Goal: Task Accomplishment & Management: Use online tool/utility

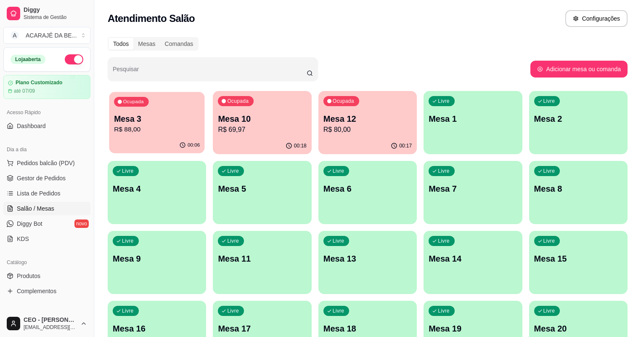
click at [130, 101] on p "Ocupada" at bounding box center [133, 101] width 21 height 7
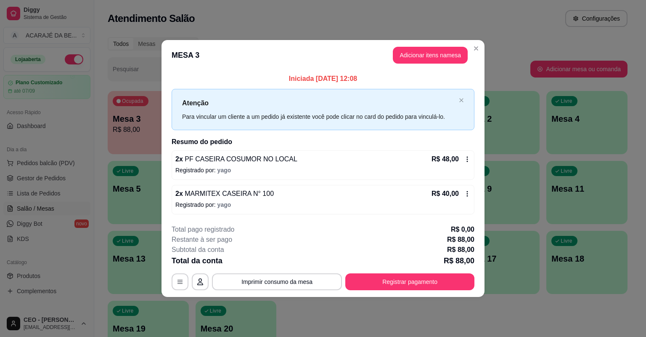
click at [468, 192] on icon at bounding box center [467, 193] width 7 height 7
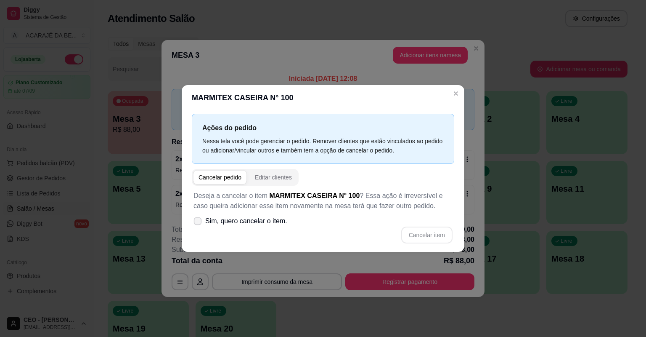
click at [261, 220] on span "Sim, quero cancelar o item." at bounding box center [246, 221] width 82 height 10
click at [199, 223] on input "Sim, quero cancelar o item." at bounding box center [195, 225] width 5 height 5
checkbox input "true"
click at [432, 235] on button "Cancelar item" at bounding box center [427, 235] width 50 height 16
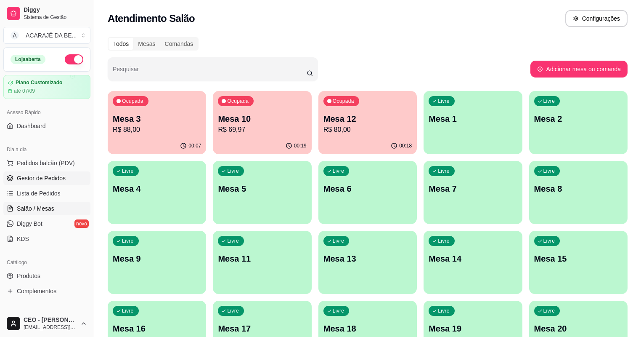
click at [50, 177] on span "Gestor de Pedidos" at bounding box center [41, 178] width 49 height 8
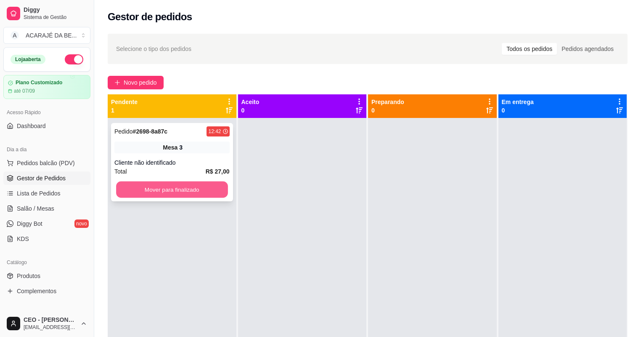
click at [178, 193] on button "Mover para finalizado" at bounding box center [171, 189] width 111 height 16
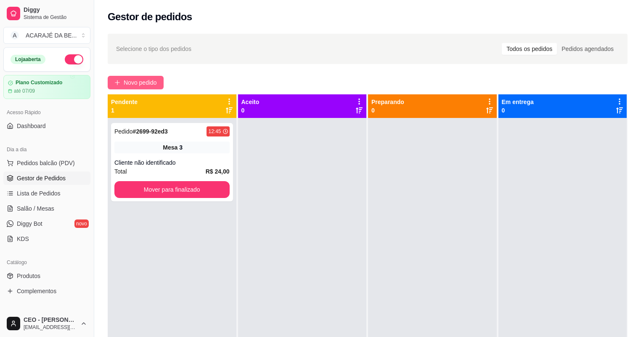
click at [143, 80] on span "Novo pedido" at bounding box center [140, 82] width 33 height 9
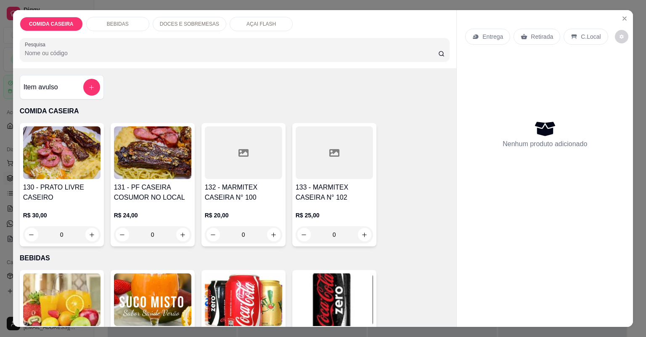
click at [72, 88] on div "Item avulso" at bounding box center [62, 87] width 77 height 17
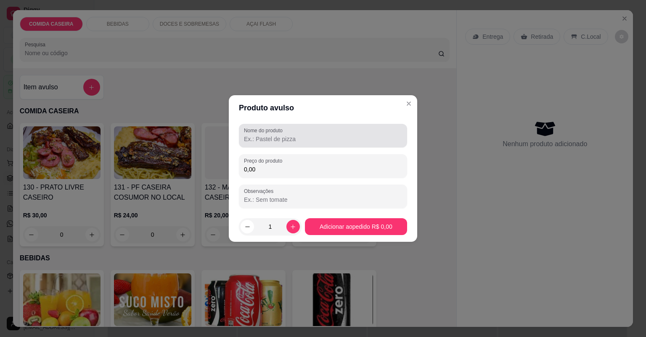
click at [338, 134] on div at bounding box center [323, 135] width 158 height 17
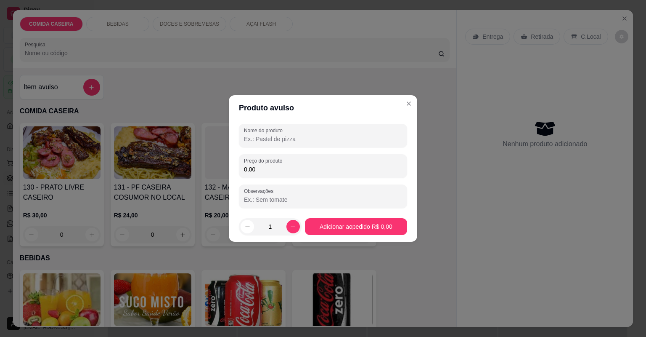
paste input "Feijão Tropeiro Purê de Batata arroz Farofa Churrasco Batata frita"
type input "Feijão Tropeiro Purê de Batata arroz Farofa Churrasco Batata frita"
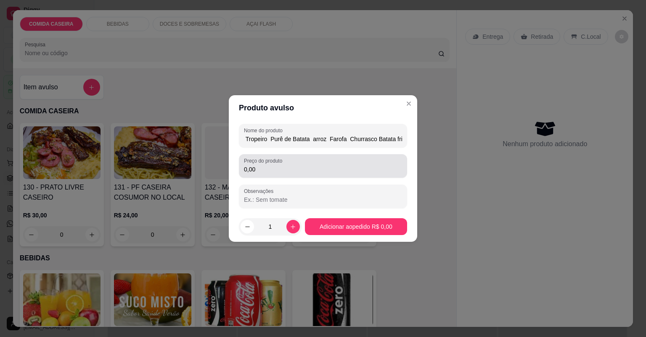
scroll to position [0, 0]
click at [301, 174] on div "Preço do produto 0,00" at bounding box center [323, 166] width 168 height 24
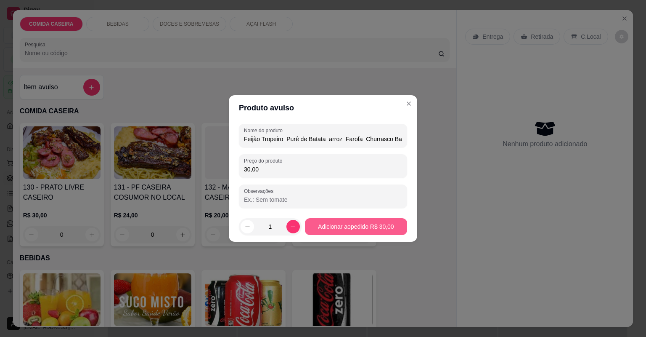
type input "30,00"
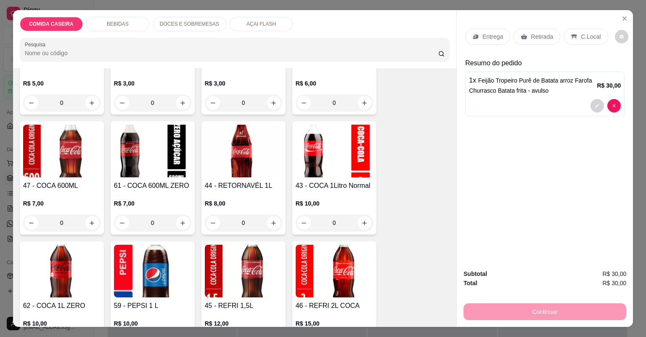
scroll to position [539, 0]
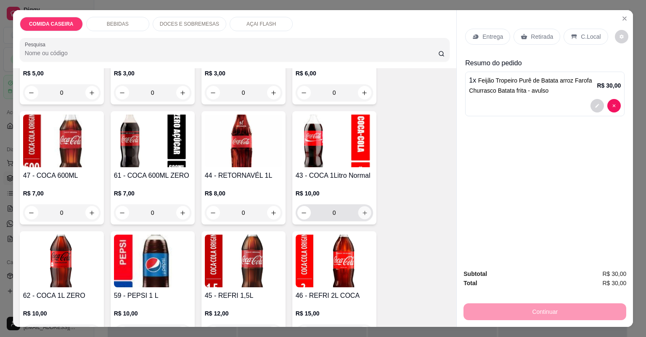
click at [358, 211] on button "increase-product-quantity" at bounding box center [364, 212] width 13 height 13
type input "1"
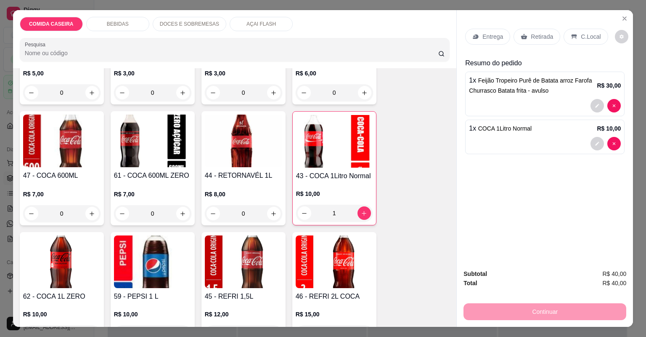
click at [493, 36] on p "Entrega" at bounding box center [493, 36] width 21 height 8
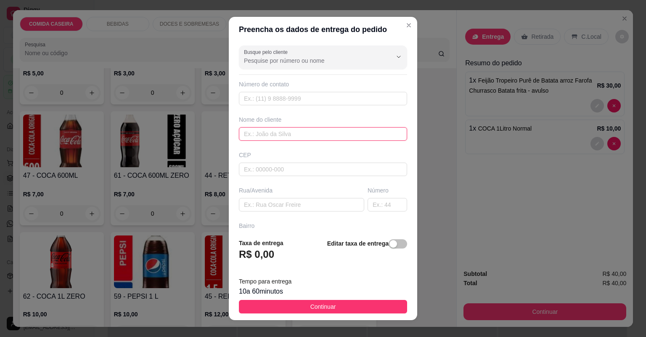
click at [274, 137] on input "text" at bounding box center [323, 133] width 168 height 13
type input "RAIZA"
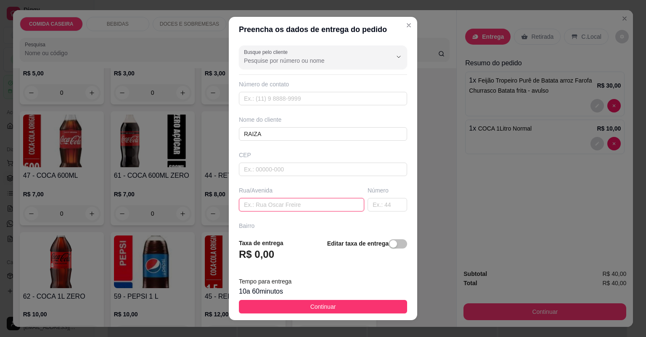
click at [305, 207] on input "text" at bounding box center [301, 204] width 125 height 13
paste input "Endereço:[GEOGRAPHIC_DATA] No Condomínio [GEOGRAPHIC_DATA] Em frente a Escola […"
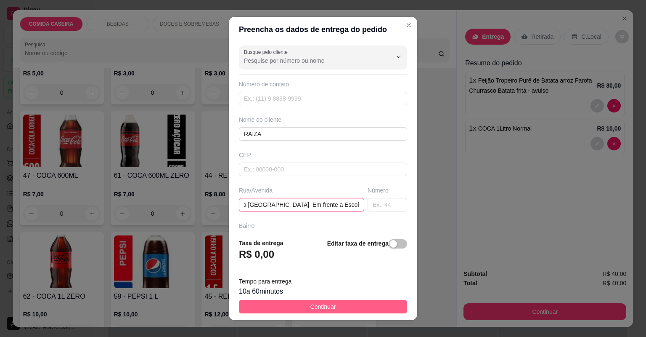
type input "Endereço:[GEOGRAPHIC_DATA] No Condomínio [GEOGRAPHIC_DATA] Em frente a Escola […"
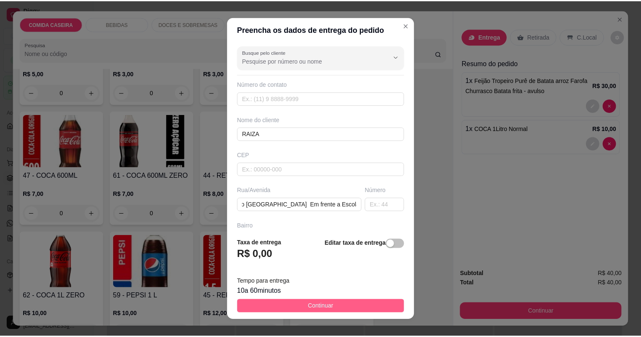
scroll to position [0, 0]
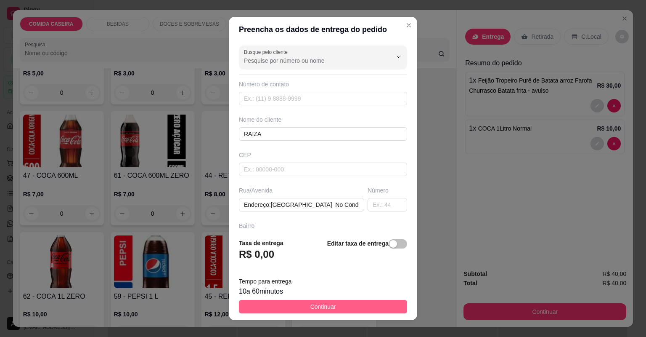
click at [325, 305] on span "Continuar" at bounding box center [323, 306] width 26 height 9
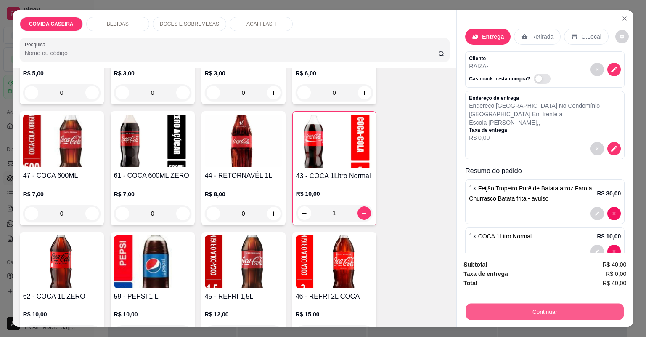
click at [523, 312] on button "Continuar" at bounding box center [545, 311] width 158 height 16
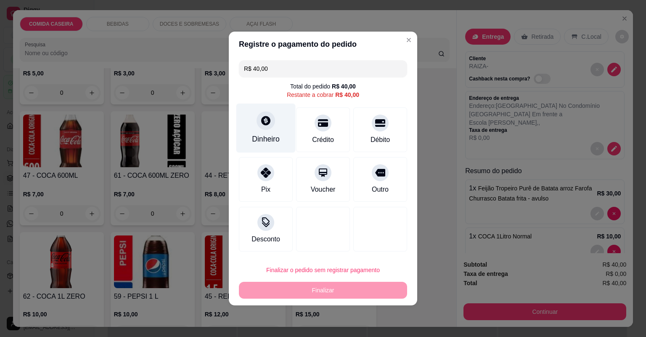
click at [273, 129] on div "Dinheiro" at bounding box center [265, 127] width 59 height 49
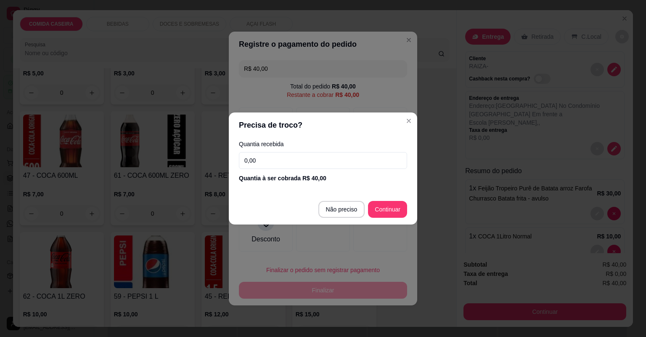
click at [327, 159] on input "0,00" at bounding box center [323, 160] width 168 height 17
type input "10,00"
type input "R$ 0,00"
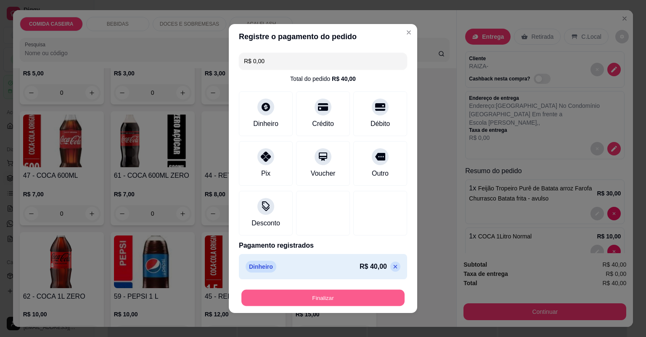
click at [334, 296] on button "Finalizar" at bounding box center [322, 297] width 163 height 16
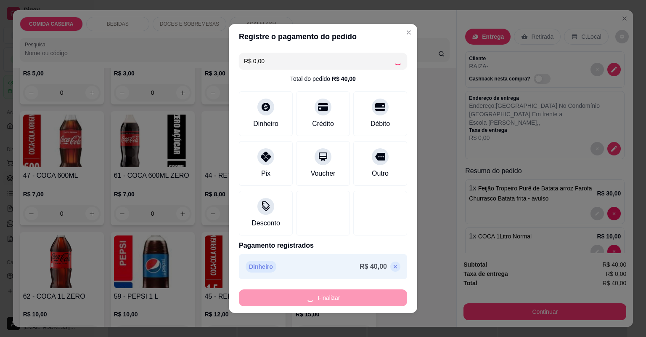
type input "0"
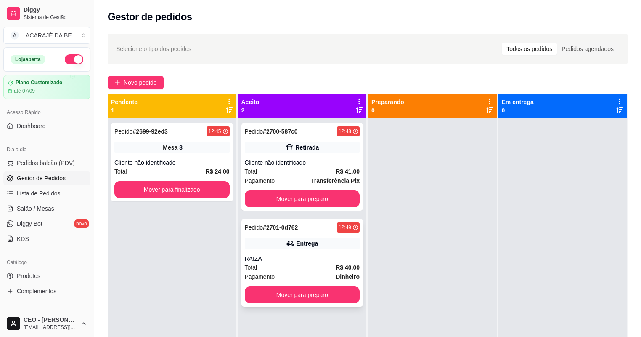
click at [316, 272] on div "Pagamento Dinheiro" at bounding box center [302, 276] width 115 height 9
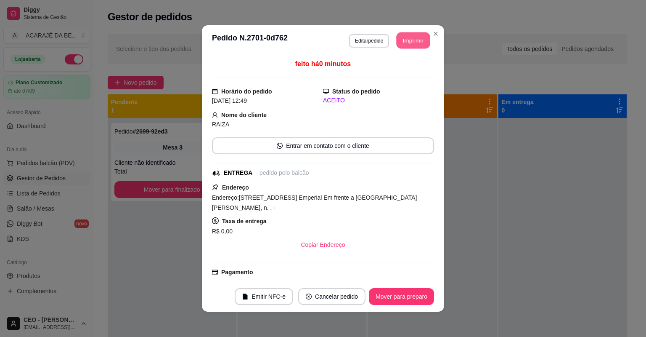
click at [420, 40] on button "Imprimir" at bounding box center [414, 40] width 34 height 16
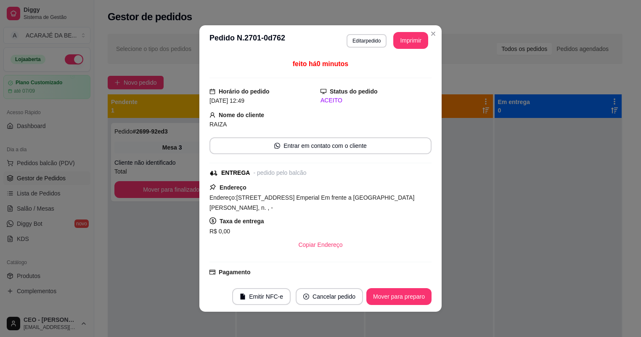
drag, startPoint x: 528, startPoint y: 177, endPoint x: 515, endPoint y: 184, distance: 15.6
click at [528, 178] on div at bounding box center [558, 286] width 127 height 337
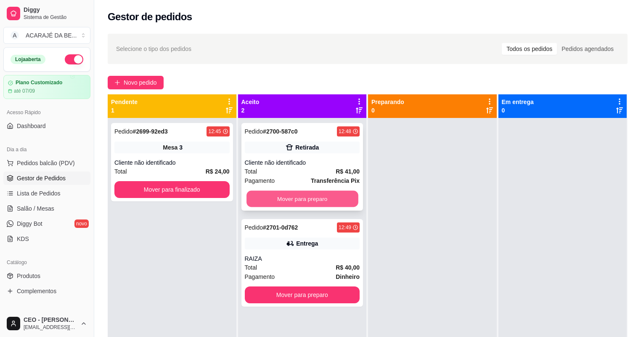
click at [298, 197] on button "Mover para preparo" at bounding box center [302, 199] width 111 height 16
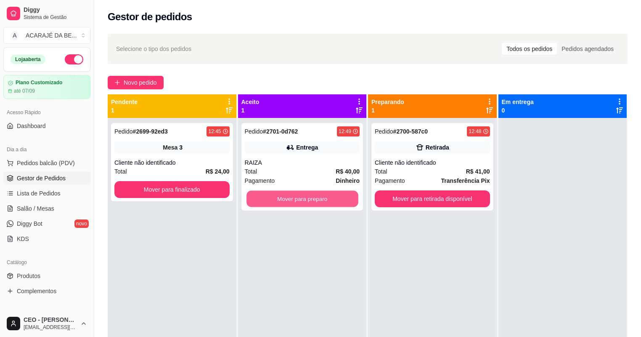
click at [298, 197] on button "Mover para preparo" at bounding box center [302, 199] width 111 height 16
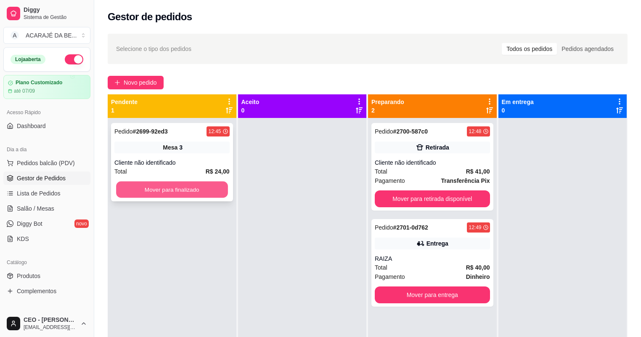
click at [208, 190] on button "Mover para finalizado" at bounding box center [171, 189] width 111 height 16
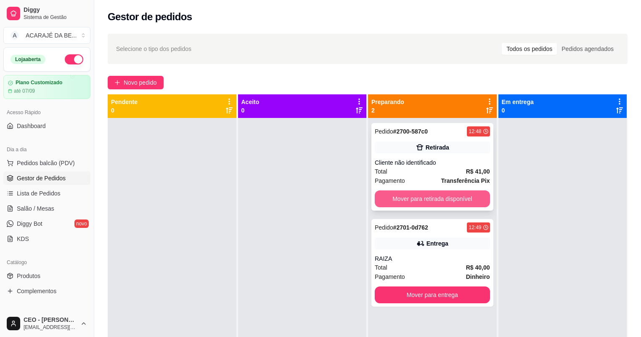
click at [409, 197] on button "Mover para retirada disponível" at bounding box center [432, 198] width 115 height 17
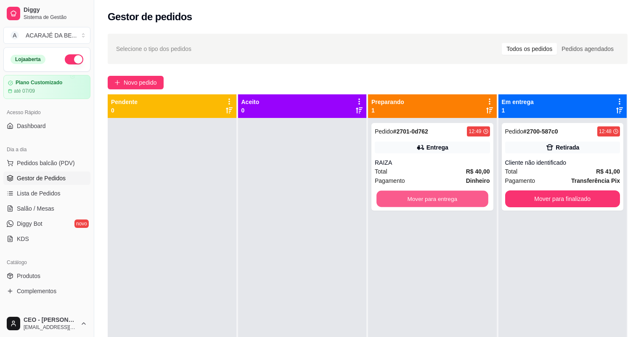
click at [409, 197] on button "Mover para entrega" at bounding box center [432, 199] width 111 height 16
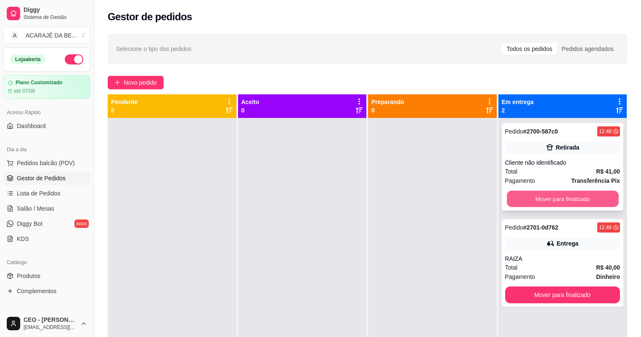
click at [517, 192] on button "Mover para finalizado" at bounding box center [562, 199] width 111 height 16
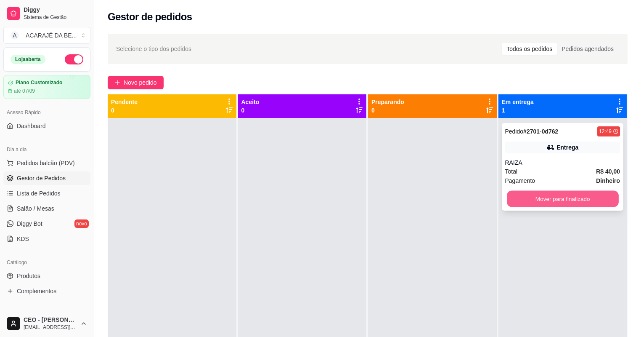
click at [514, 196] on button "Mover para finalizado" at bounding box center [562, 199] width 111 height 16
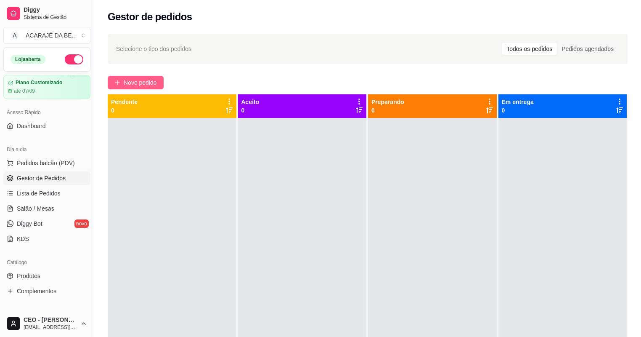
click at [152, 81] on span "Novo pedido" at bounding box center [140, 82] width 33 height 9
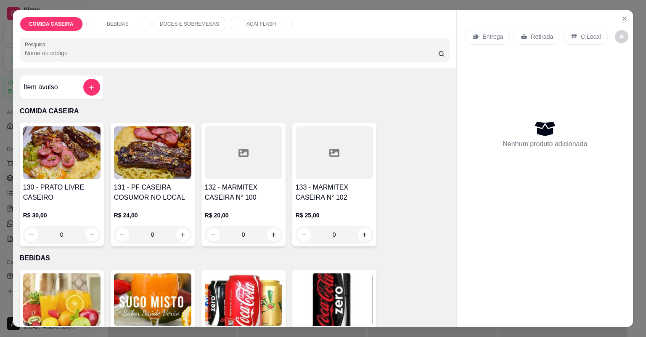
click at [256, 163] on div at bounding box center [243, 152] width 77 height 53
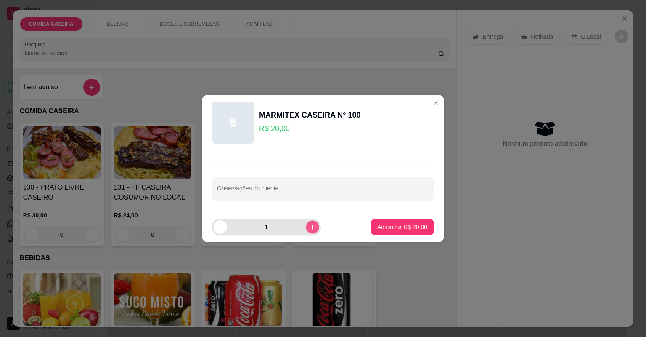
click at [307, 223] on button "increase-product-quantity" at bounding box center [312, 226] width 13 height 13
type input "2"
click at [306, 193] on input "Observações do cliente" at bounding box center [323, 191] width 212 height 8
paste input "sarapatel, feijão preto, salada cenoura cozida, arroz branco e macarrão"
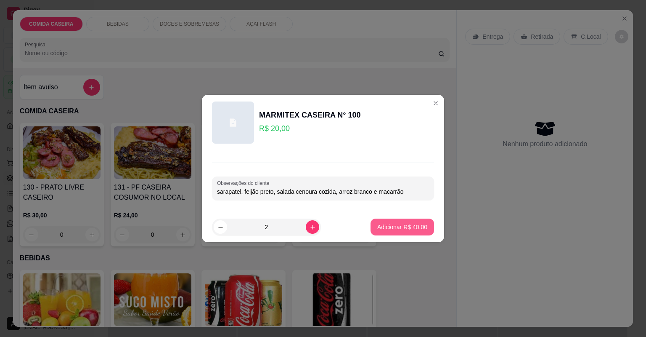
type input "sarapatel, feijão preto, salada cenoura cozida, arroz branco e macarrão"
click at [390, 224] on p "Adicionar R$ 40,00" at bounding box center [402, 227] width 49 height 8
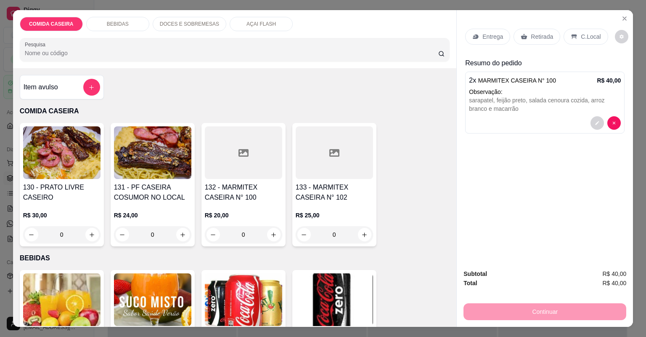
click at [501, 36] on div "Entrega" at bounding box center [487, 37] width 45 height 16
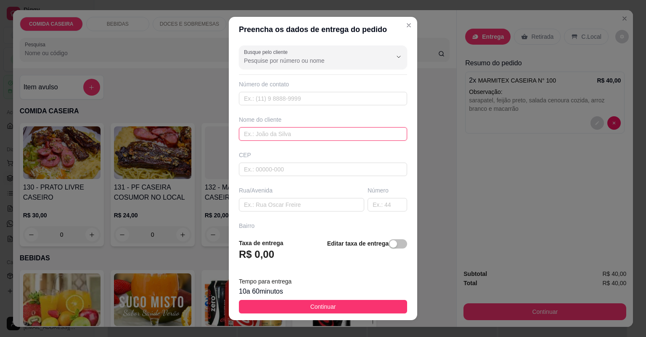
click at [319, 132] on input "text" at bounding box center [323, 133] width 168 height 13
type input "[PERSON_NAME]"
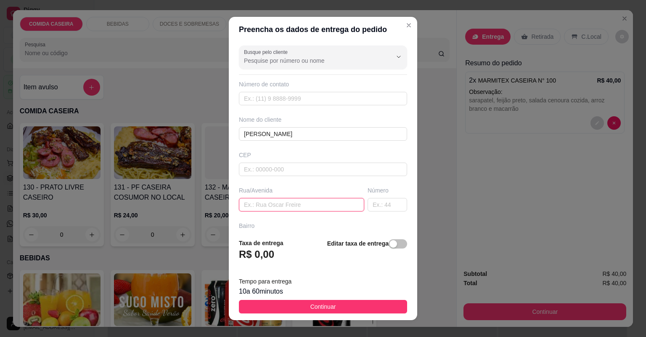
click at [314, 202] on input "text" at bounding box center [301, 204] width 125 height 13
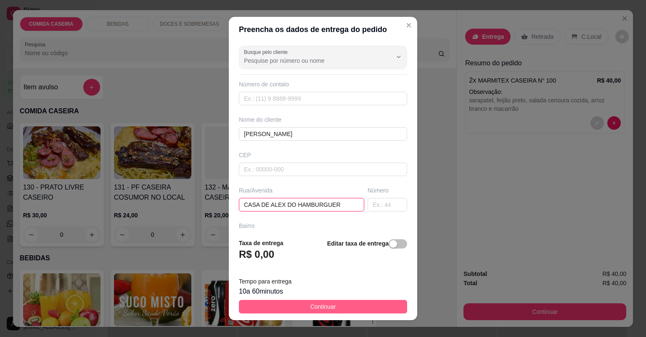
type input "CASA DE ALEX DO HAMBURGUER"
click at [348, 307] on button "Continuar" at bounding box center [323, 306] width 168 height 13
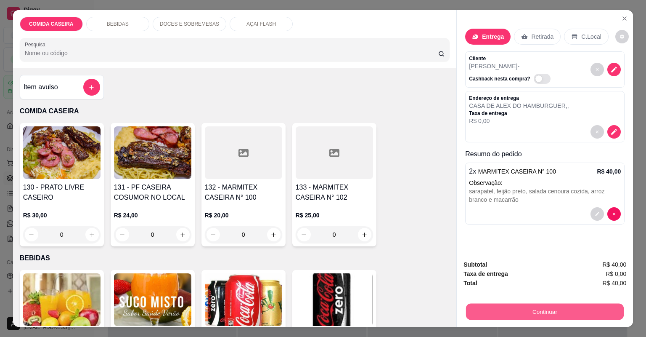
click at [498, 313] on button "Continuar" at bounding box center [545, 311] width 158 height 16
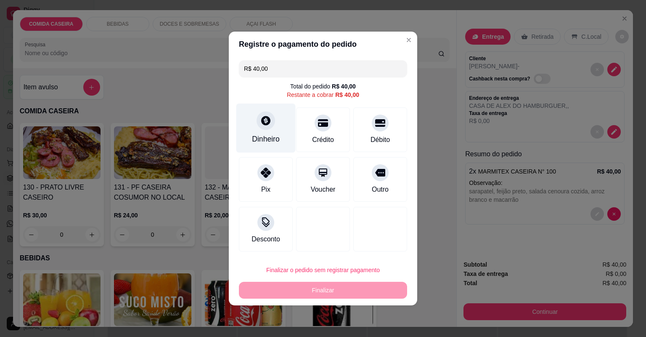
click at [276, 115] on div "Dinheiro" at bounding box center [265, 127] width 59 height 49
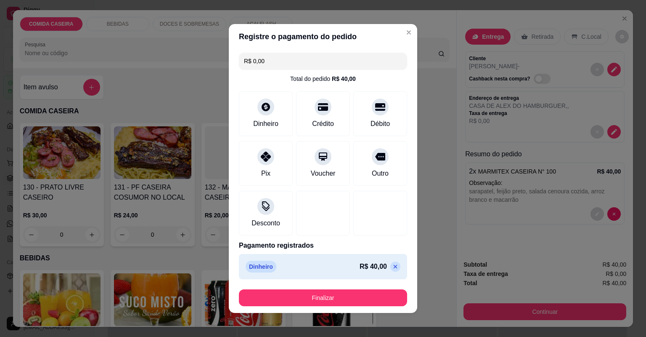
click at [380, 307] on footer "Finalizar" at bounding box center [323, 297] width 188 height 30
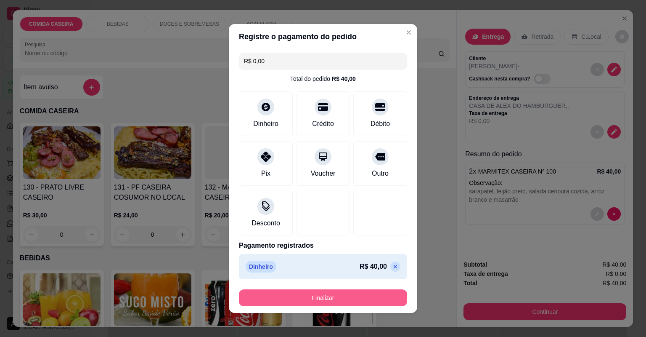
click at [379, 301] on button "Finalizar" at bounding box center [323, 297] width 168 height 17
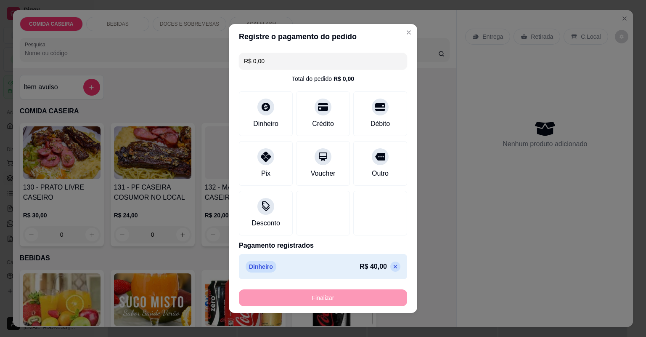
type input "-R$ 40,00"
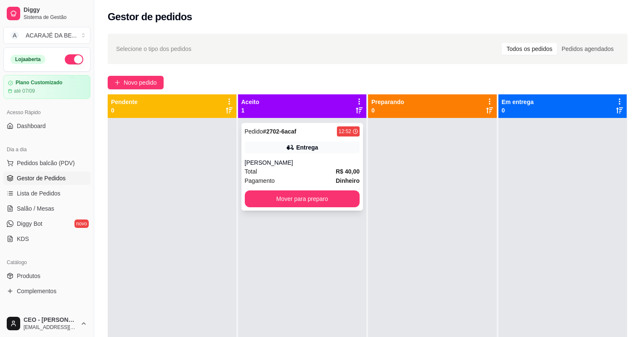
click at [300, 170] on div "Total R$ 40,00" at bounding box center [302, 171] width 115 height 9
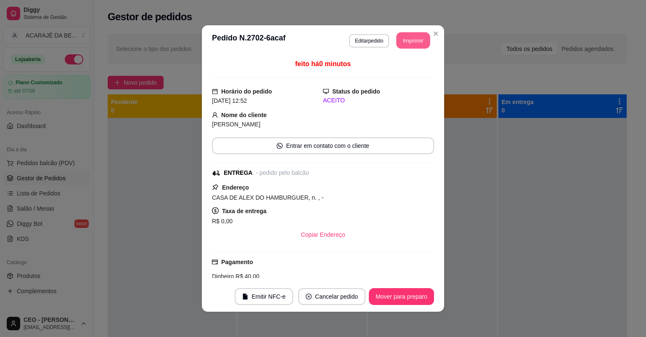
click at [405, 35] on button "Imprimir" at bounding box center [414, 40] width 34 height 16
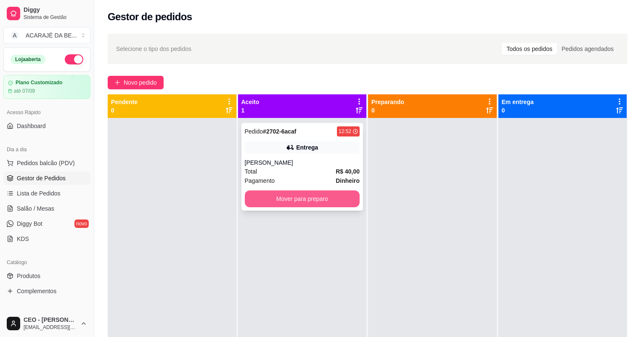
click at [334, 199] on button "Mover para preparo" at bounding box center [302, 198] width 115 height 17
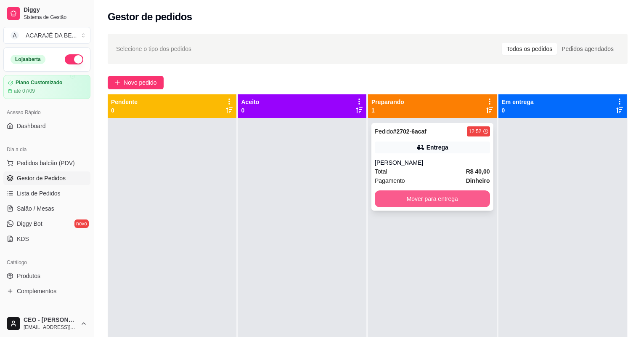
click at [457, 199] on button "Mover para entrega" at bounding box center [432, 198] width 115 height 17
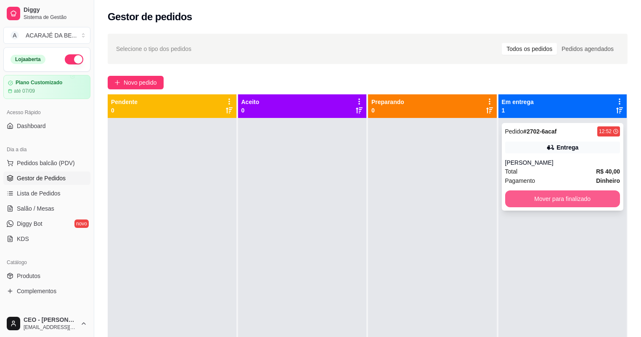
click at [557, 194] on button "Mover para finalizado" at bounding box center [562, 198] width 115 height 17
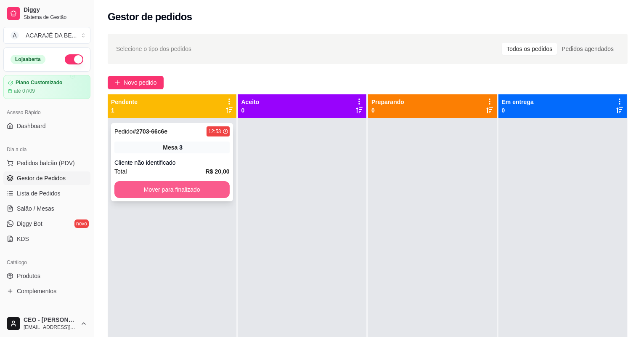
click at [185, 197] on button "Mover para finalizado" at bounding box center [171, 189] width 115 height 17
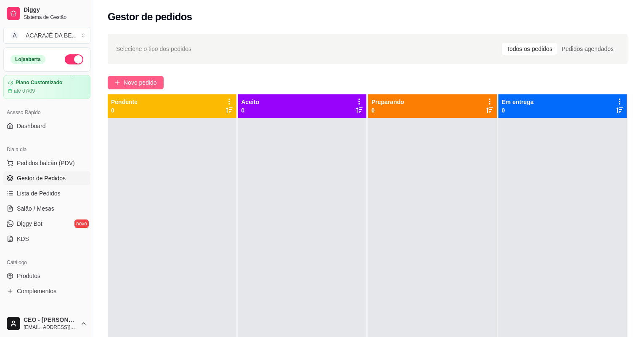
click at [136, 81] on span "Novo pedido" at bounding box center [140, 82] width 33 height 9
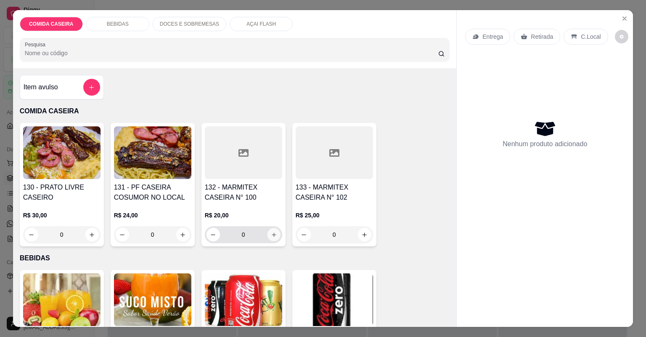
click at [272, 234] on icon "increase-product-quantity" at bounding box center [274, 234] width 4 height 4
type input "1"
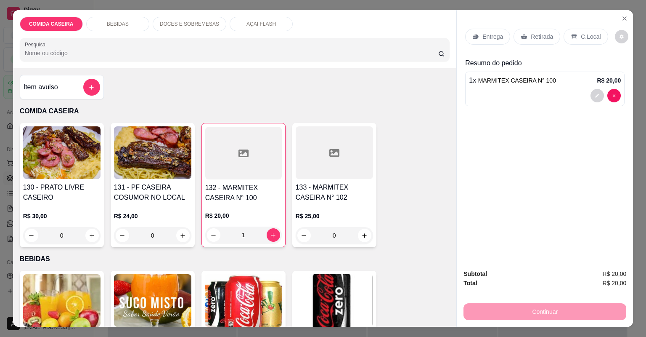
click at [533, 33] on p "Retirada" at bounding box center [542, 36] width 22 height 8
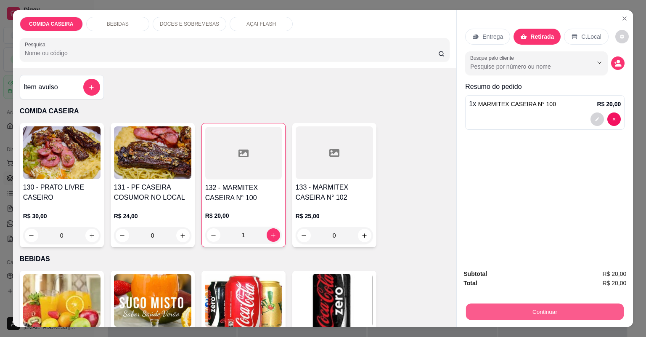
click at [515, 317] on button "Continuar" at bounding box center [545, 311] width 158 height 16
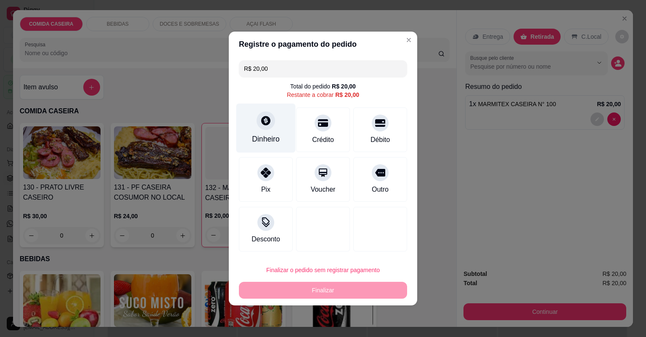
click at [280, 130] on div "Dinheiro" at bounding box center [265, 127] width 59 height 49
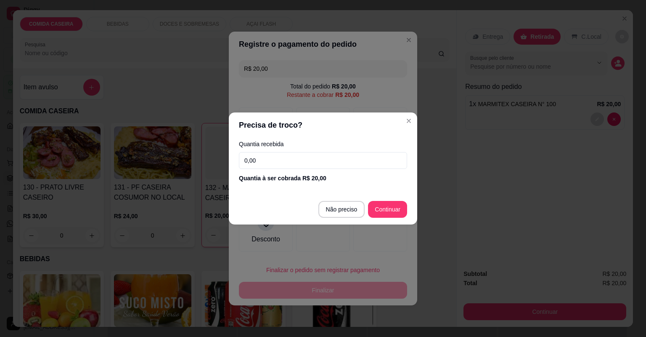
click at [276, 164] on input "0,00" at bounding box center [323, 160] width 168 height 17
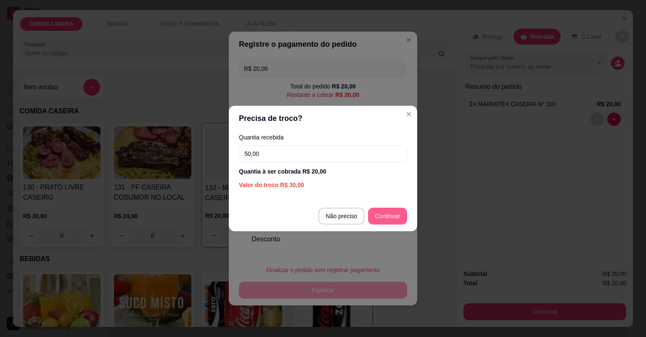
type input "50,00"
type input "R$ 0,00"
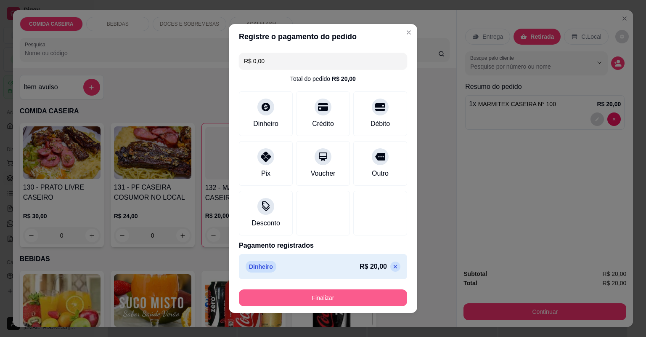
click at [347, 299] on button "Finalizar" at bounding box center [323, 297] width 168 height 17
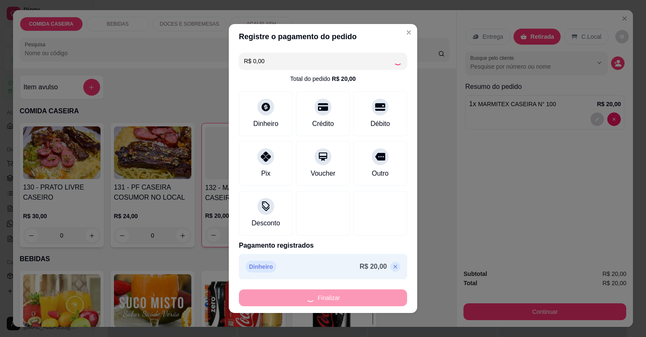
type input "0"
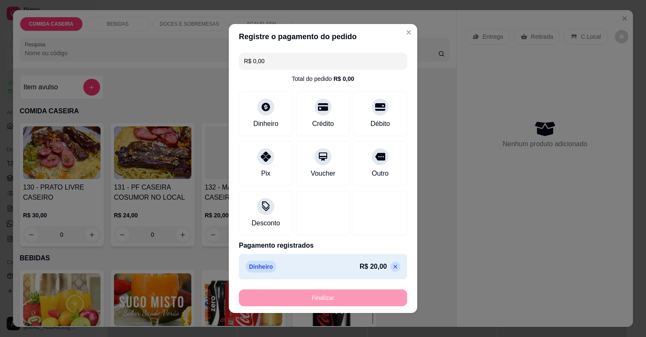
type input "-R$ 20,00"
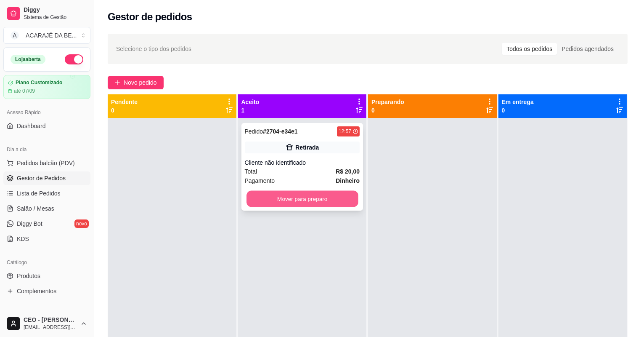
click at [327, 192] on button "Mover para preparo" at bounding box center [302, 199] width 111 height 16
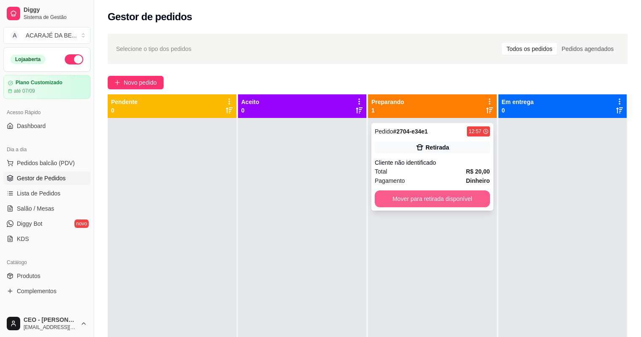
click at [389, 196] on button "Mover para retirada disponível" at bounding box center [432, 198] width 115 height 17
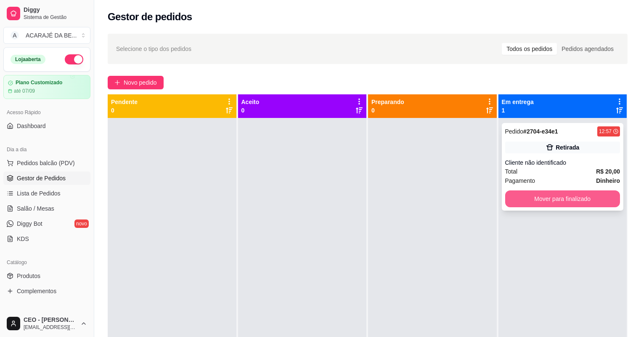
click at [529, 200] on button "Mover para finalizado" at bounding box center [562, 198] width 115 height 17
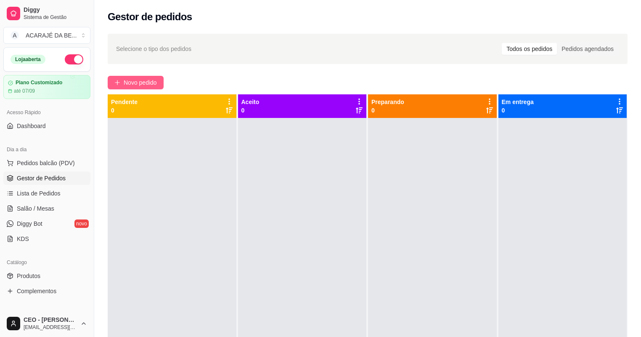
click at [140, 86] on span "Novo pedido" at bounding box center [140, 82] width 33 height 9
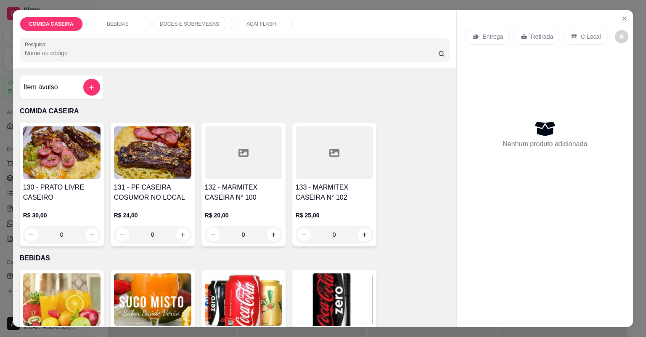
click at [237, 162] on div at bounding box center [243, 152] width 77 height 53
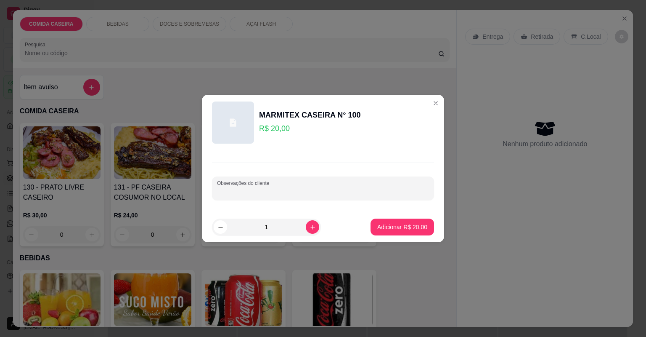
click at [284, 190] on input "Observações do cliente" at bounding box center [323, 191] width 212 height 8
paste input "[PERSON_NAME] Macarronese Purê Tropeiro"
type input "[PERSON_NAME] Macarronese Purê Tropeiro"
click at [395, 229] on p "Adicionar R$ 20,00" at bounding box center [402, 227] width 50 height 8
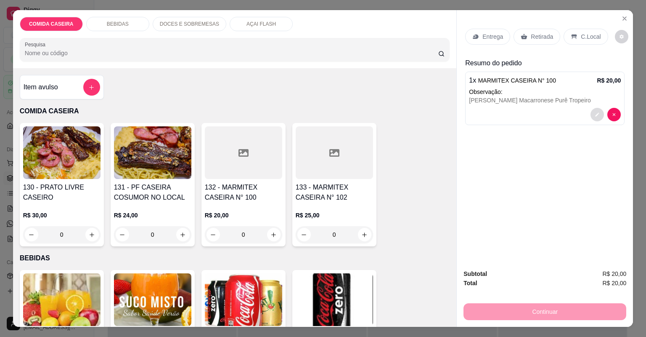
click at [592, 113] on button "decrease-product-quantity" at bounding box center [597, 114] width 13 height 13
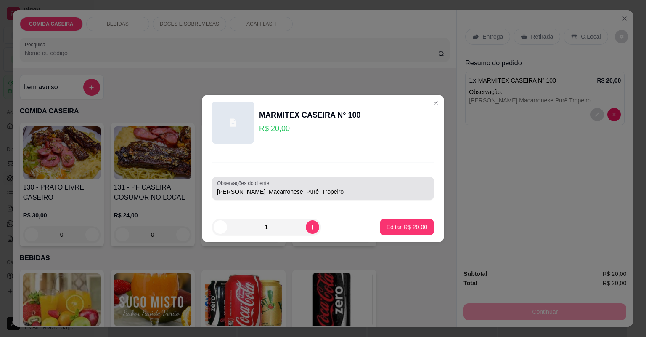
click at [343, 194] on input "[PERSON_NAME] Macarronese Purê Tropeiro" at bounding box center [323, 191] width 212 height 8
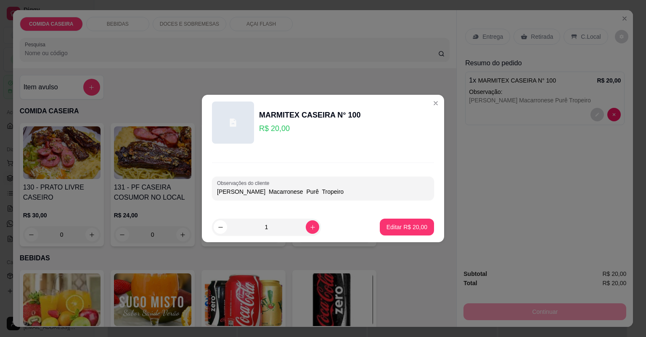
paste input "Carne assada e calabresa"
type input "Arroz Macarrão Macarronese Purê Tropeiro Carne assada e calabresa"
click at [407, 226] on p "Editar R$ 20,00" at bounding box center [407, 227] width 41 height 8
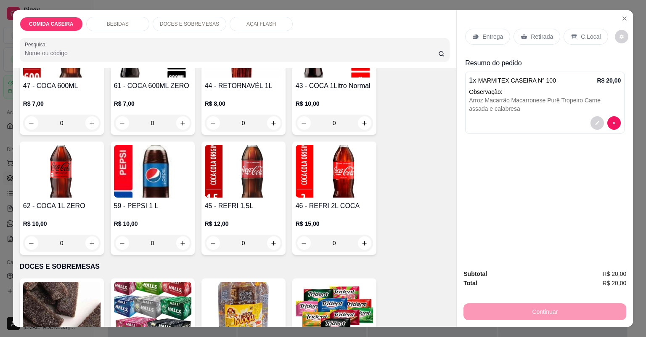
scroll to position [639, 0]
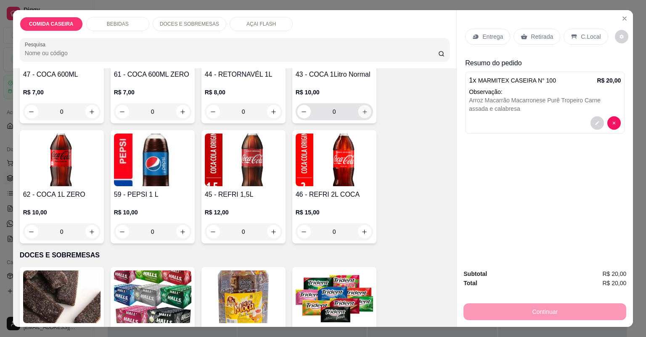
click at [363, 113] on icon "increase-product-quantity" at bounding box center [364, 112] width 6 height 6
type input "1"
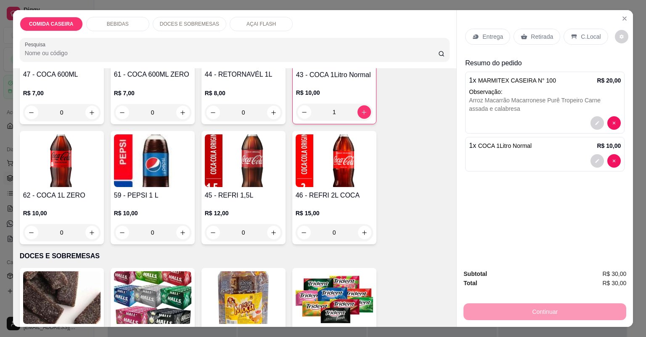
click at [494, 32] on p "Entrega" at bounding box center [493, 36] width 21 height 8
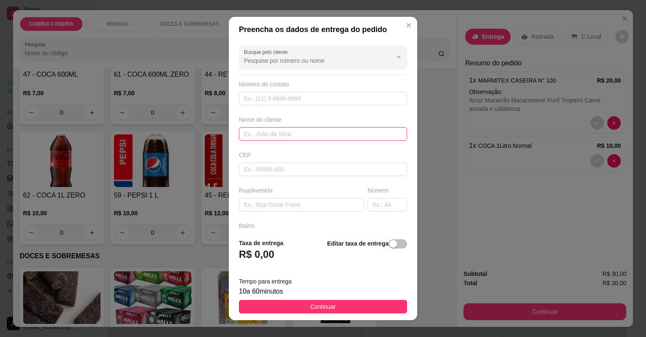
click at [277, 136] on input "text" at bounding box center [323, 133] width 168 height 13
type input "ZHAY"
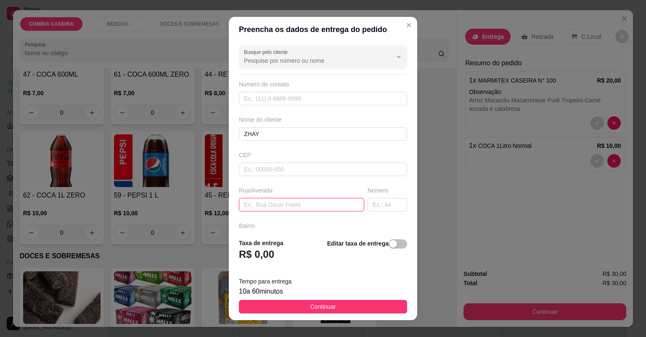
click at [300, 203] on input "text" at bounding box center [301, 204] width 125 height 13
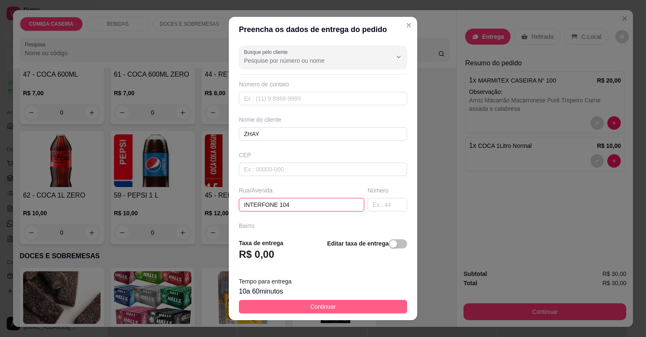
type input "INTERFONE 104"
click at [381, 304] on button "Continuar" at bounding box center [323, 306] width 168 height 13
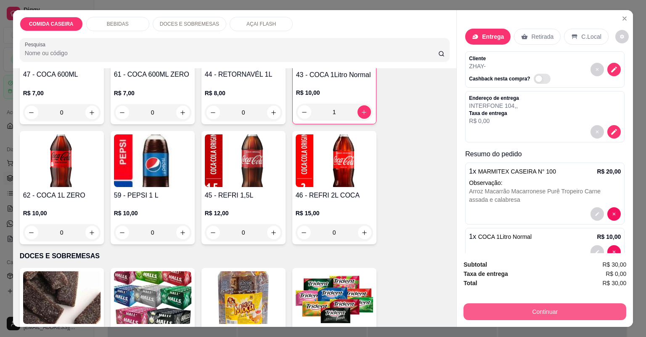
click at [478, 308] on button "Continuar" at bounding box center [545, 311] width 163 height 17
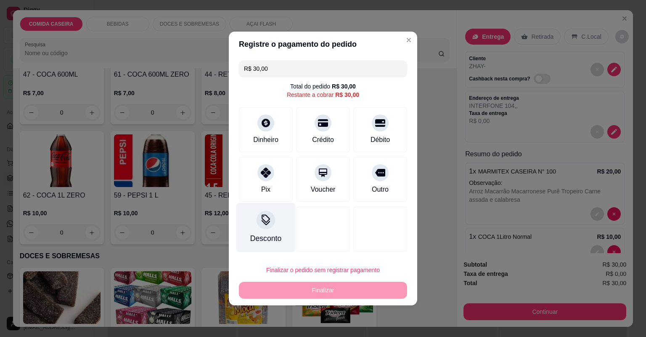
click at [263, 227] on div at bounding box center [266, 219] width 19 height 19
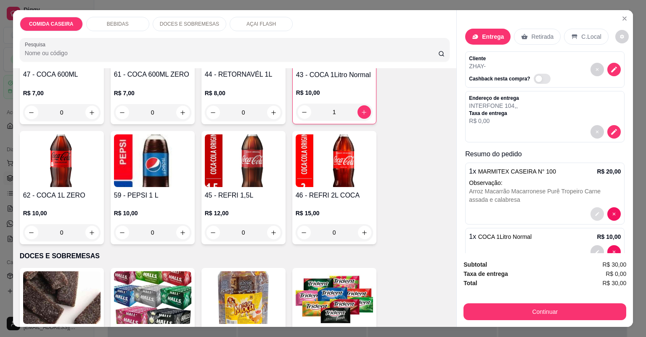
click at [594, 214] on button "decrease-product-quantity" at bounding box center [597, 213] width 13 height 13
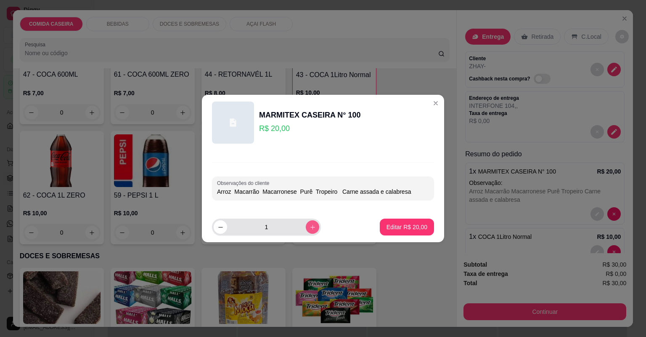
click at [310, 225] on icon "increase-product-quantity" at bounding box center [313, 227] width 6 height 6
type input "2"
click at [406, 222] on button "Editar R$ 40,00" at bounding box center [407, 226] width 54 height 17
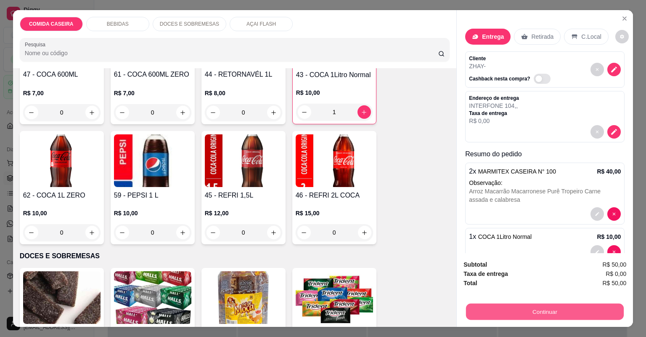
click at [512, 312] on button "Continuar" at bounding box center [545, 311] width 158 height 16
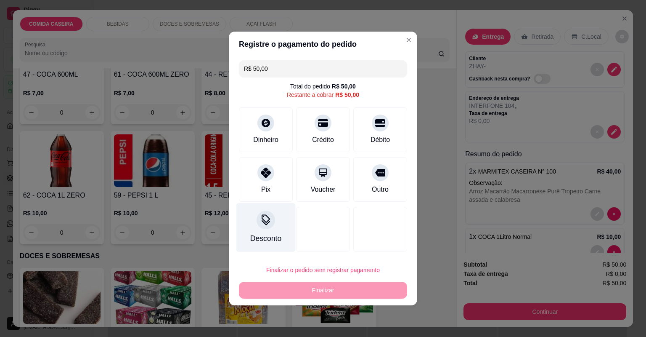
click at [276, 215] on div "Desconto" at bounding box center [265, 227] width 59 height 49
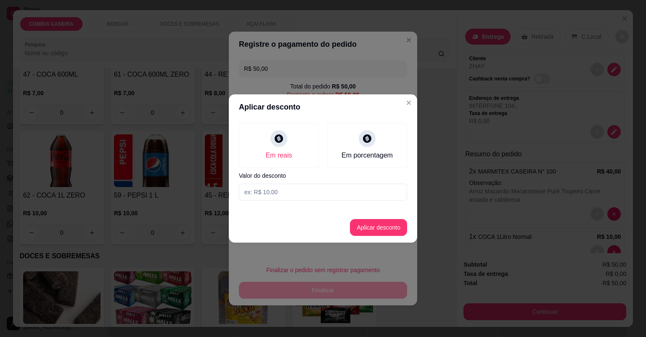
click at [274, 188] on input at bounding box center [323, 191] width 168 height 17
type input "40,00"
click at [369, 225] on button "Aplicar desconto" at bounding box center [378, 227] width 57 height 17
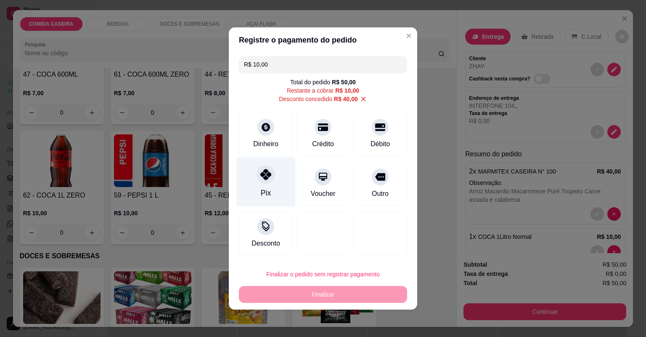
click at [277, 188] on div "Pix" at bounding box center [265, 181] width 59 height 49
type input "R$ 0,00"
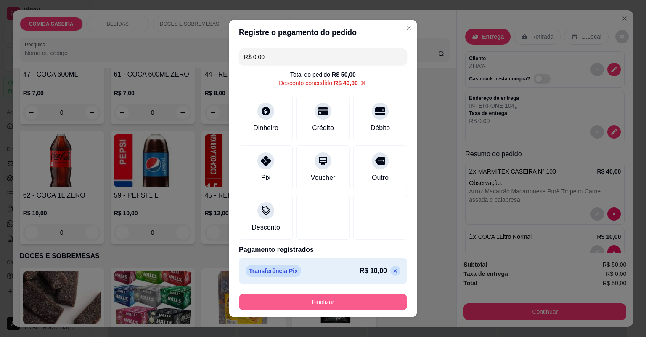
click at [327, 299] on button "Finalizar" at bounding box center [323, 301] width 168 height 17
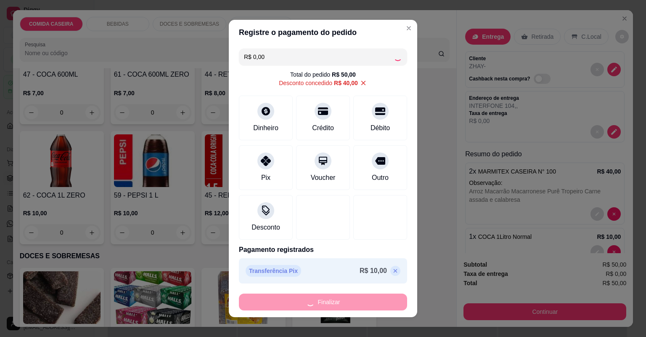
type input "0"
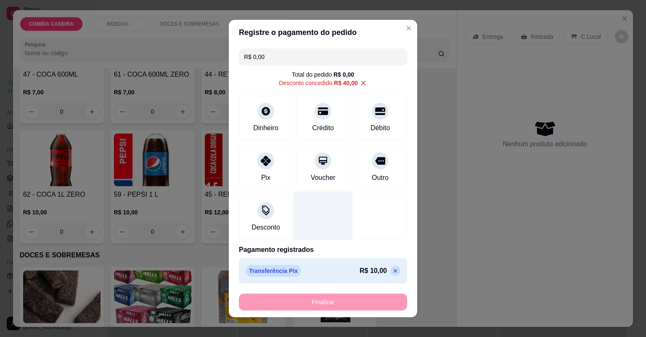
type input "-R$ 50,00"
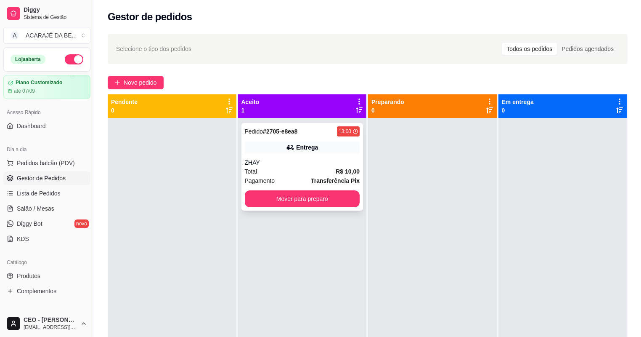
click at [297, 168] on div "Total R$ 10,00" at bounding box center [302, 171] width 115 height 9
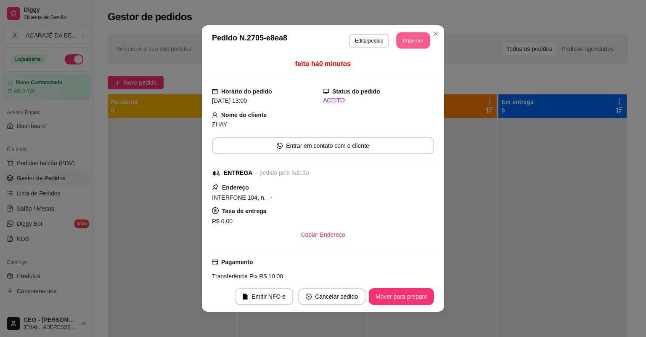
click at [409, 41] on button "Imprimir" at bounding box center [414, 40] width 34 height 16
click at [390, 297] on button "Mover para preparo" at bounding box center [401, 296] width 63 height 16
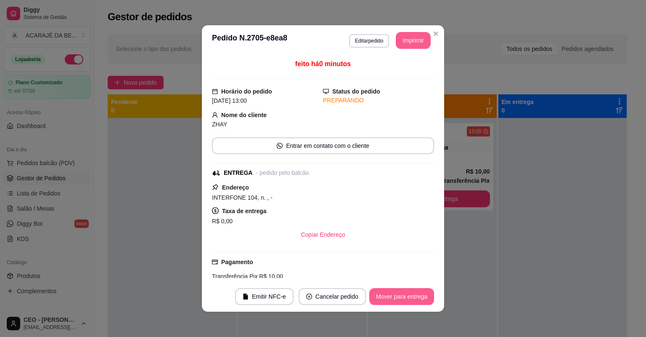
click at [390, 297] on button "Mover para entrega" at bounding box center [401, 296] width 65 height 17
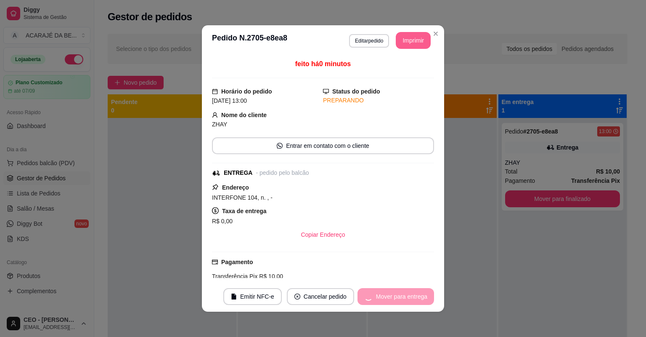
click at [390, 297] on div "Mover para entrega" at bounding box center [396, 296] width 77 height 17
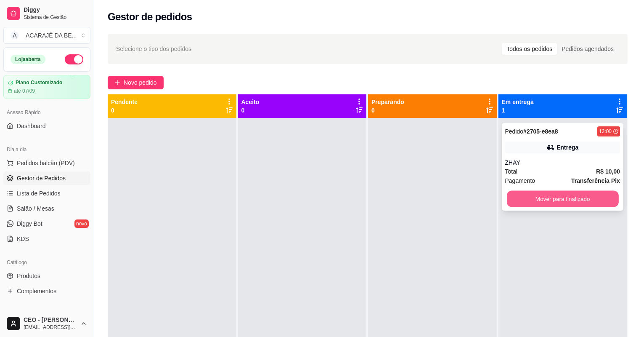
click at [519, 201] on button "Mover para finalizado" at bounding box center [562, 199] width 111 height 16
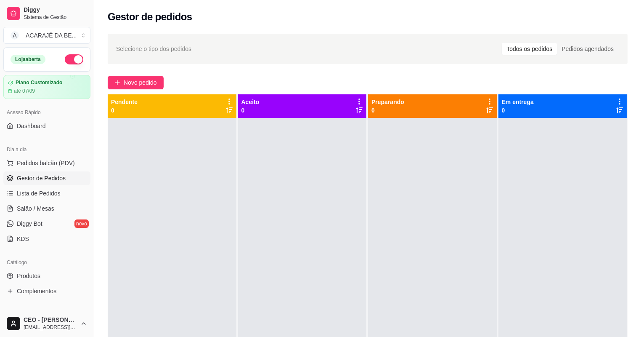
click at [436, 278] on div at bounding box center [432, 286] width 129 height 337
click at [47, 190] on span "Lista de Pedidos" at bounding box center [39, 193] width 44 height 8
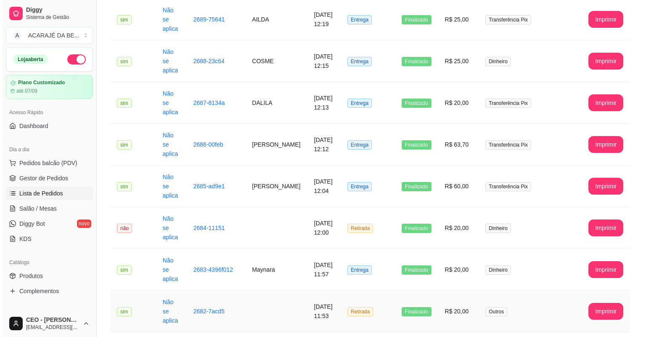
scroll to position [875, 0]
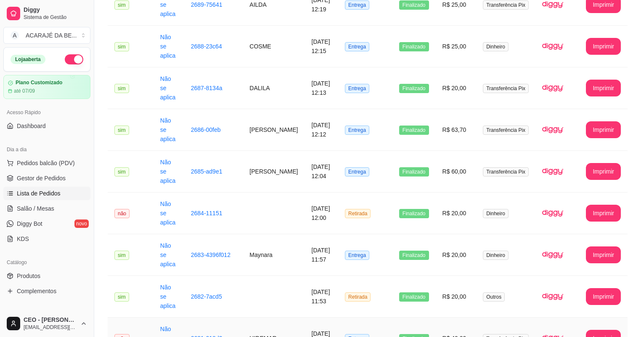
click at [305, 317] on td "[DATE] 11:48" at bounding box center [322, 338] width 34 height 42
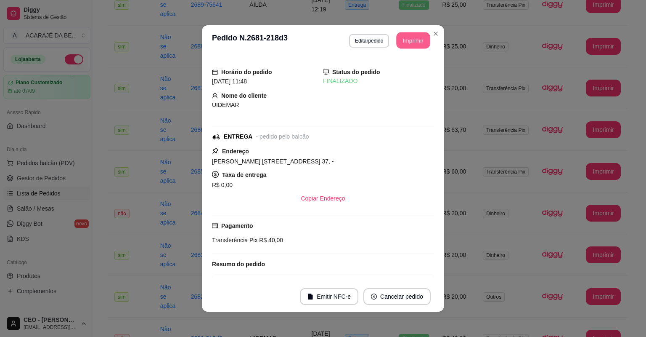
click at [414, 45] on button "Imprimir" at bounding box center [414, 40] width 34 height 16
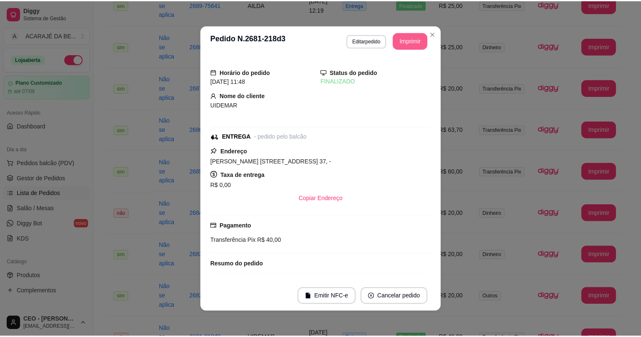
scroll to position [0, 0]
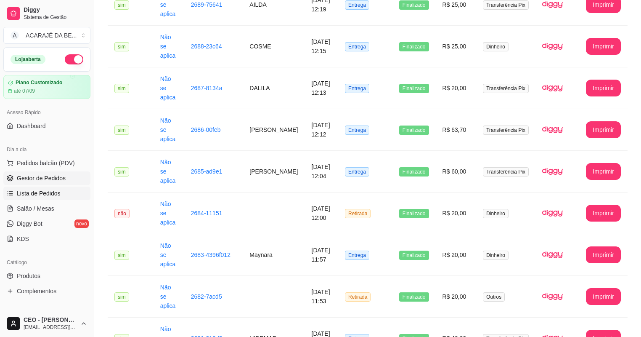
click at [47, 178] on span "Gestor de Pedidos" at bounding box center [41, 178] width 49 height 8
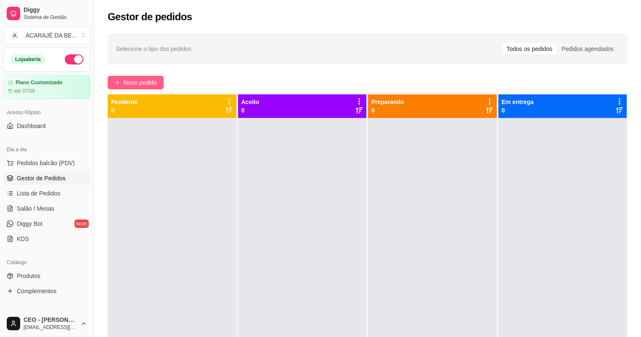
click at [154, 80] on span "Novo pedido" at bounding box center [140, 82] width 33 height 9
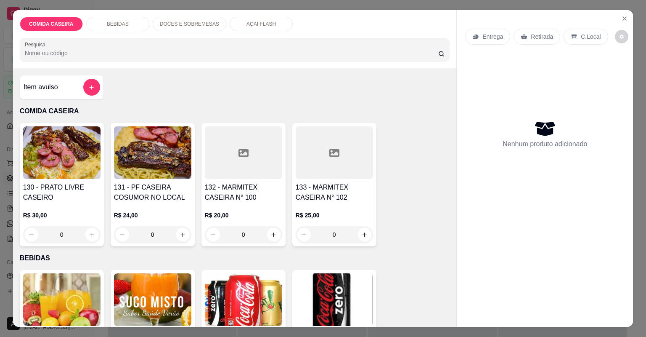
click at [328, 165] on div at bounding box center [334, 152] width 77 height 53
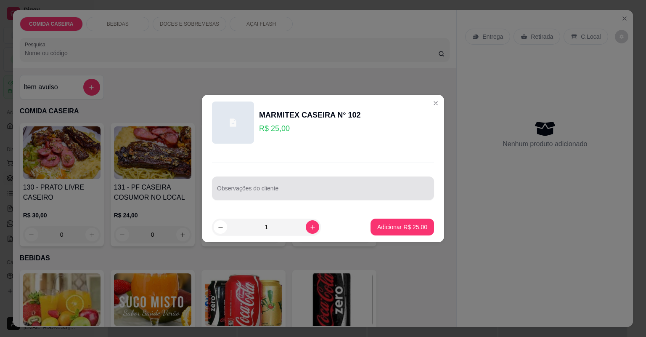
click at [314, 185] on div at bounding box center [323, 188] width 212 height 17
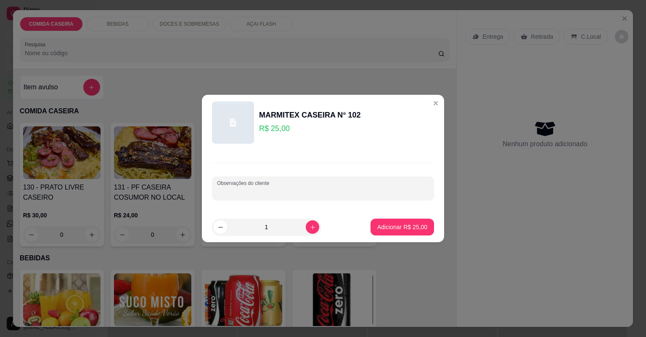
paste input "Segunda: feijão tropeiro, arroz, purê de batata, macarronese, farofa de cenoura…"
type input "Segunda: feijão tropeiro, arroz, purê de batata, macarronese, farofa de cenoura…"
click at [417, 221] on button "Adicionar R$ 25,00" at bounding box center [403, 226] width 64 height 17
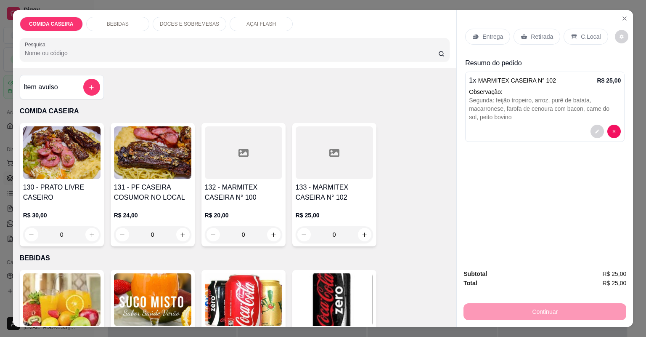
click at [323, 150] on div at bounding box center [334, 152] width 77 height 53
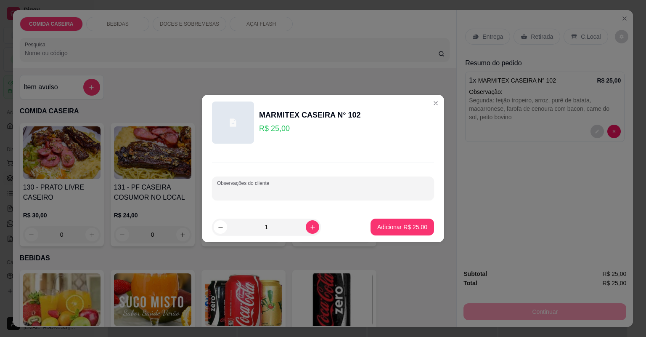
click at [282, 189] on input "Observações do cliente" at bounding box center [323, 191] width 212 height 8
paste input "Primeira: arroz branco, feijão tropeiro,farofa de cenoura com bacon, purê de ba…"
type input "Primeira: arroz branco, feijão tropeiro,farofa de cenoura com bacon, purê de ba…"
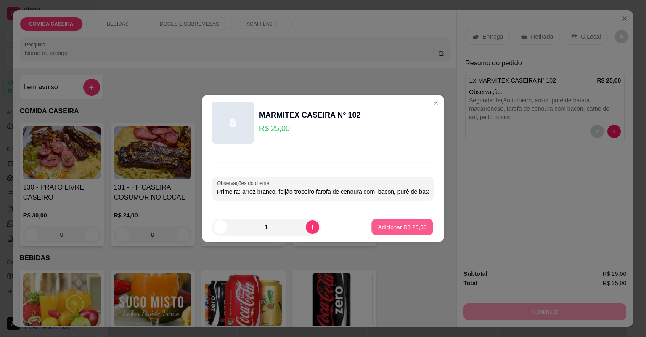
click at [395, 222] on button "Adicionar R$ 25,00" at bounding box center [402, 227] width 62 height 16
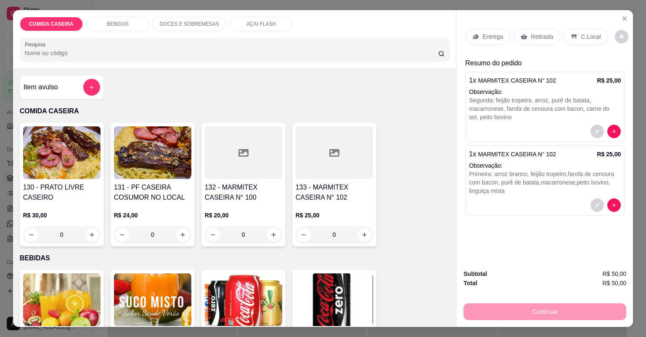
click at [492, 27] on div "Entrega Retirada C.Local" at bounding box center [544, 36] width 159 height 29
click at [483, 34] on p "Entrega" at bounding box center [493, 36] width 21 height 8
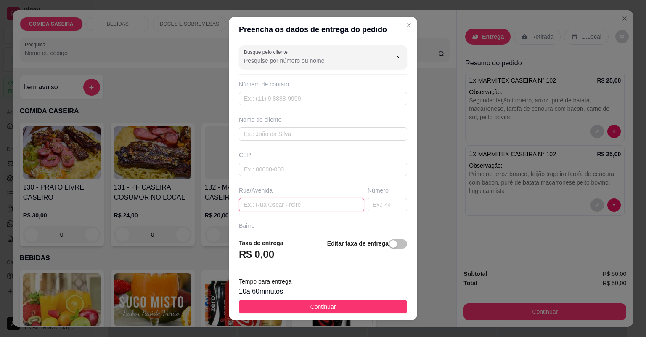
click at [334, 207] on input "text" at bounding box center [301, 204] width 125 height 13
paste input "[STREET_ADDRESS]"
type input "[STREET_ADDRESS]"
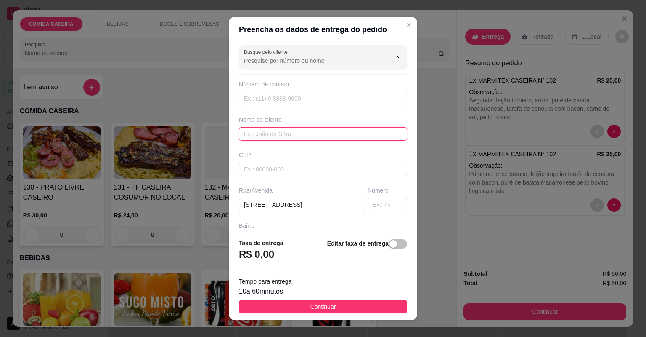
scroll to position [0, 0]
click at [320, 131] on input "text" at bounding box center [323, 133] width 168 height 13
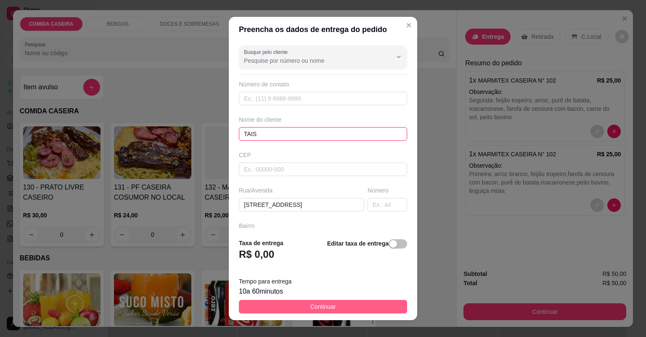
type input "TAIS"
click at [369, 310] on button "Continuar" at bounding box center [323, 306] width 168 height 13
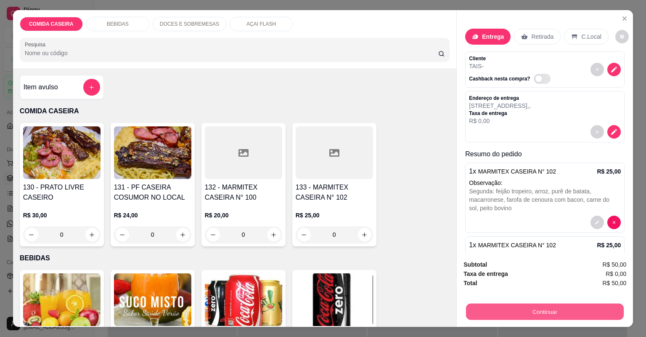
click at [504, 308] on button "Continuar" at bounding box center [545, 311] width 158 height 16
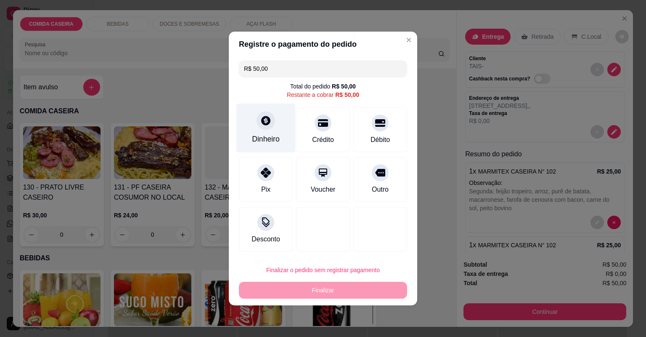
click at [279, 129] on div "Dinheiro" at bounding box center [265, 127] width 59 height 49
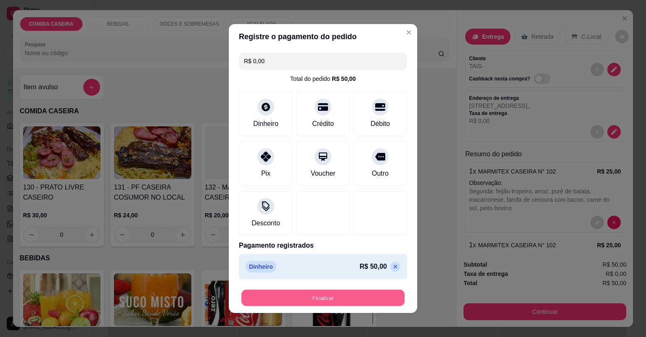
click at [351, 296] on button "Finalizar" at bounding box center [322, 297] width 163 height 16
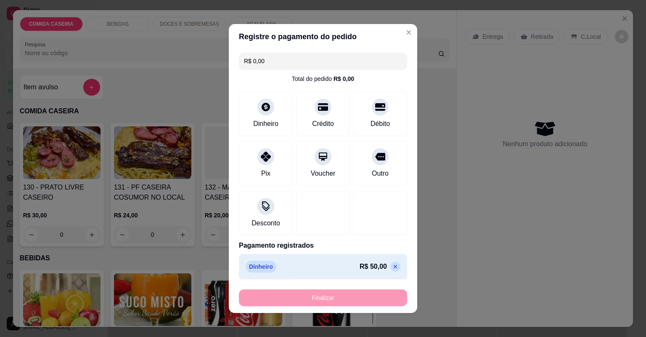
type input "-R$ 50,00"
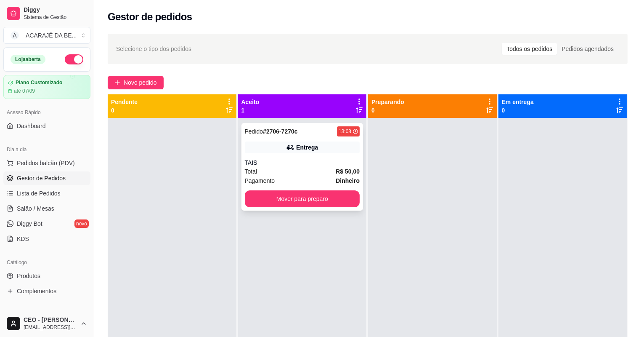
click at [318, 169] on div "Total R$ 50,00" at bounding box center [302, 171] width 115 height 9
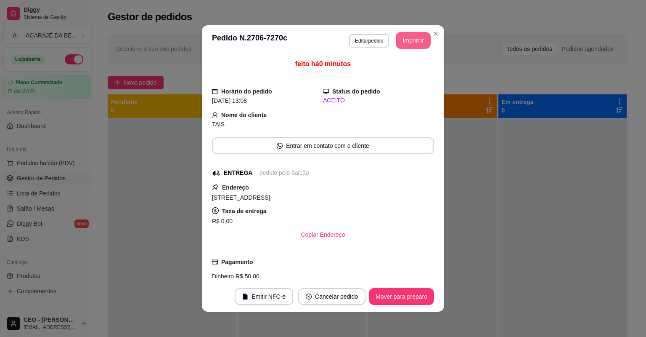
click at [408, 41] on button "Imprimir" at bounding box center [413, 40] width 35 height 17
click at [164, 154] on div "**********" at bounding box center [323, 168] width 646 height 337
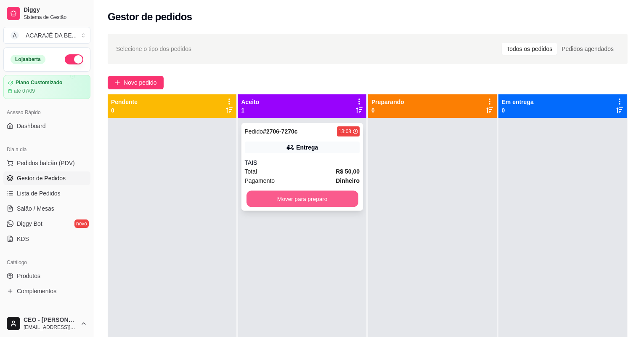
click at [308, 194] on button "Mover para preparo" at bounding box center [302, 199] width 111 height 16
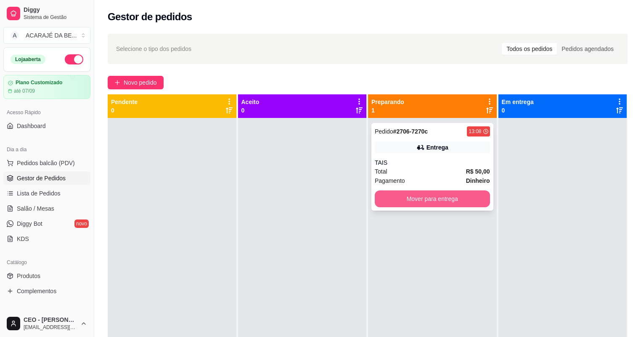
click at [441, 198] on button "Mover para entrega" at bounding box center [432, 198] width 115 height 17
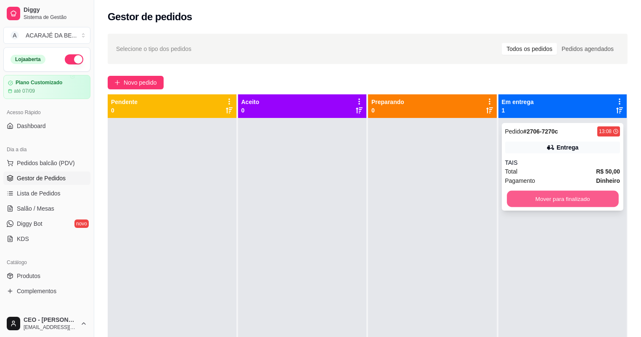
click at [540, 198] on button "Mover para finalizado" at bounding box center [562, 199] width 111 height 16
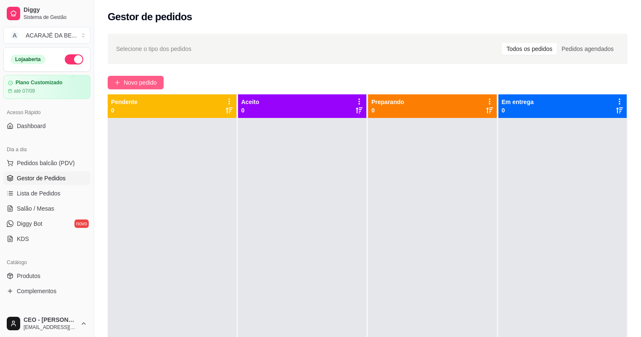
click at [151, 82] on span "Novo pedido" at bounding box center [140, 82] width 33 height 9
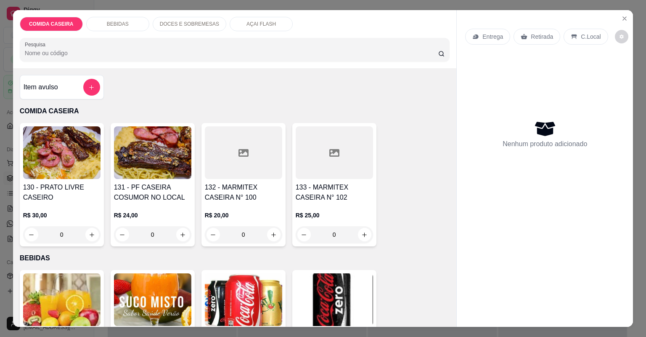
click at [330, 159] on div at bounding box center [334, 152] width 77 height 53
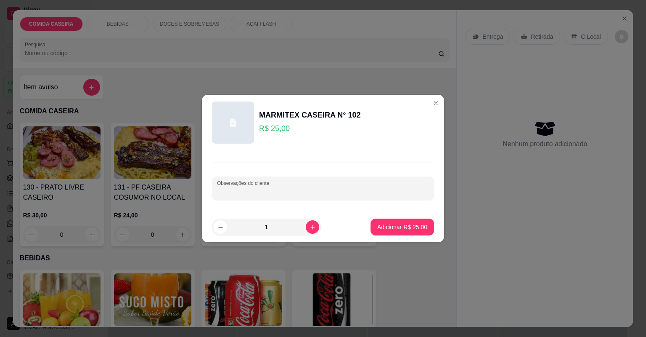
click at [329, 192] on input "Observações do cliente" at bounding box center [323, 191] width 212 height 8
type input "COMPLETA COM CHURRASCO"
click at [398, 224] on p "Adicionar R$ 25,00" at bounding box center [402, 227] width 49 height 8
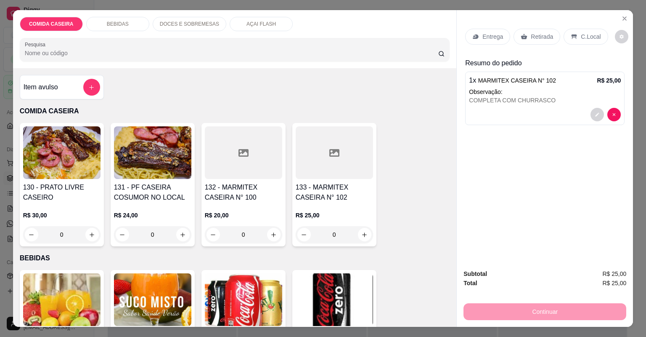
click at [500, 36] on p "Entrega" at bounding box center [493, 36] width 21 height 8
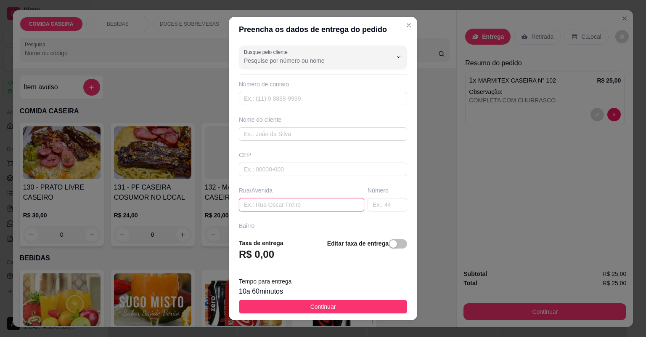
click at [344, 203] on input "text" at bounding box center [301, 204] width 125 height 13
click at [306, 200] on input "text" at bounding box center [301, 204] width 125 height 13
paste input "Rua [PERSON_NAME]"
paste input "Rua de trás"
paste input "Perto do bar do neguinho"
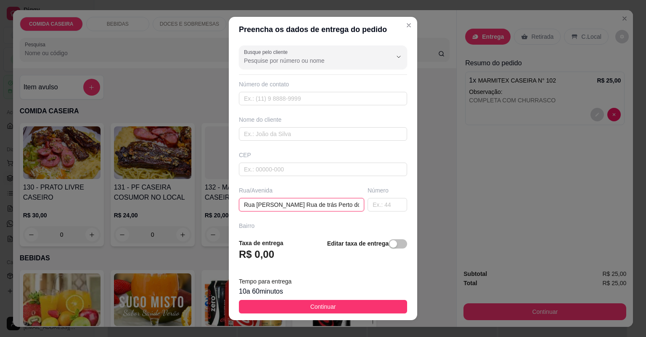
scroll to position [0, 55]
type input "Rua [PERSON_NAME] Rua de trás Perto do bar do neguinho"
click at [377, 202] on input "text" at bounding box center [388, 204] width 40 height 13
type input "48"
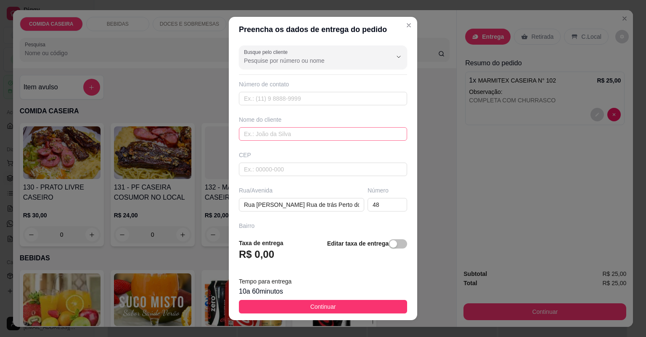
click at [320, 125] on div "Nome do cliente" at bounding box center [323, 127] width 172 height 25
click at [316, 132] on input "text" at bounding box center [323, 133] width 168 height 13
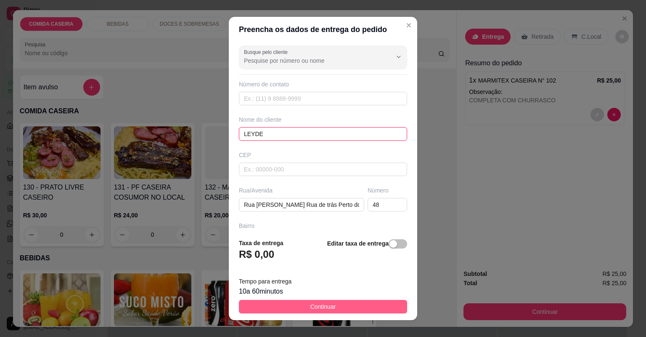
type input "LEYDE"
click at [337, 306] on button "Continuar" at bounding box center [323, 306] width 168 height 13
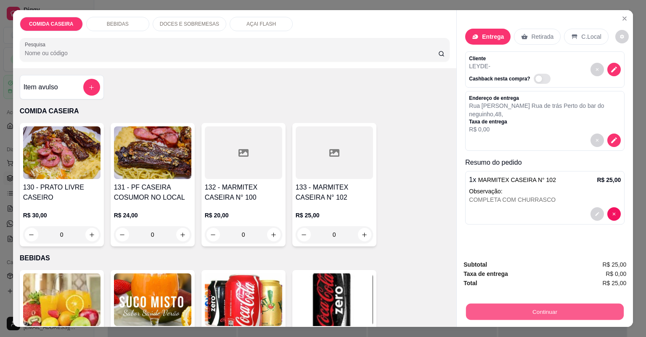
click at [478, 317] on button "Continuar" at bounding box center [545, 311] width 158 height 16
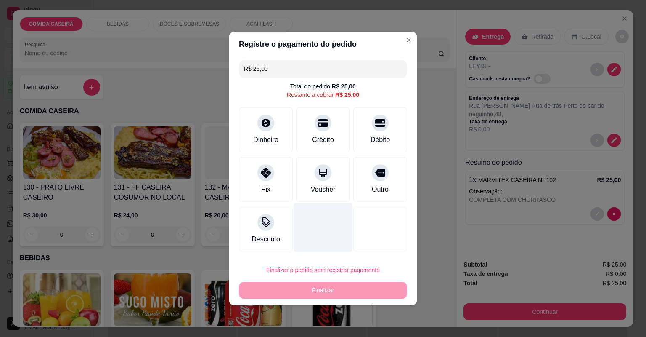
drag, startPoint x: 271, startPoint y: 177, endPoint x: 294, endPoint y: 199, distance: 31.8
click at [271, 177] on div at bounding box center [265, 172] width 17 height 17
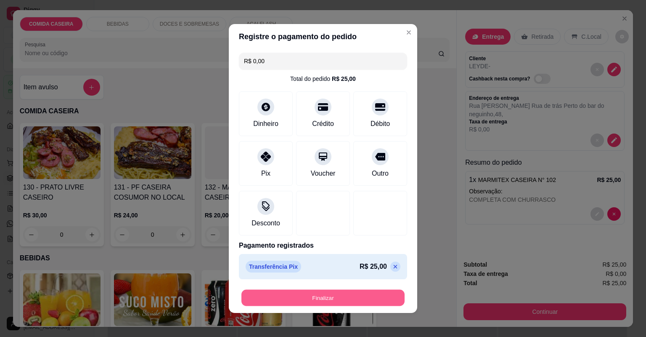
click at [357, 295] on button "Finalizar" at bounding box center [322, 297] width 163 height 16
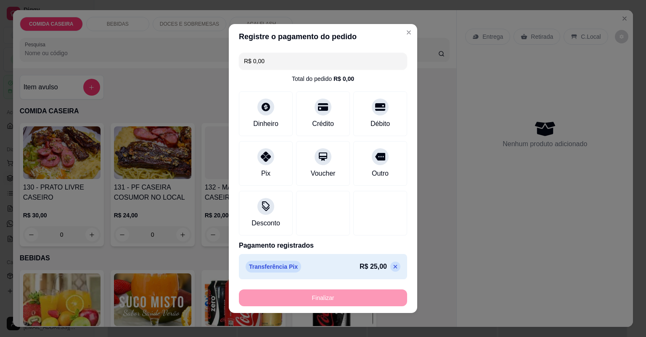
type input "-R$ 25,00"
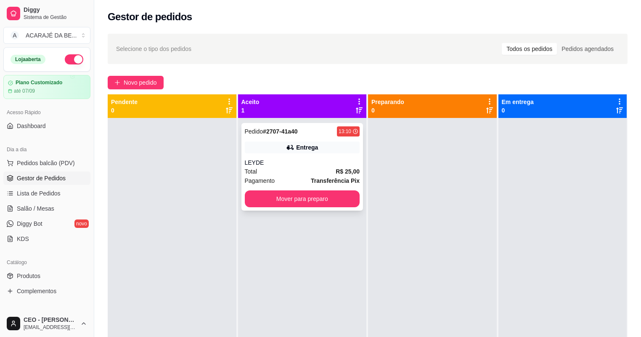
click at [301, 170] on div "Total R$ 25,00" at bounding box center [302, 171] width 115 height 9
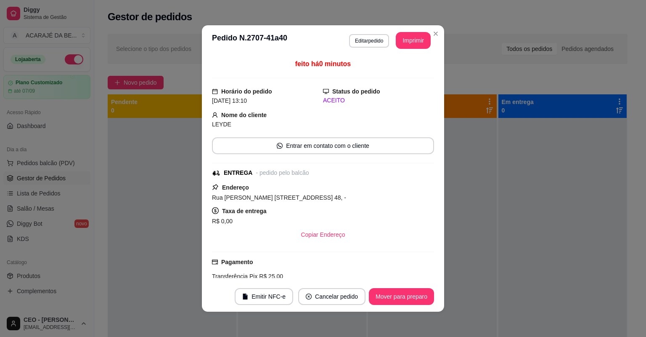
click at [406, 32] on header "**********" at bounding box center [323, 40] width 242 height 30
click at [414, 43] on button "Imprimir" at bounding box center [414, 40] width 34 height 16
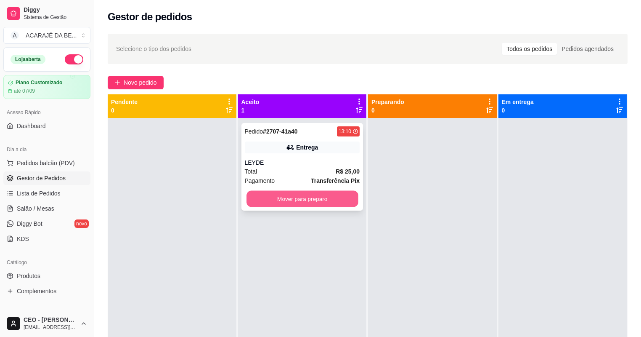
click at [297, 197] on button "Mover para preparo" at bounding box center [302, 199] width 111 height 16
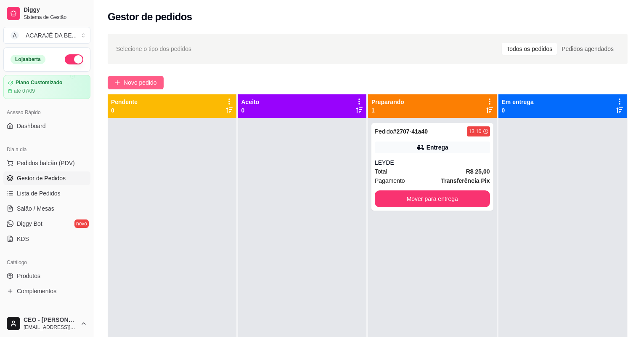
click at [151, 80] on span "Novo pedido" at bounding box center [140, 82] width 33 height 9
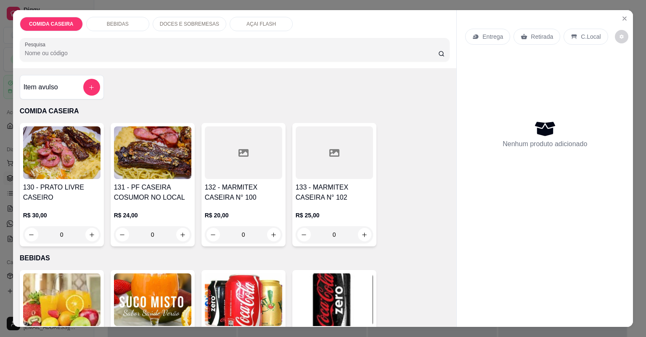
click at [265, 154] on div at bounding box center [243, 152] width 77 height 53
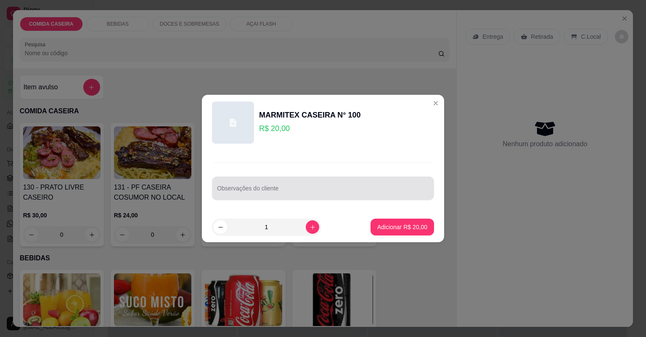
click at [313, 196] on div "Observações do cliente" at bounding box center [323, 188] width 222 height 24
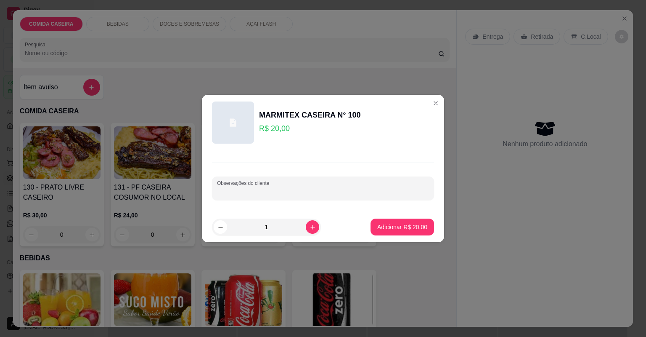
paste input "[PERSON_NAME],feijão preto,aipim frito,purê farofa,churrasco,vinagrete"
type input "[PERSON_NAME],feijão preto,aipim frito,purê farofa,churrasco,vinagrete"
click at [405, 231] on button "Adicionar R$ 20,00" at bounding box center [402, 227] width 62 height 16
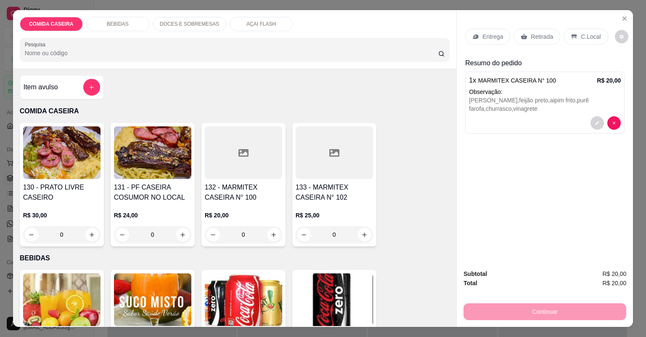
click at [497, 30] on div "Entrega" at bounding box center [487, 37] width 45 height 16
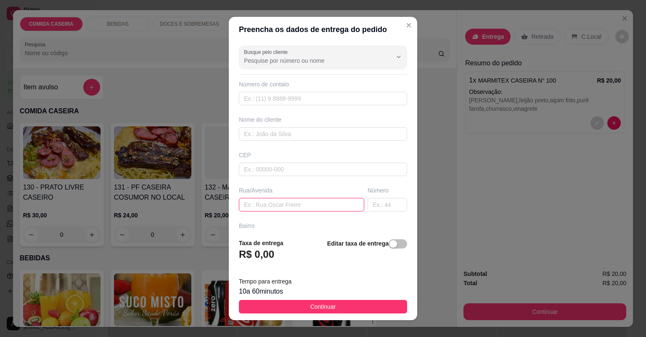
click at [342, 200] on input "text" at bounding box center [301, 204] width 125 height 13
paste input "Aqui na [GEOGRAPHIC_DATA][PERSON_NAME] número da casa 73"
type input "Aqui na [GEOGRAPHIC_DATA][PERSON_NAME] número da casa 73"
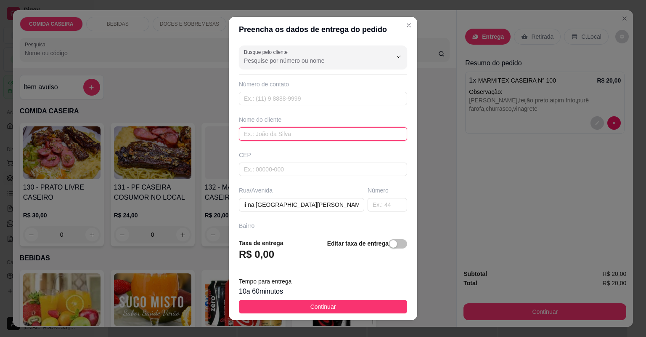
scroll to position [0, 0]
click at [330, 133] on input "text" at bounding box center [323, 133] width 168 height 13
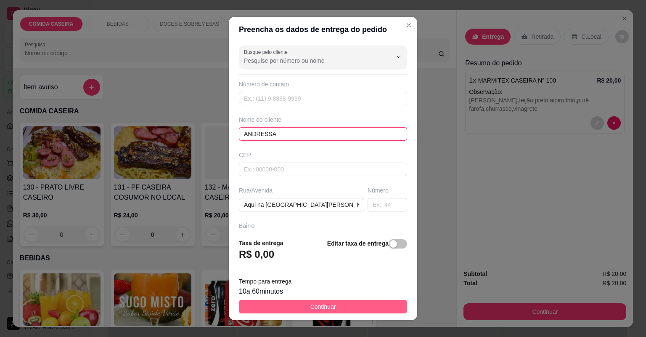
type input "ANDRESSA"
click at [347, 311] on button "Continuar" at bounding box center [323, 306] width 168 height 13
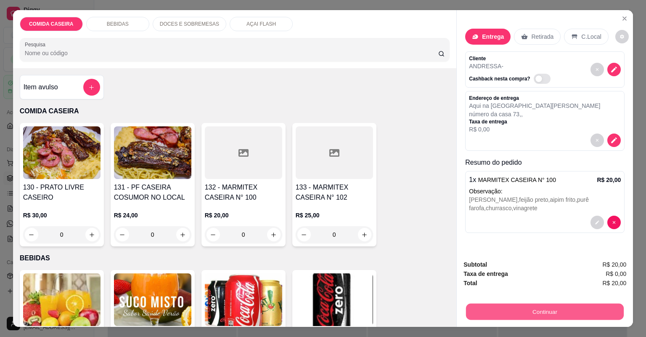
click at [498, 313] on button "Continuar" at bounding box center [545, 311] width 158 height 16
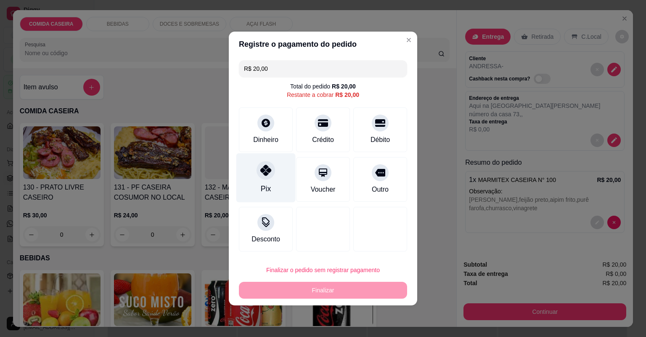
click at [279, 179] on div "Pix" at bounding box center [265, 177] width 59 height 49
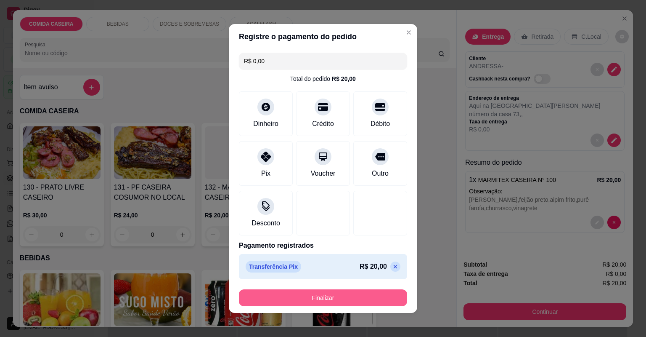
click at [364, 296] on button "Finalizar" at bounding box center [323, 297] width 168 height 17
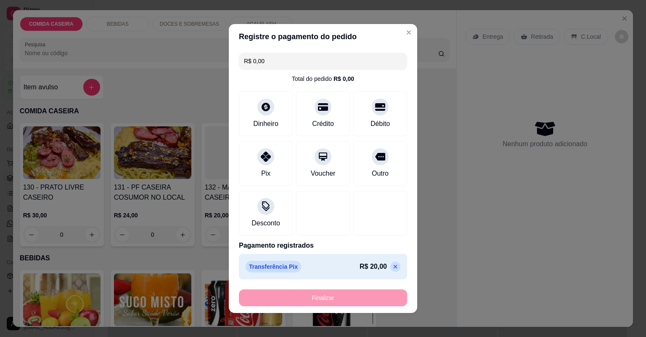
type input "-R$ 20,00"
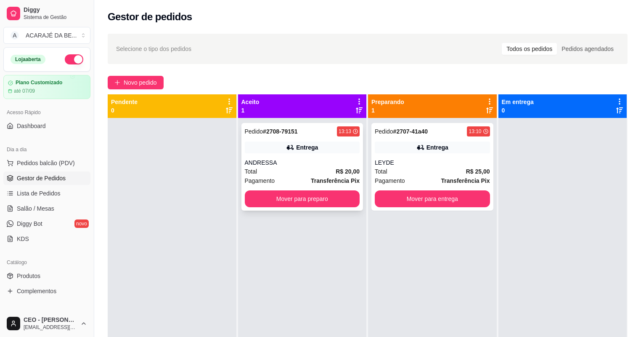
click at [308, 184] on div "Pagamento Transferência Pix" at bounding box center [302, 180] width 115 height 9
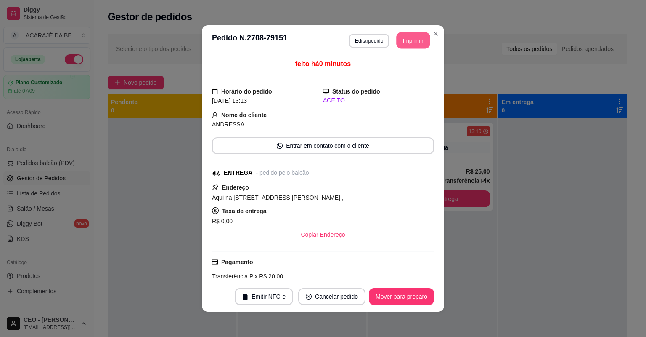
click at [399, 40] on button "Imprimir" at bounding box center [414, 40] width 34 height 16
click at [154, 239] on div "**********" at bounding box center [323, 168] width 646 height 337
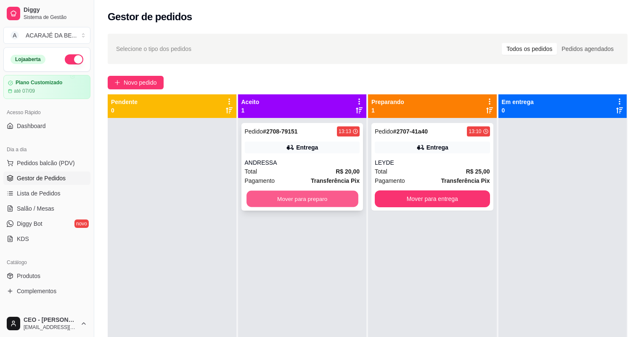
click at [323, 198] on button "Mover para preparo" at bounding box center [302, 199] width 111 height 16
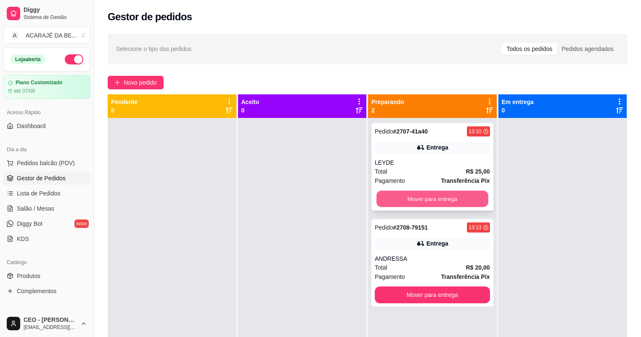
click at [473, 201] on button "Mover para entrega" at bounding box center [432, 199] width 111 height 16
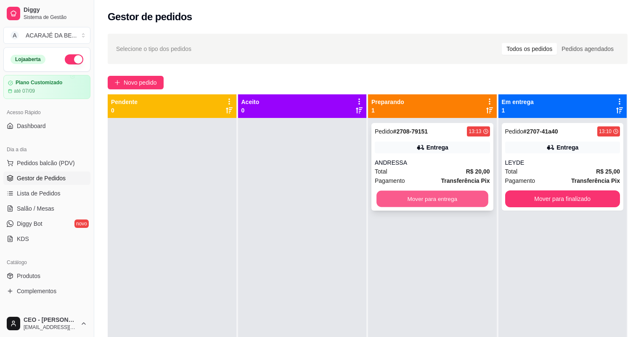
click at [484, 200] on button "Mover para entrega" at bounding box center [432, 199] width 111 height 16
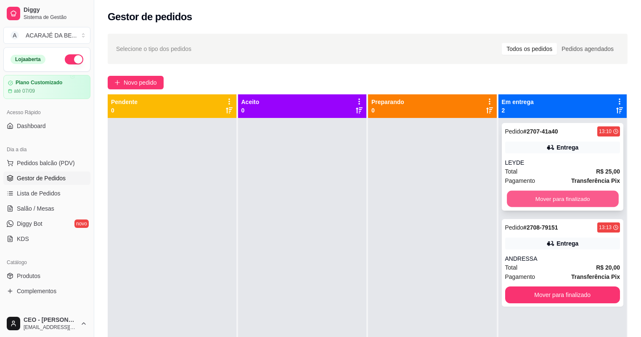
click at [538, 194] on button "Mover para finalizado" at bounding box center [562, 199] width 111 height 16
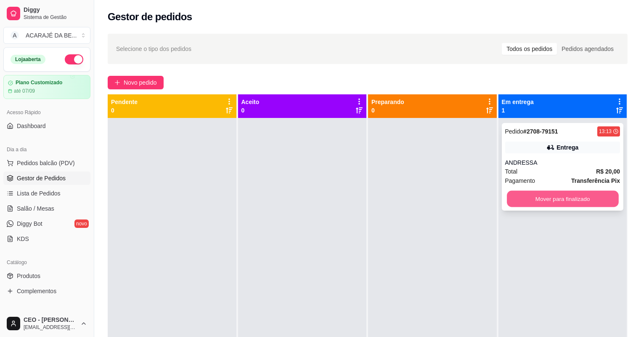
click at [508, 196] on button "Mover para finalizado" at bounding box center [562, 199] width 111 height 16
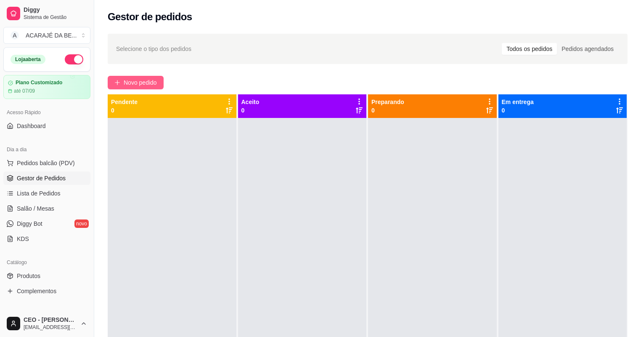
click at [157, 88] on button "Novo pedido" at bounding box center [136, 82] width 56 height 13
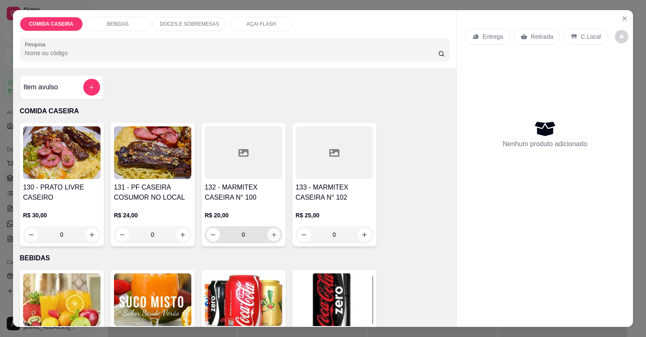
click at [273, 234] on icon "increase-product-quantity" at bounding box center [274, 234] width 4 height 4
type input "1"
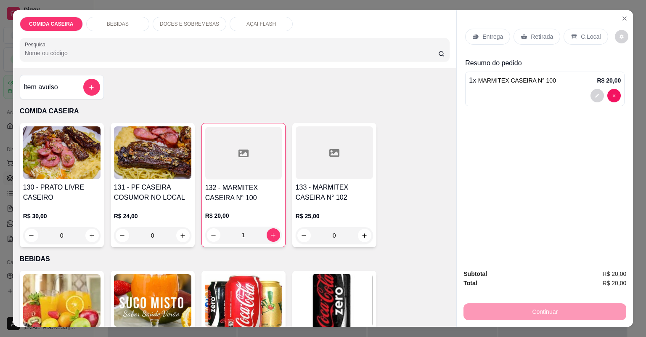
click at [540, 34] on p "Retirada" at bounding box center [542, 36] width 22 height 8
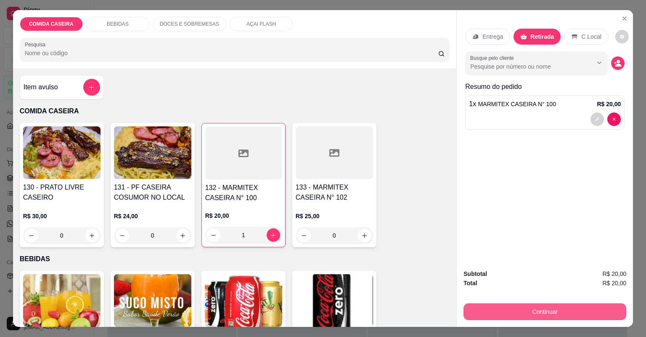
click at [542, 308] on button "Continuar" at bounding box center [545, 311] width 163 height 17
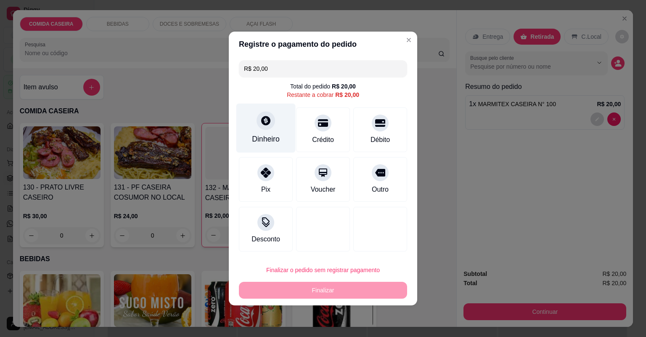
click at [262, 126] on div at bounding box center [266, 120] width 19 height 19
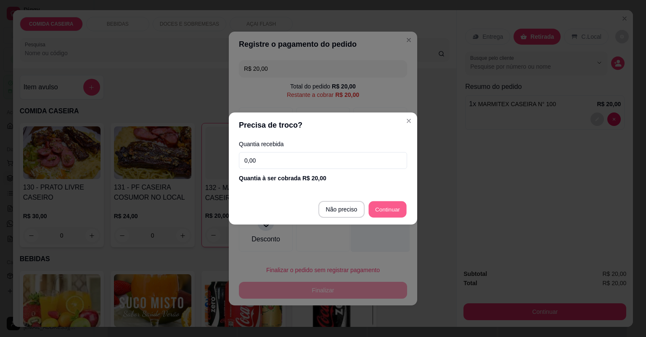
type input "R$ 0,00"
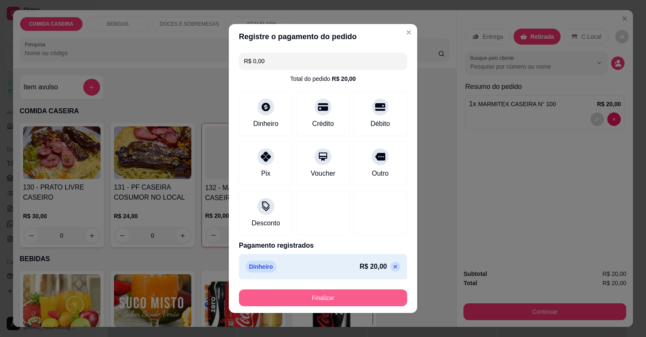
click at [330, 296] on button "Finalizar" at bounding box center [323, 297] width 168 height 17
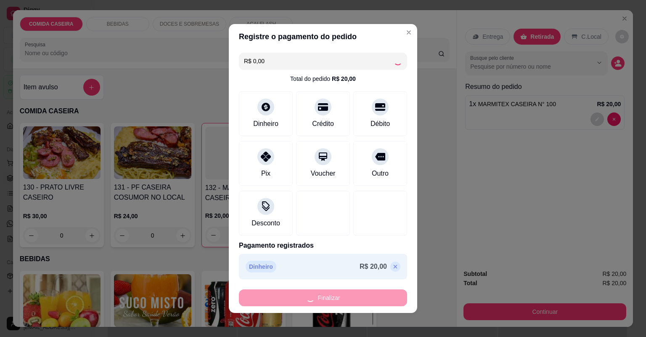
type input "0"
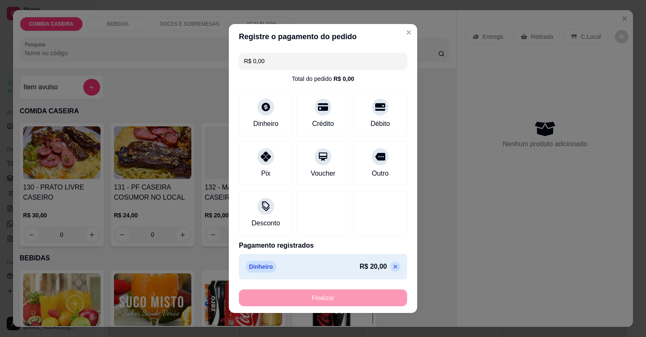
type input "-R$ 20,00"
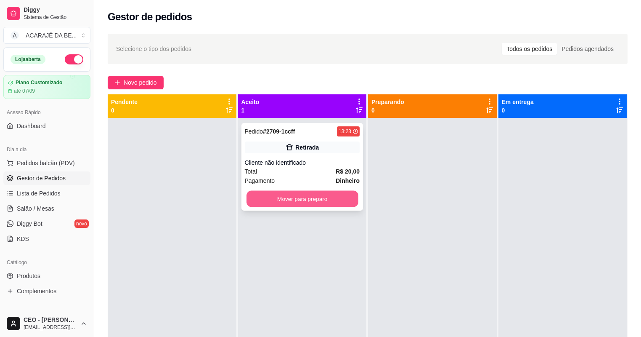
click at [335, 196] on button "Mover para preparo" at bounding box center [302, 199] width 111 height 16
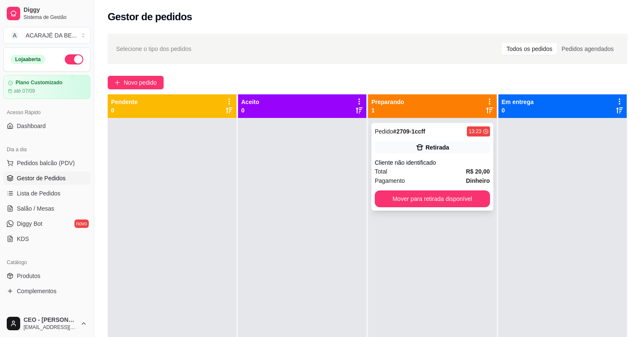
click at [473, 208] on div "Pedido # 2709-1ccff 13:23 Retirada Cliente não identificado Total R$ 20,00 Paga…" at bounding box center [432, 167] width 122 height 88
click at [477, 204] on button "Mover para retirada disponível" at bounding box center [432, 199] width 111 height 16
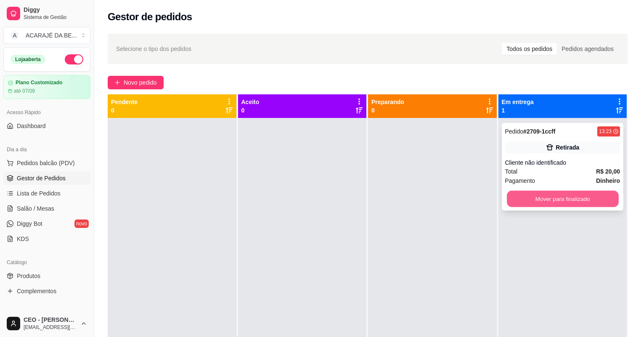
click at [546, 197] on button "Mover para finalizado" at bounding box center [562, 199] width 111 height 16
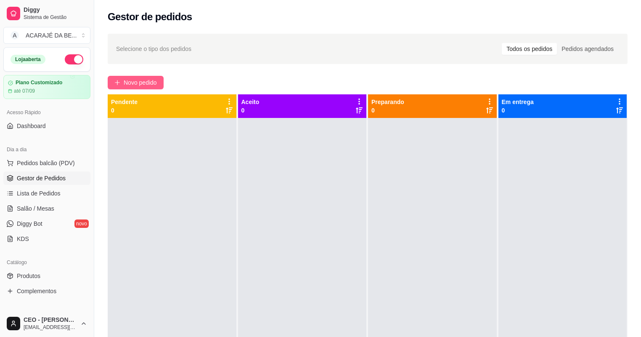
click at [136, 78] on span "Novo pedido" at bounding box center [140, 82] width 33 height 9
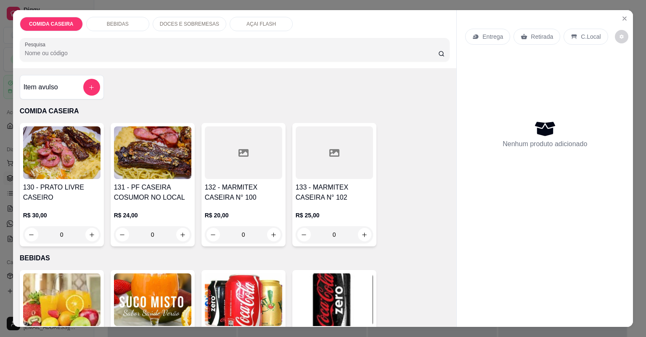
click at [236, 132] on div at bounding box center [243, 152] width 77 height 53
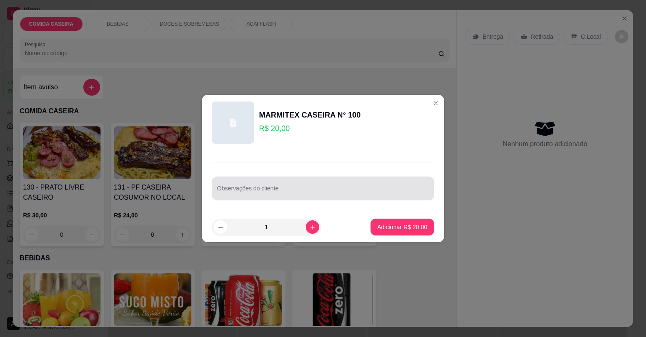
click at [303, 190] on input "Observações do cliente" at bounding box center [323, 191] width 212 height 8
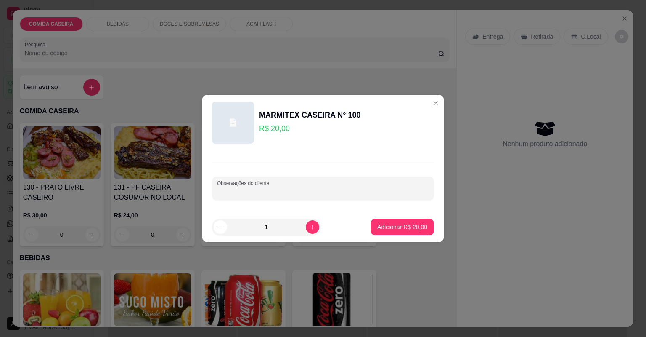
paste input "feijão tropeiro, arroz branco, vinagrete, churrasco, purê"
type input "feijão tropeiro, arroz branco, vinagrete, churrasco, purê"
click at [395, 222] on button "Adicionar R$ 20,00" at bounding box center [402, 227] width 62 height 16
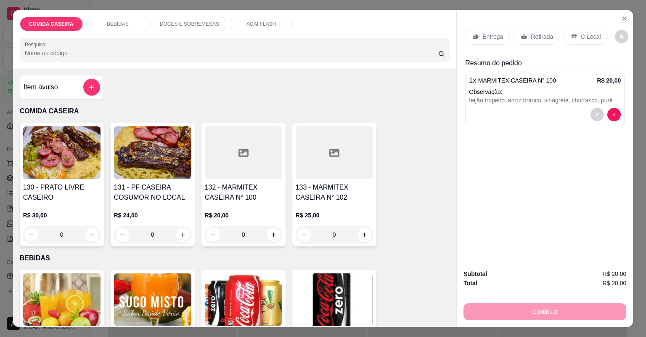
click at [494, 35] on p "Entrega" at bounding box center [493, 36] width 21 height 8
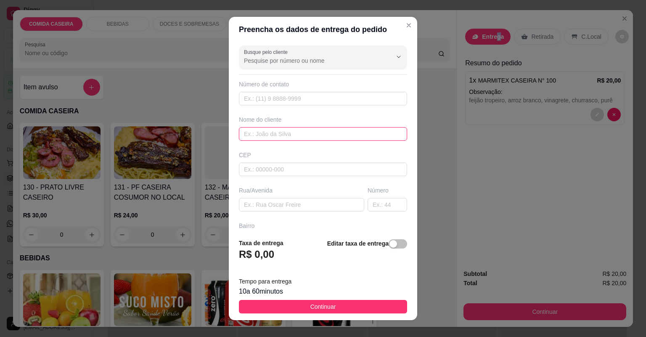
click at [301, 134] on input "text" at bounding box center [323, 133] width 168 height 13
type input "ANGELITA"
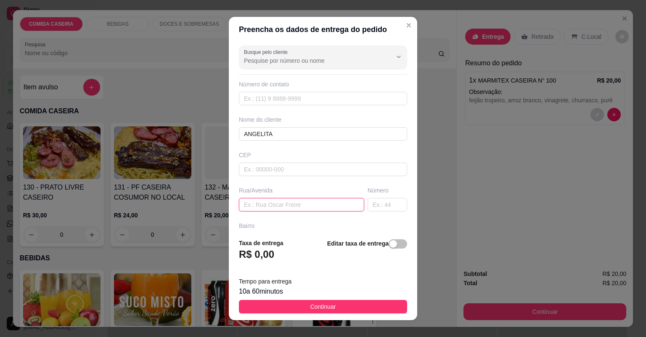
click at [345, 207] on input "text" at bounding box center [301, 204] width 125 height 13
paste input "r bairro popular n 215"
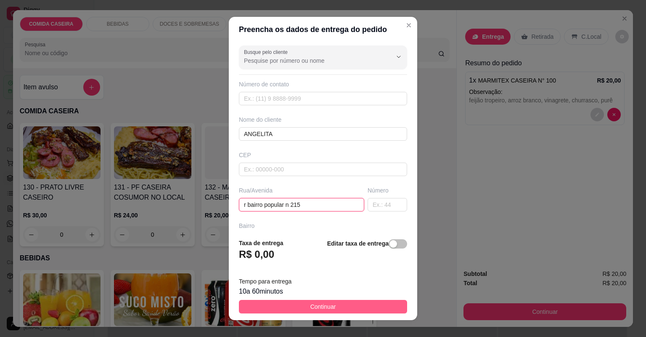
paste input "Rua [PERSON_NAME]"
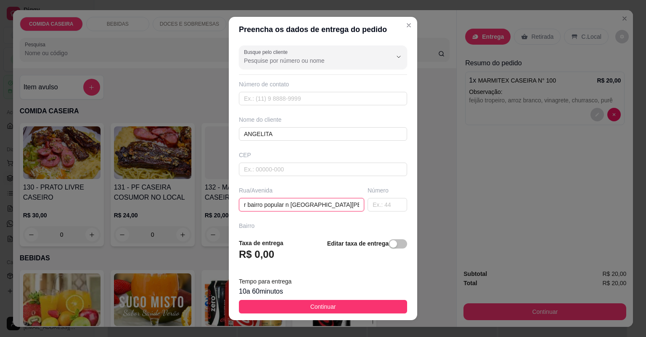
scroll to position [0, 24]
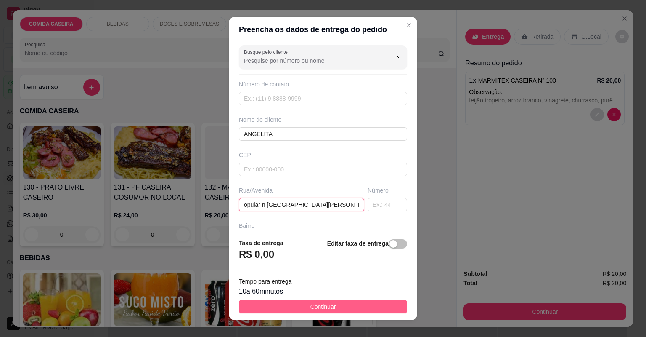
type input "r bairro popular n [GEOGRAPHIC_DATA][PERSON_NAME]"
click at [354, 310] on button "Continuar" at bounding box center [323, 306] width 168 height 13
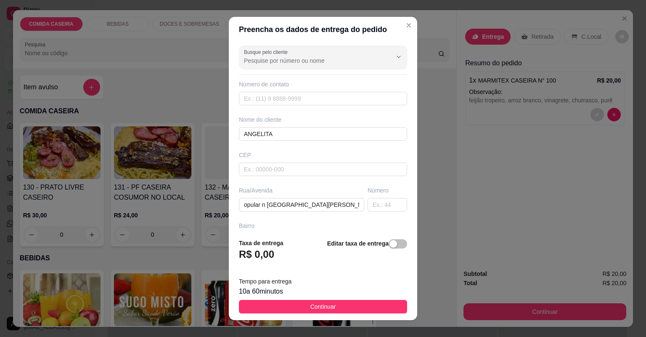
scroll to position [0, 0]
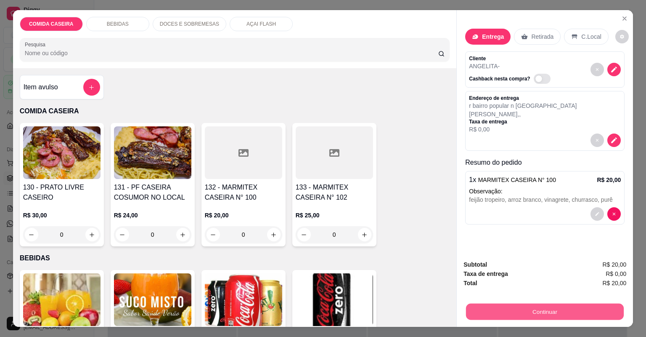
click at [522, 313] on button "Continuar" at bounding box center [545, 311] width 158 height 16
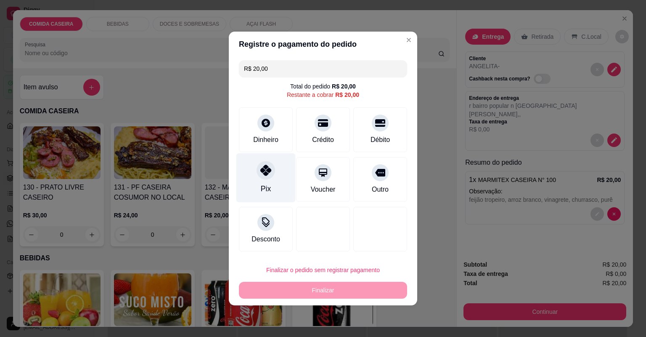
click at [263, 190] on div "Pix" at bounding box center [266, 188] width 10 height 11
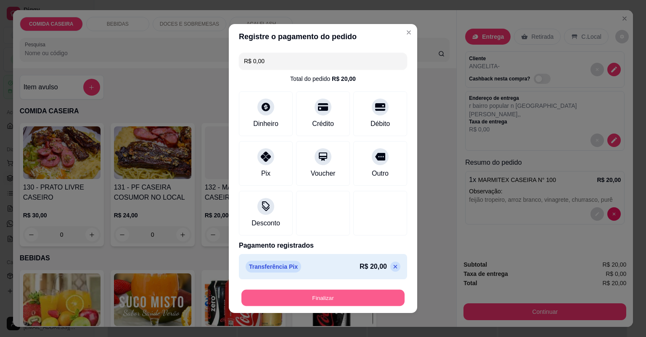
click at [313, 292] on button "Finalizar" at bounding box center [322, 297] width 163 height 16
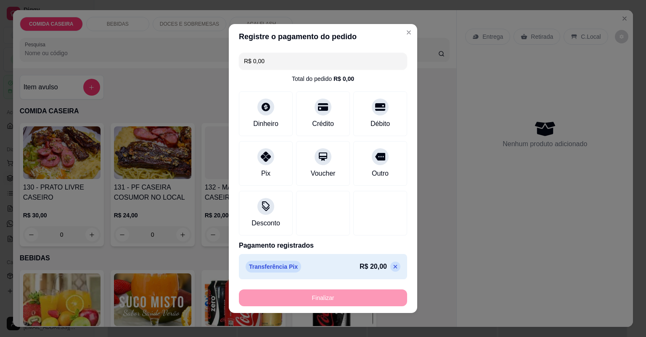
type input "-R$ 20,00"
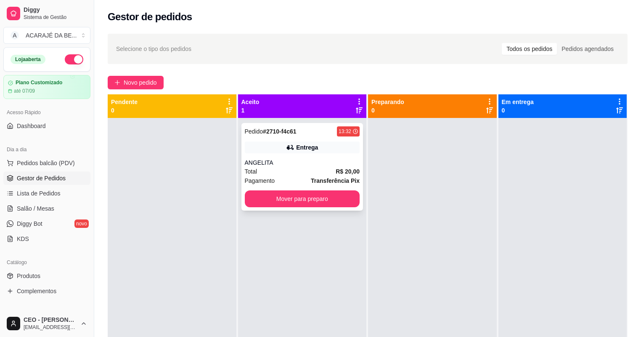
click at [300, 160] on div "ANGELITA" at bounding box center [302, 162] width 115 height 8
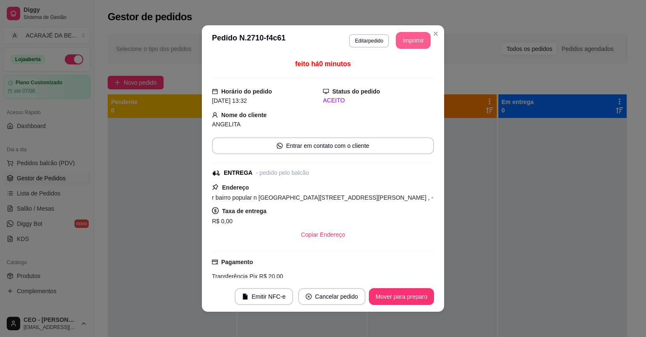
click at [404, 45] on button "Imprimir" at bounding box center [413, 40] width 35 height 17
click at [422, 291] on button "Mover para preparo" at bounding box center [401, 296] width 65 height 17
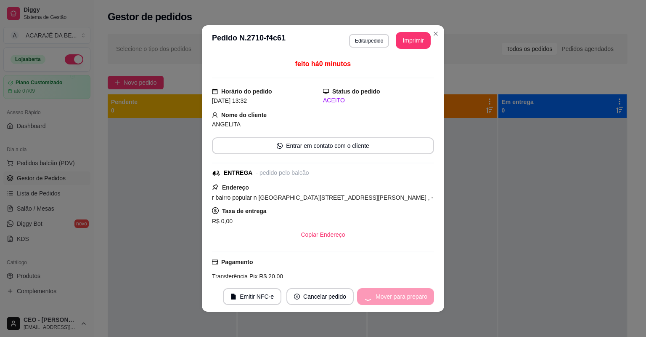
click at [423, 292] on div "Mover para preparo" at bounding box center [395, 296] width 77 height 17
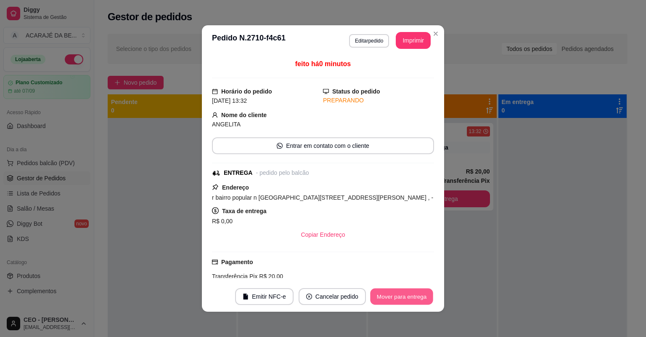
click at [423, 292] on button "Mover para entrega" at bounding box center [401, 296] width 63 height 16
click at [423, 292] on div "Mover para entrega" at bounding box center [401, 296] width 65 height 17
click at [424, 292] on div "Mover para entrega" at bounding box center [396, 296] width 77 height 17
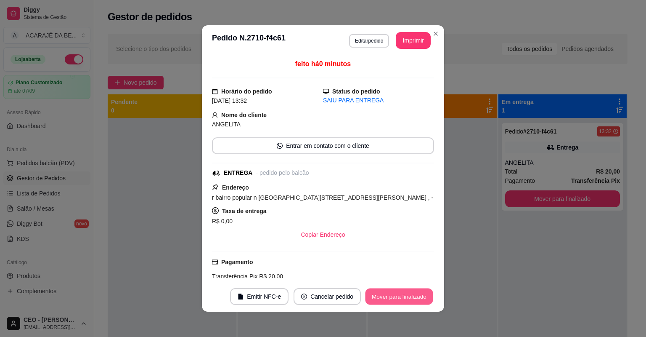
click at [424, 292] on button "Mover para finalizado" at bounding box center [400, 296] width 68 height 16
click at [424, 291] on div "Mover para finalizado" at bounding box center [399, 296] width 70 height 17
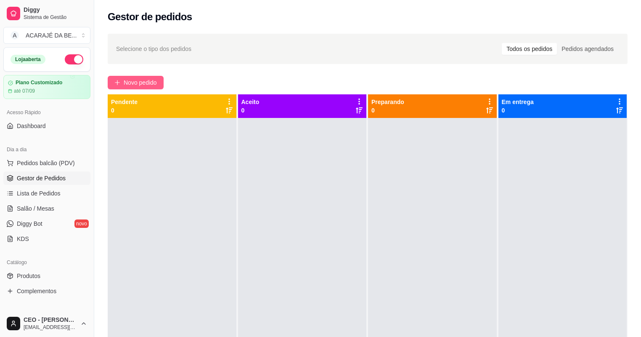
click at [148, 79] on span "Novo pedido" at bounding box center [140, 82] width 33 height 9
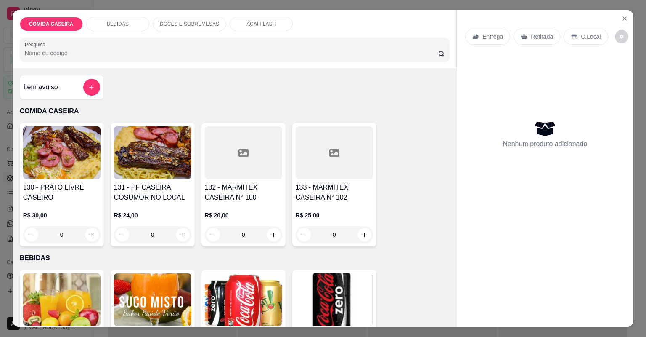
click at [323, 171] on div at bounding box center [334, 152] width 77 height 53
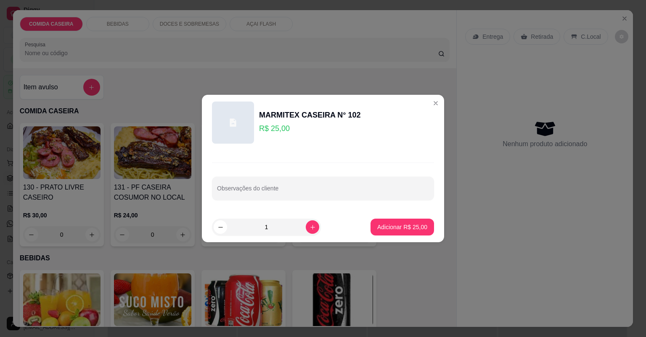
click at [322, 190] on input "Observações do cliente" at bounding box center [323, 191] width 212 height 8
paste input "Feijão tropeiro Macarrão Purê de batata Macarronese Sarapatel Linguiça de frango"
type input "Feijão tropeiro Macarrão Purê de batata Macarronese Sarapatel Linguiça de frango"
click at [383, 227] on p "Adicionar R$ 25,00" at bounding box center [402, 227] width 49 height 8
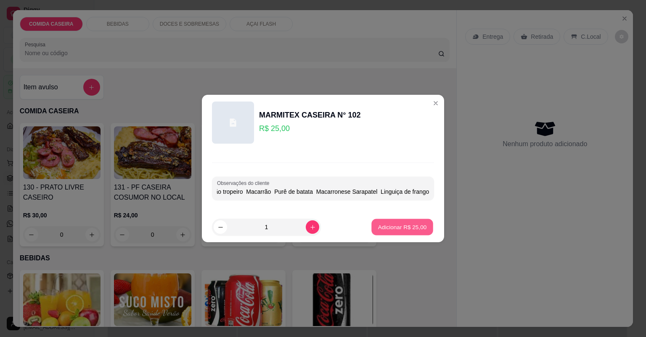
scroll to position [0, 0]
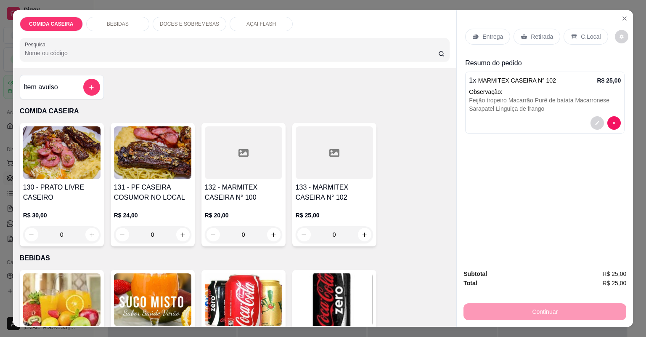
click at [483, 35] on p "Entrega" at bounding box center [493, 36] width 21 height 8
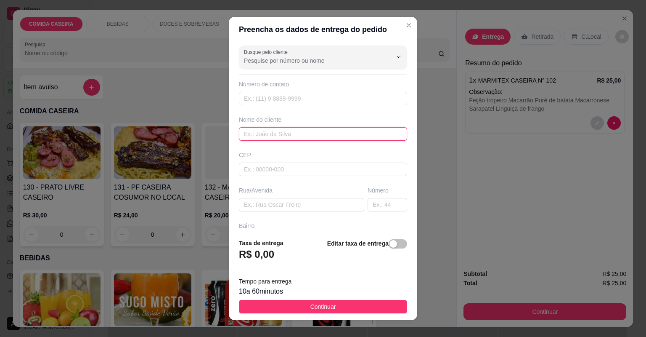
click at [279, 136] on input "text" at bounding box center [323, 133] width 168 height 13
type input "CLECIA"
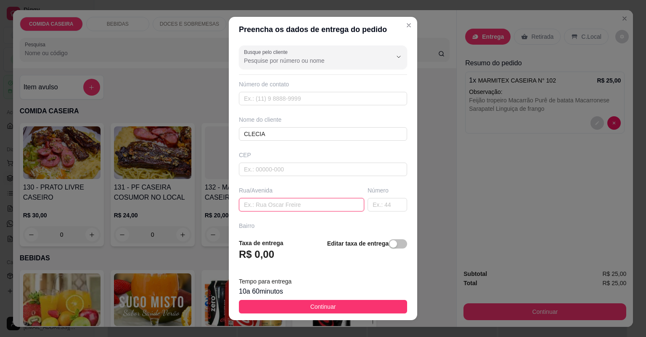
click at [278, 206] on input "text" at bounding box center [301, 204] width 125 height 13
paste input "[GEOGRAPHIC_DATA] [GEOGRAPHIC_DATA] em frente a igreja assembleia Numero 15 - […"
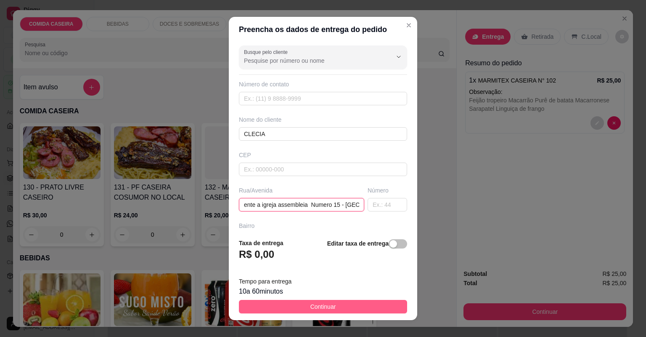
type input "[GEOGRAPHIC_DATA] [GEOGRAPHIC_DATA] em frente a igreja assembleia Numero 15 - […"
click at [351, 301] on button "Continuar" at bounding box center [323, 306] width 168 height 13
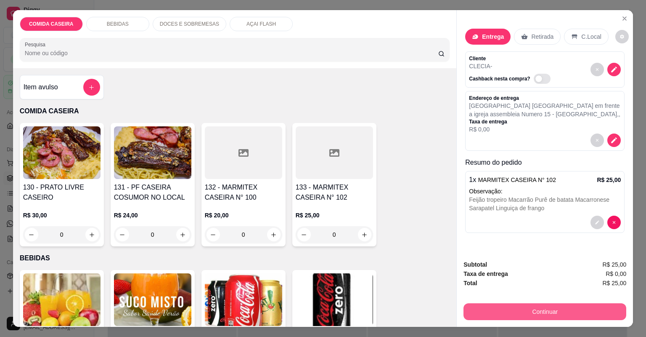
click at [496, 304] on button "Continuar" at bounding box center [545, 311] width 163 height 17
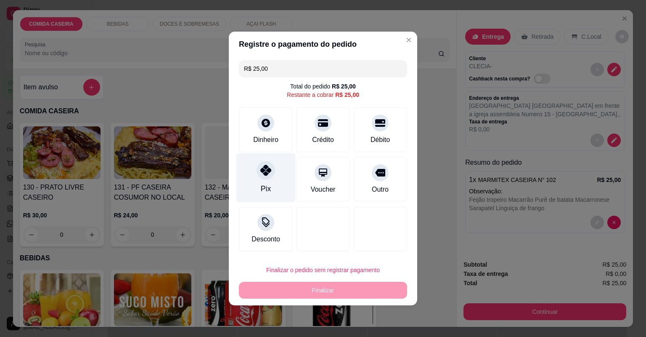
click at [257, 165] on div at bounding box center [266, 170] width 19 height 19
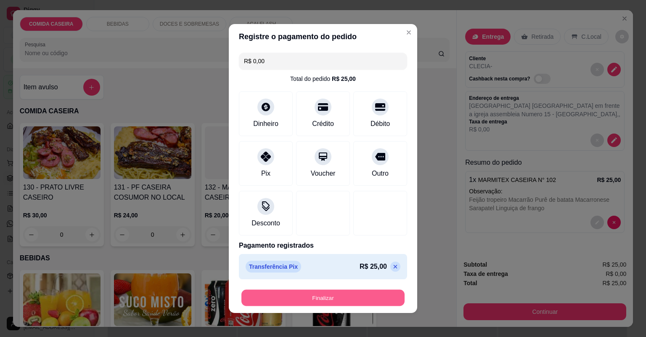
click at [296, 294] on button "Finalizar" at bounding box center [322, 297] width 163 height 16
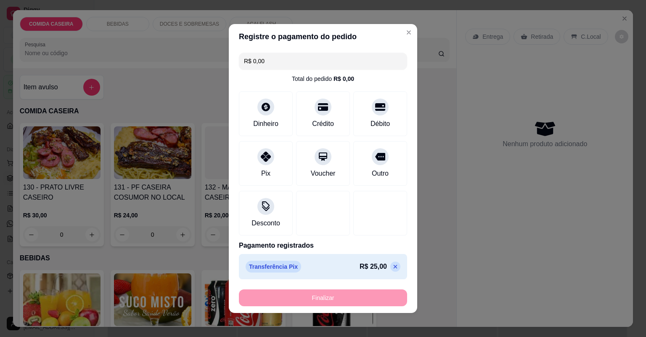
type input "-R$ 25,00"
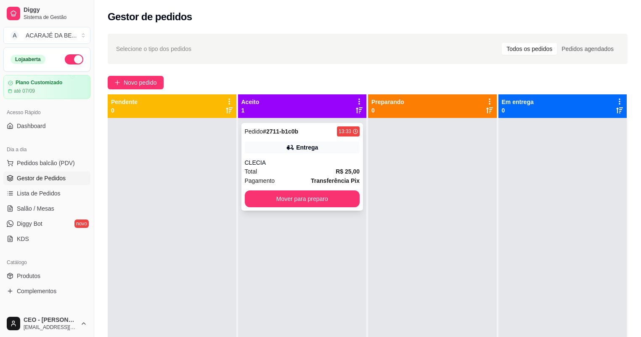
click at [358, 153] on div "Pedido # 2711-b1c0b 13:33 Entrega CLECIA Total R$ 25,00 Pagamento Transferência…" at bounding box center [302, 167] width 122 height 88
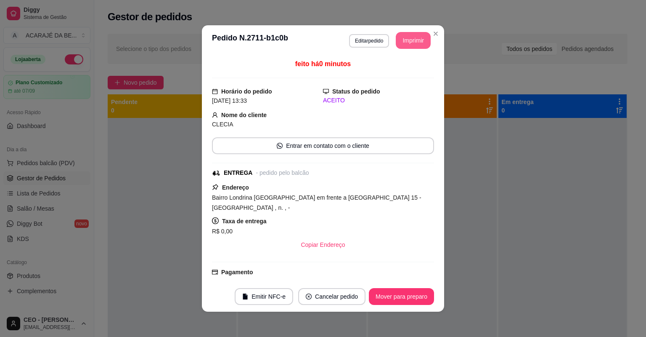
click at [396, 40] on button "Imprimir" at bounding box center [413, 40] width 35 height 17
click at [422, 296] on button "Mover para preparo" at bounding box center [401, 296] width 63 height 16
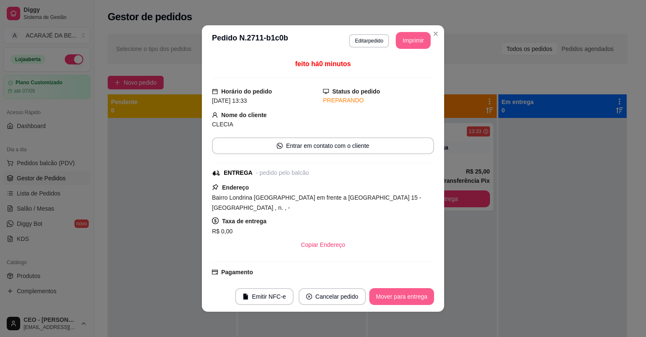
click at [382, 294] on button "Mover para entrega" at bounding box center [401, 296] width 65 height 17
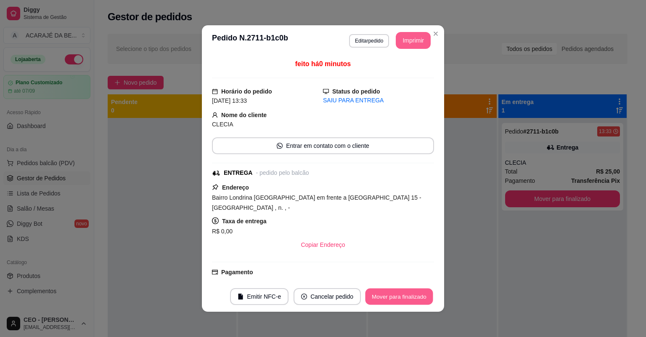
click at [382, 294] on button "Mover para finalizado" at bounding box center [400, 296] width 68 height 16
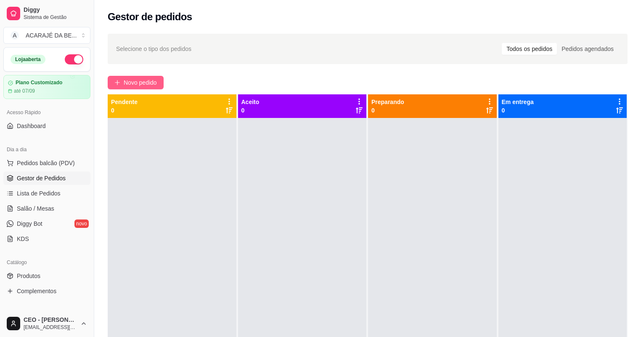
click at [154, 84] on span "Novo pedido" at bounding box center [140, 82] width 33 height 9
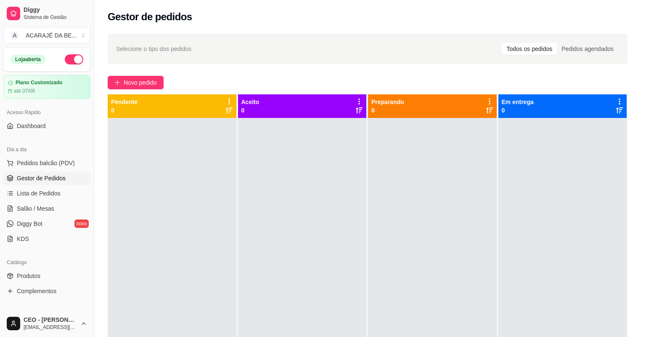
click at [228, 163] on div at bounding box center [243, 152] width 77 height 53
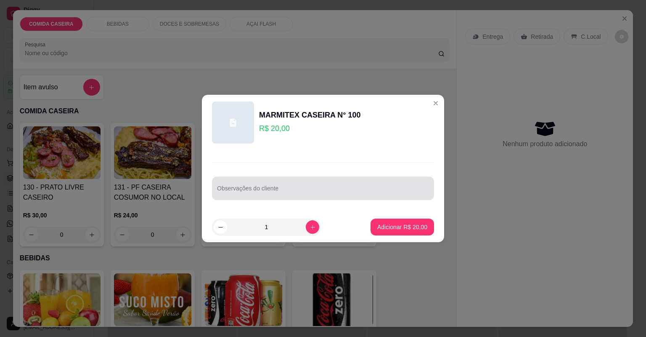
click at [276, 183] on div at bounding box center [323, 188] width 212 height 17
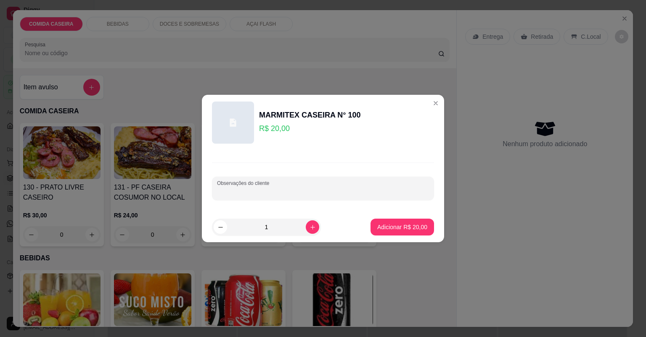
paste input "Feijão de caldo. Arroz, branco. Purê. Alface e tomate. Linguiça de frango"
type input "Feijão de caldo. Arroz, branco. Purê. Alface e tomate. Linguiça de frango"
click at [404, 227] on p "Adicionar R$ 20,00" at bounding box center [402, 227] width 50 height 8
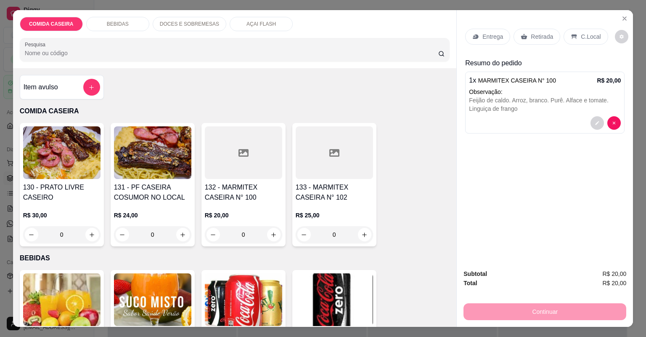
click at [473, 38] on icon at bounding box center [475, 36] width 5 height 5
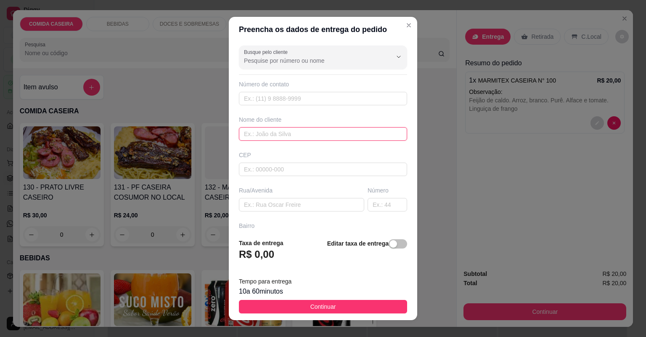
click at [301, 135] on input "text" at bounding box center [323, 133] width 168 height 13
type input "[PERSON_NAME]"
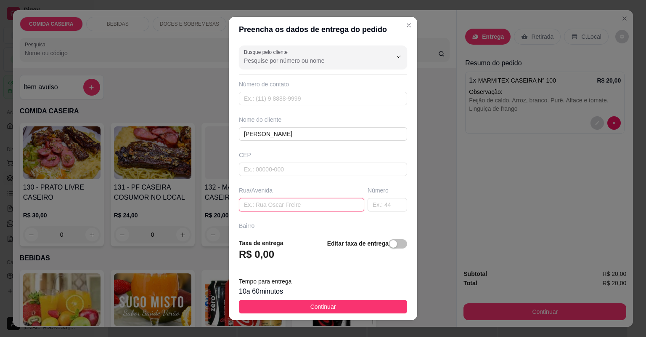
click at [323, 204] on input "text" at bounding box center [301, 204] width 125 height 13
click at [329, 204] on input "text" at bounding box center [301, 204] width 125 height 13
paste input "No salão de [PERSON_NAME]."
type input "No salão de [PERSON_NAME]."
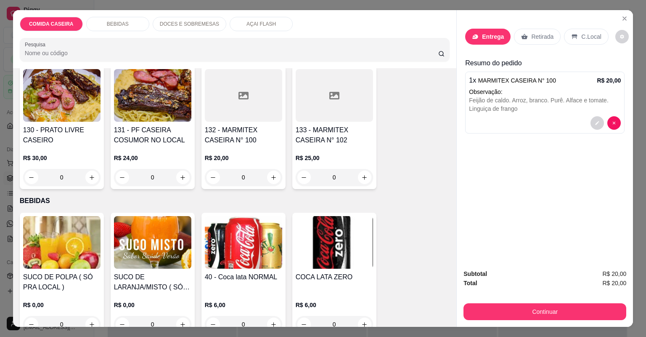
scroll to position [67, 0]
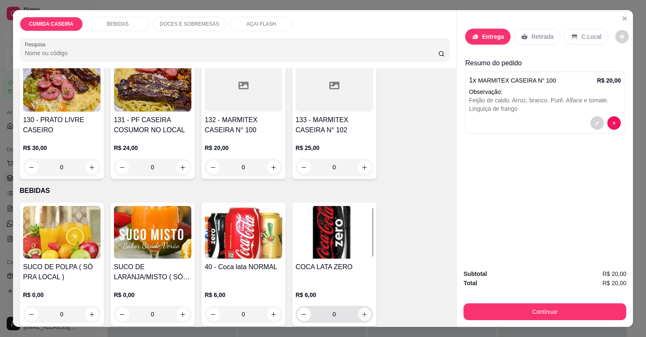
click at [362, 310] on button "increase-product-quantity" at bounding box center [364, 313] width 13 height 13
type input "1"
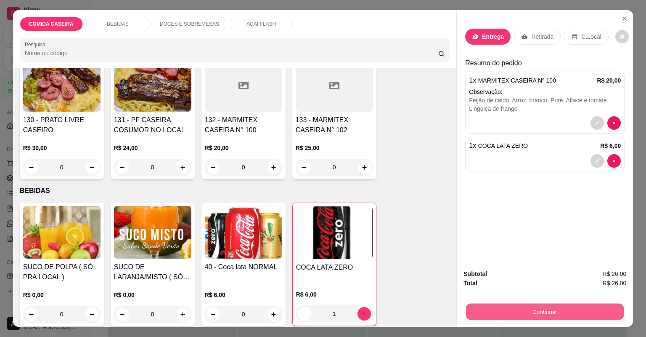
click at [485, 312] on button "Continuar" at bounding box center [545, 311] width 158 height 16
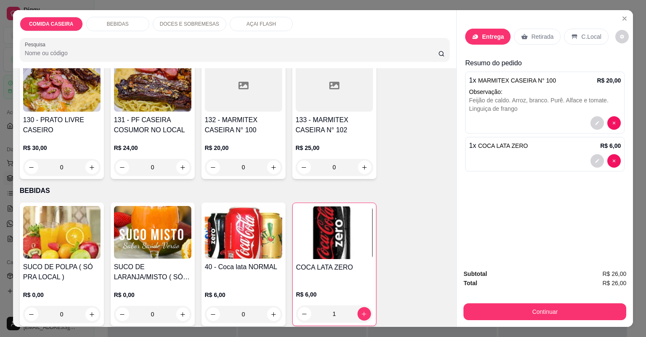
click at [478, 38] on div "Entrega" at bounding box center [487, 37] width 45 height 16
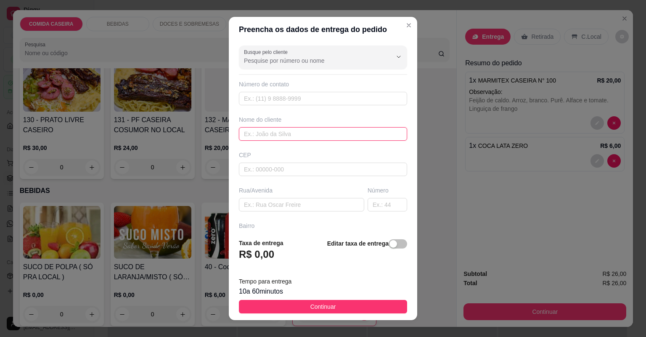
click at [312, 130] on input "text" at bounding box center [323, 133] width 168 height 13
type input "[PERSON_NAME]"
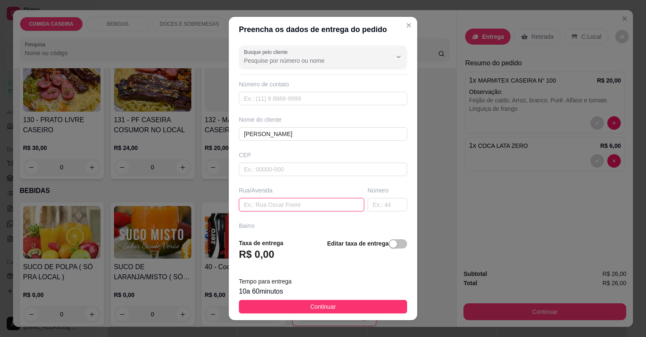
click at [319, 205] on input "text" at bounding box center [301, 204] width 125 height 13
paste input "No salão de [PERSON_NAME]."
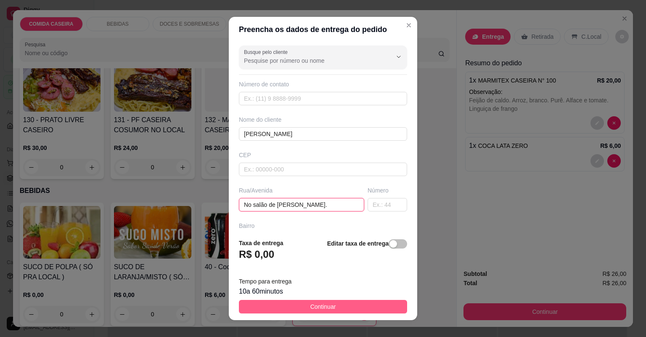
type input "No salão de [PERSON_NAME]."
click at [351, 307] on button "Continuar" at bounding box center [323, 306] width 168 height 13
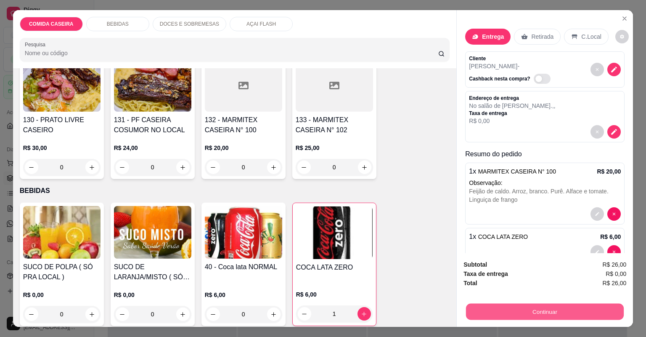
click at [543, 311] on button "Continuar" at bounding box center [545, 311] width 158 height 16
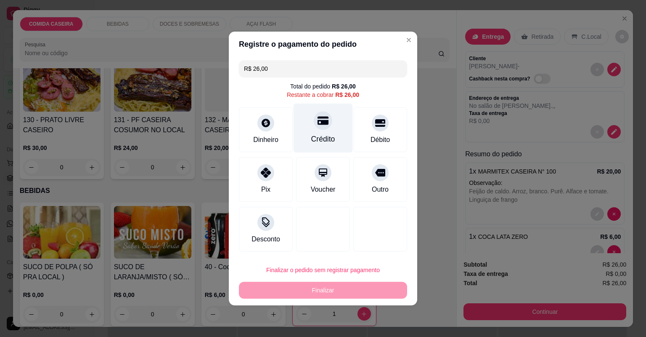
click at [311, 123] on div "Crédito" at bounding box center [323, 127] width 59 height 49
type input "R$ 0,00"
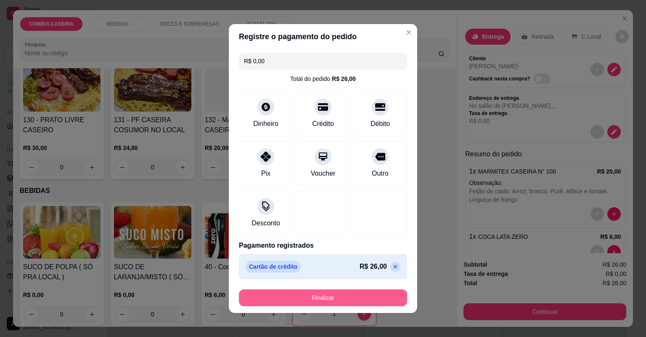
click at [329, 297] on button "Finalizar" at bounding box center [323, 297] width 168 height 17
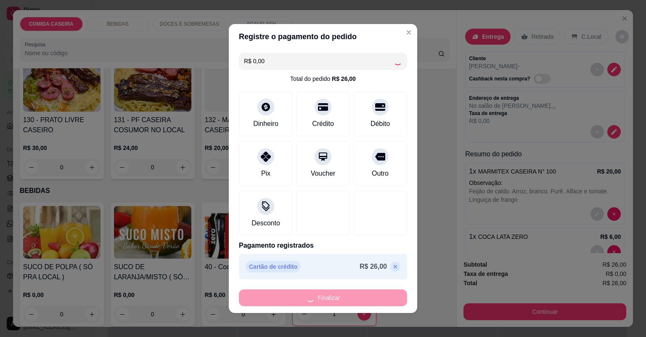
type input "0"
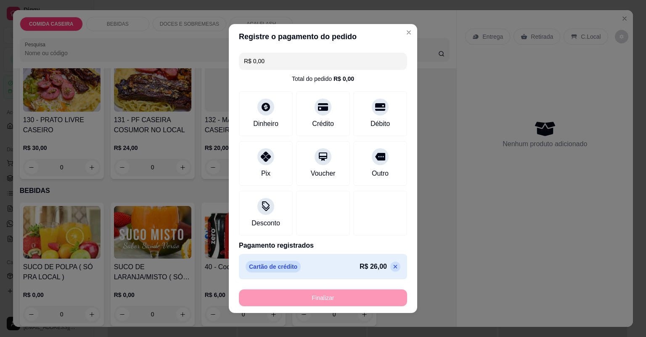
type input "-R$ 26,00"
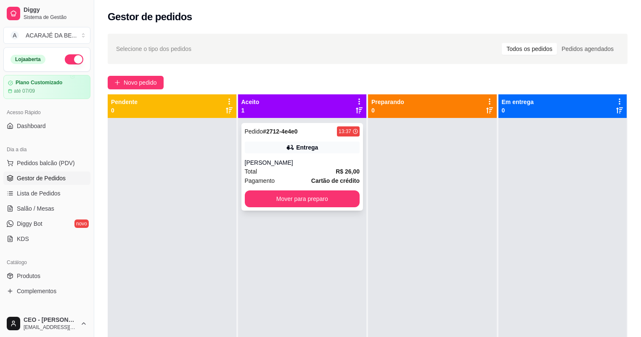
click at [315, 167] on div "Total R$ 26,00" at bounding box center [302, 171] width 115 height 9
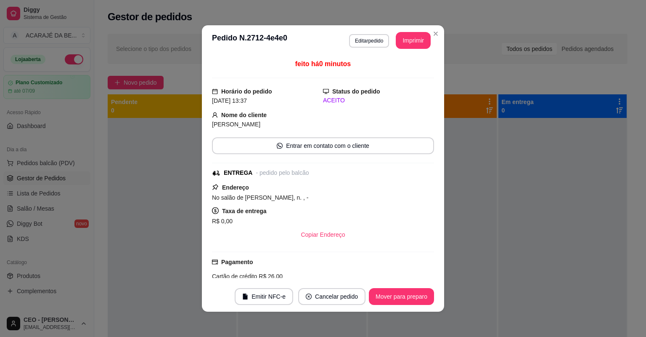
click at [406, 32] on header "**********" at bounding box center [323, 40] width 242 height 30
click at [407, 38] on button "Imprimir" at bounding box center [413, 40] width 35 height 17
click at [414, 297] on button "Mover para preparo" at bounding box center [401, 296] width 65 height 17
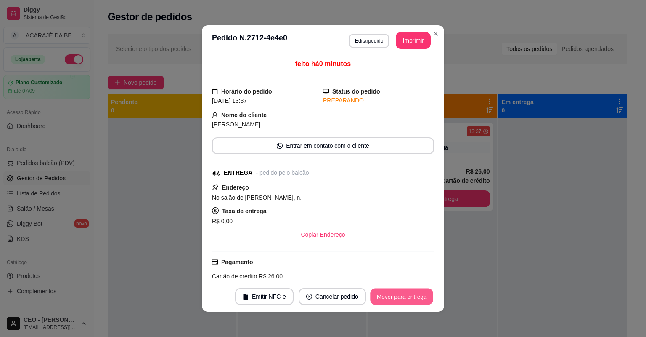
click at [413, 296] on button "Mover para entrega" at bounding box center [401, 296] width 63 height 16
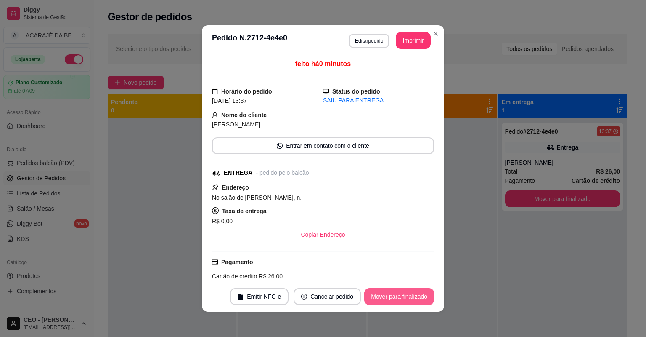
click at [413, 296] on button "Mover para finalizado" at bounding box center [399, 296] width 70 height 17
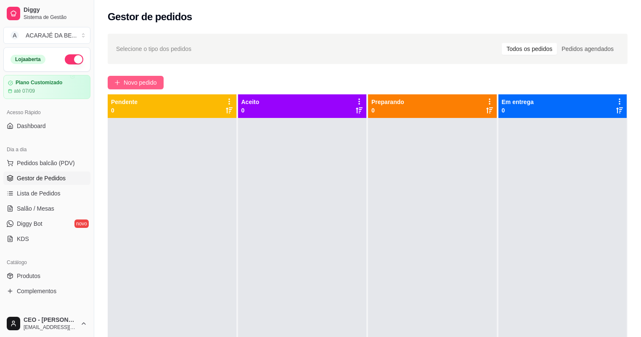
click at [126, 86] on span "Novo pedido" at bounding box center [140, 82] width 33 height 9
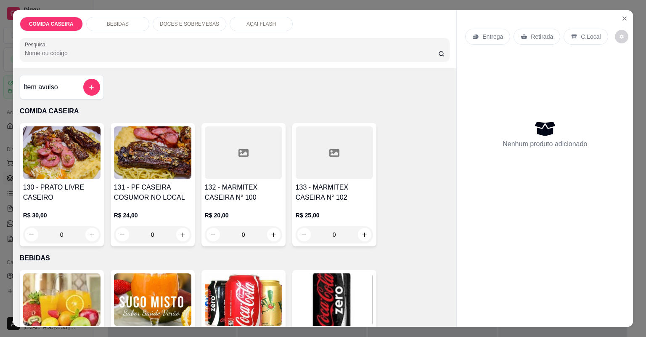
click at [76, 84] on div "Item avulso" at bounding box center [62, 87] width 77 height 17
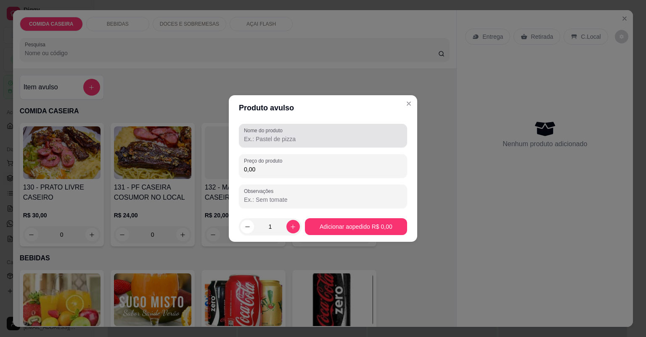
click at [329, 133] on div at bounding box center [323, 135] width 158 height 17
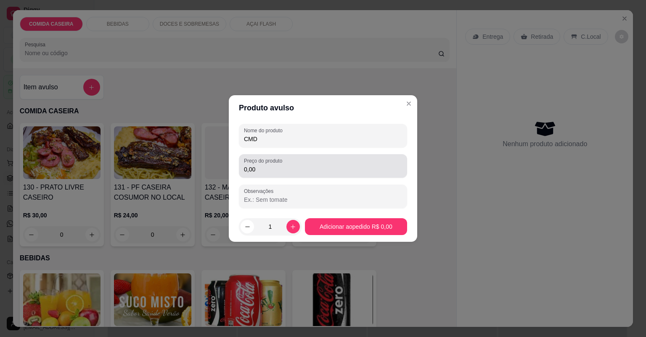
type input "CMD"
click at [326, 159] on div "0,00" at bounding box center [323, 165] width 158 height 17
type input "10,00"
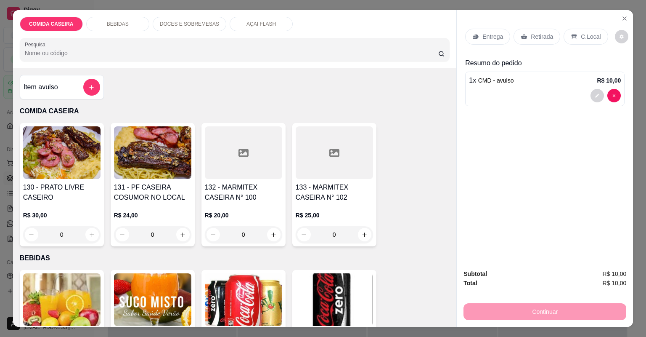
click at [515, 40] on div "Retirada" at bounding box center [537, 37] width 47 height 16
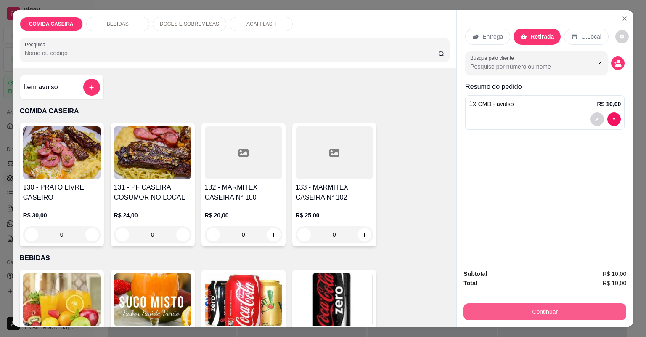
click at [522, 308] on button "Continuar" at bounding box center [545, 311] width 163 height 17
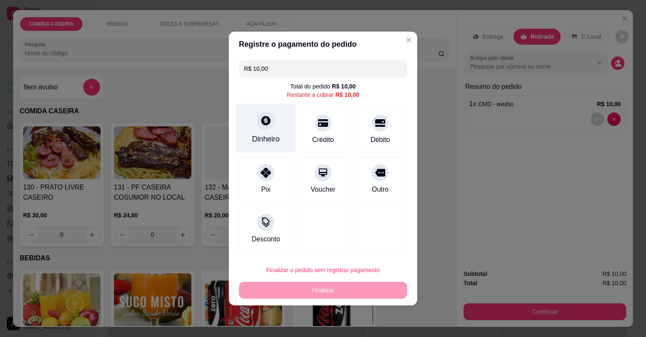
click at [255, 117] on div "Dinheiro" at bounding box center [265, 127] width 59 height 49
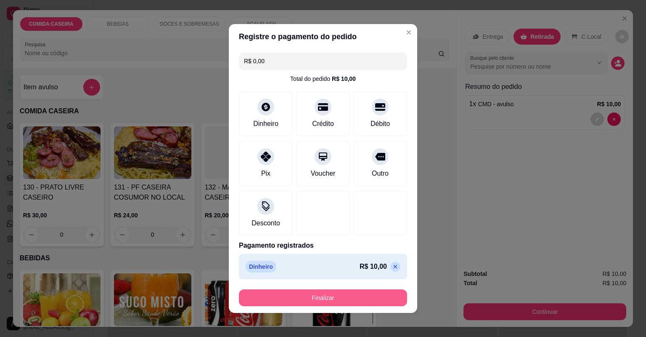
click at [352, 297] on button "Finalizar" at bounding box center [323, 297] width 168 height 17
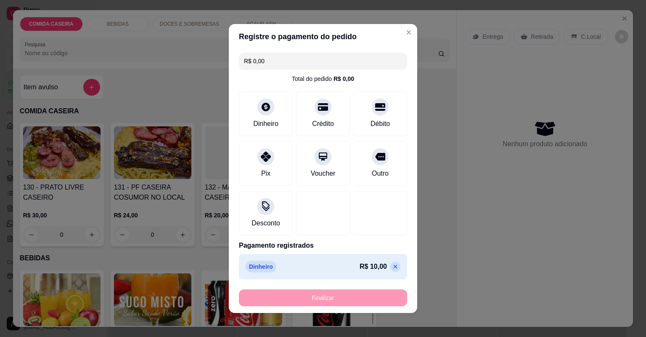
type input "-R$ 10,00"
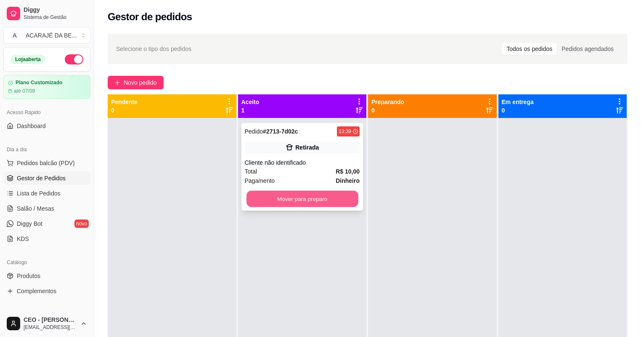
click at [345, 196] on button "Mover para preparo" at bounding box center [302, 199] width 111 height 16
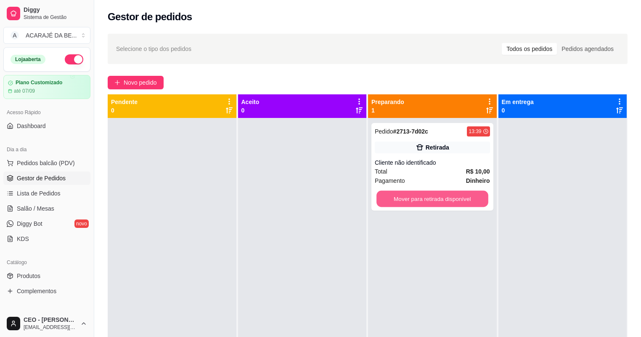
click at [396, 199] on button "Mover para retirada disponível" at bounding box center [432, 199] width 111 height 16
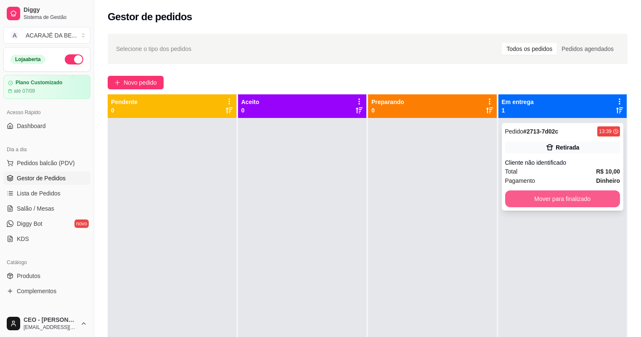
click at [505, 194] on button "Mover para finalizado" at bounding box center [562, 198] width 115 height 17
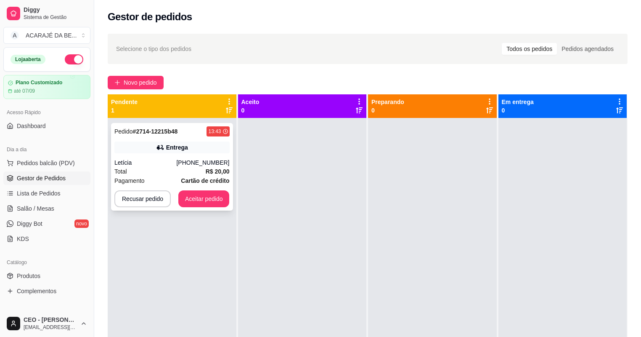
click at [204, 164] on div "[PHONE_NUMBER]" at bounding box center [202, 162] width 53 height 8
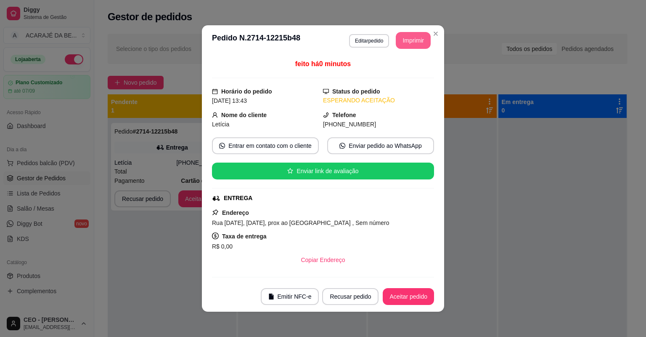
click at [412, 40] on button "Imprimir" at bounding box center [413, 40] width 35 height 17
click at [395, 300] on button "Aceitar pedido" at bounding box center [408, 296] width 51 height 17
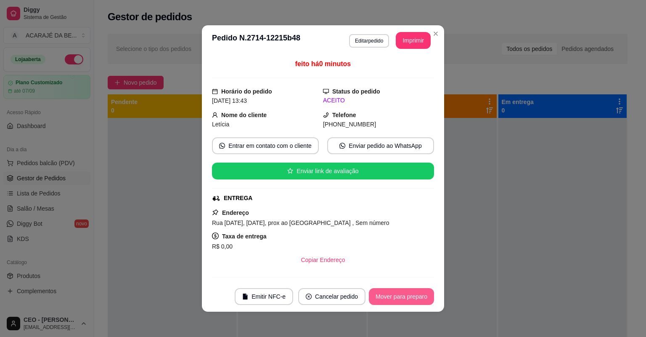
click at [394, 295] on button "Mover para preparo" at bounding box center [401, 296] width 65 height 17
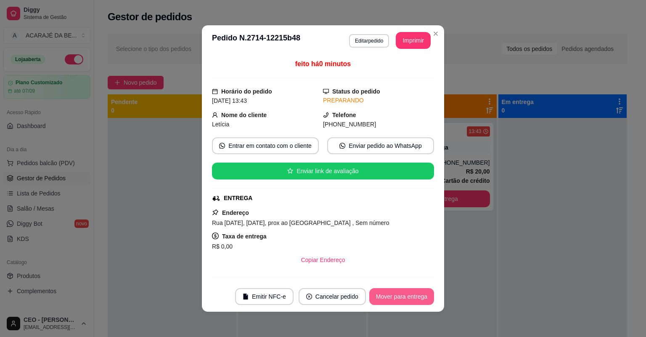
click at [394, 295] on button "Mover para entrega" at bounding box center [401, 296] width 65 height 17
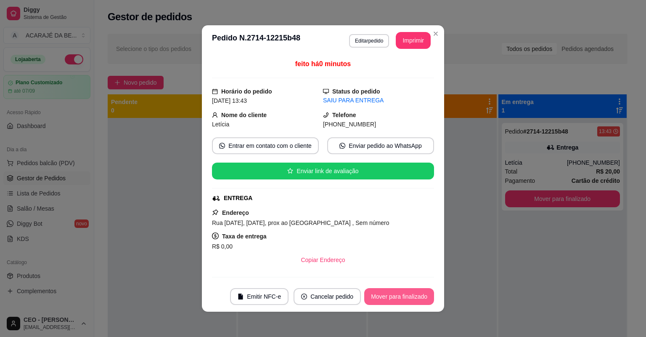
click at [370, 297] on button "Mover para finalizado" at bounding box center [399, 296] width 70 height 17
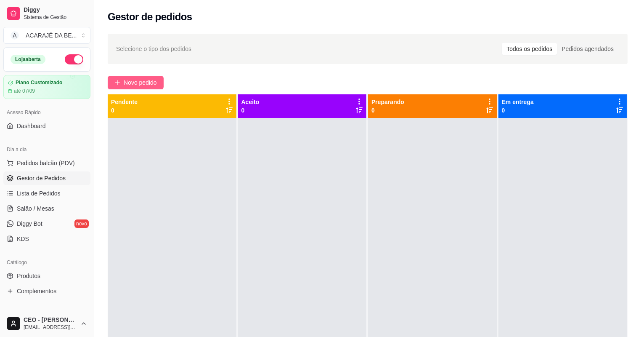
click at [150, 80] on span "Novo pedido" at bounding box center [140, 82] width 33 height 9
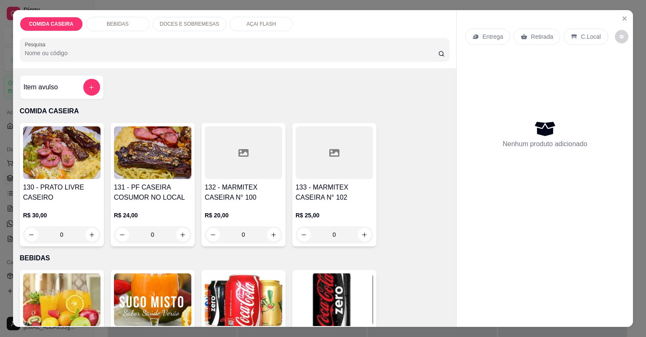
click at [254, 157] on div at bounding box center [243, 152] width 77 height 53
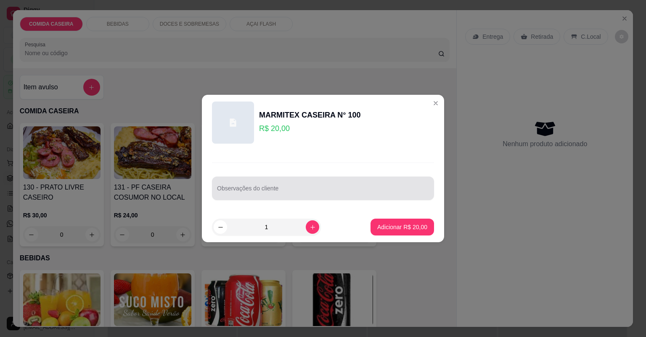
click at [322, 191] on input "Observações do cliente" at bounding box center [323, 191] width 212 height 8
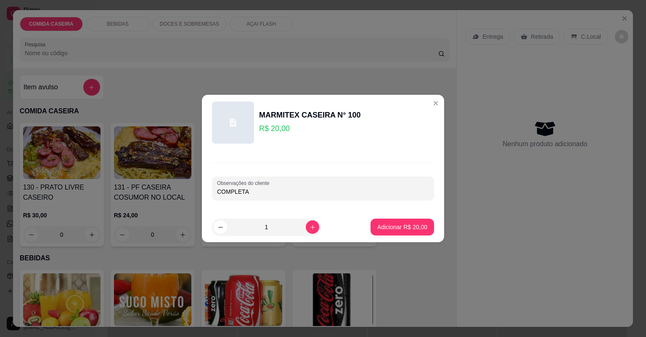
paste input "farofa de cenoura e bacon e calabresa"
type input "COMPLETA farofa de cenoura e bacon e calabresa VINAGRETE"
click at [412, 226] on p "Adicionar R$ 20,00" at bounding box center [402, 227] width 49 height 8
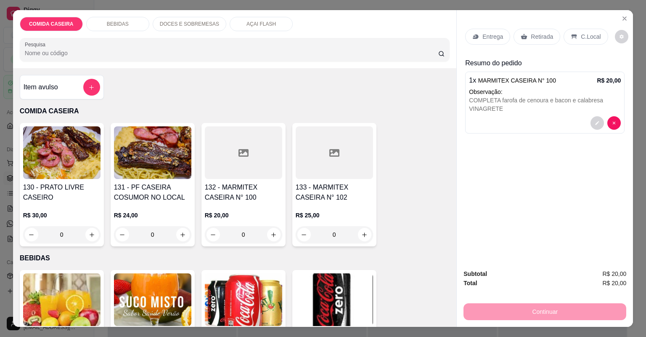
click at [488, 37] on p "Entrega" at bounding box center [493, 36] width 21 height 8
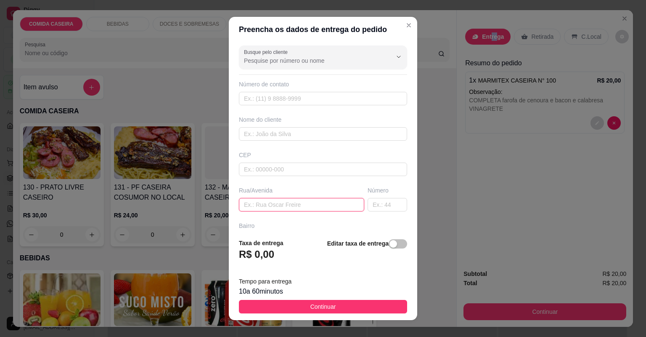
click at [287, 201] on input "text" at bounding box center [301, 204] width 125 height 13
paste input "Rua [PERSON_NAME]"
paste input "Bairro esperança"
click at [352, 204] on input "Rua [PERSON_NAME] esperança" at bounding box center [301, 204] width 125 height 13
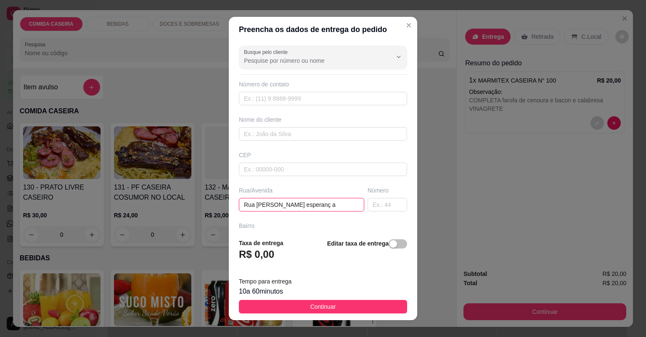
paste input "Perto da Brasil gás"
type input "Rua [PERSON_NAME] esperanç Perto da Brasil gása"
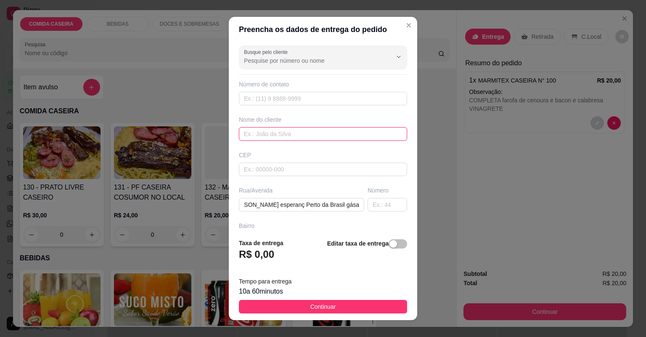
scroll to position [0, 0]
click at [327, 130] on input "text" at bounding box center [323, 133] width 168 height 13
type input "V"
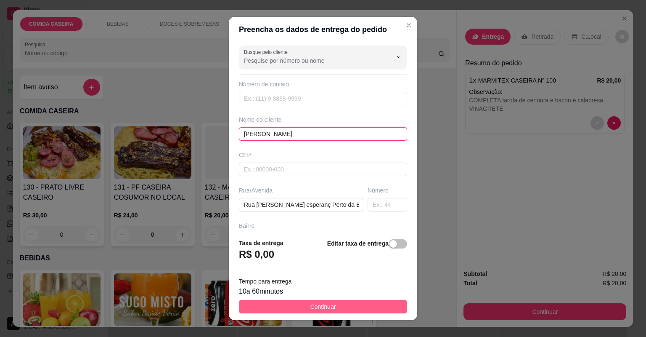
type input "[PERSON_NAME]"
click at [364, 305] on button "Continuar" at bounding box center [323, 306] width 168 height 13
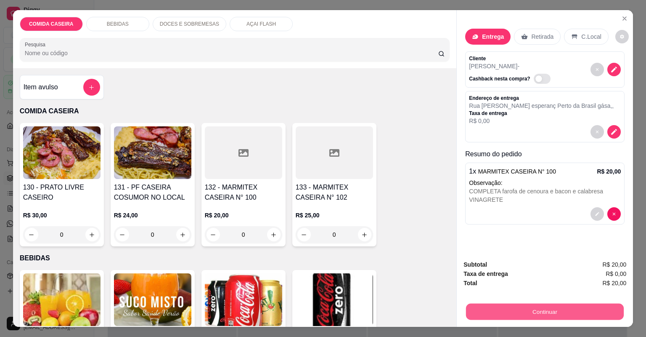
click at [498, 313] on button "Continuar" at bounding box center [545, 311] width 158 height 16
click at [481, 312] on button "Continuar" at bounding box center [545, 311] width 163 height 17
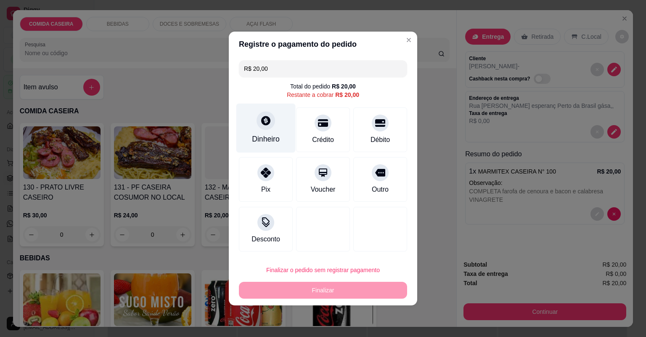
click at [263, 116] on div at bounding box center [266, 120] width 19 height 19
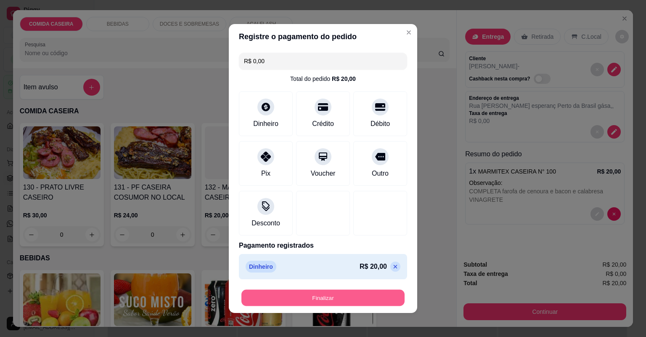
click at [370, 294] on button "Finalizar" at bounding box center [322, 297] width 163 height 16
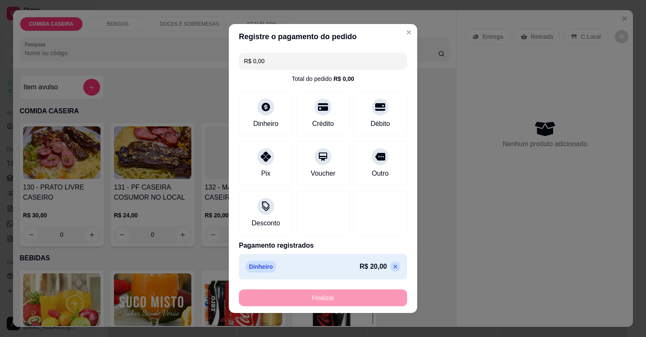
type input "-R$ 20,00"
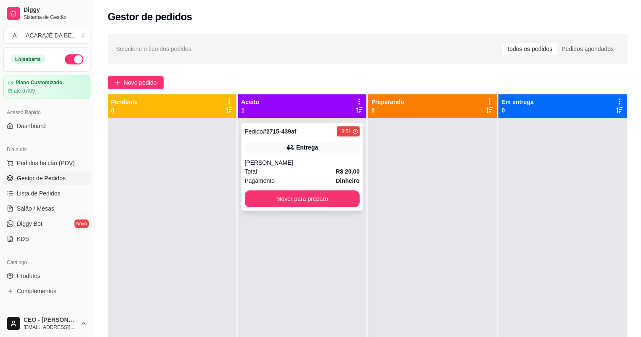
click at [289, 172] on div "Total R$ 20,00" at bounding box center [302, 171] width 115 height 9
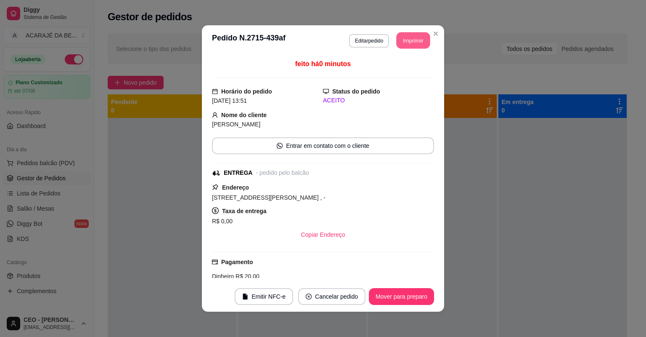
click at [409, 35] on button "Imprimir" at bounding box center [414, 40] width 34 height 16
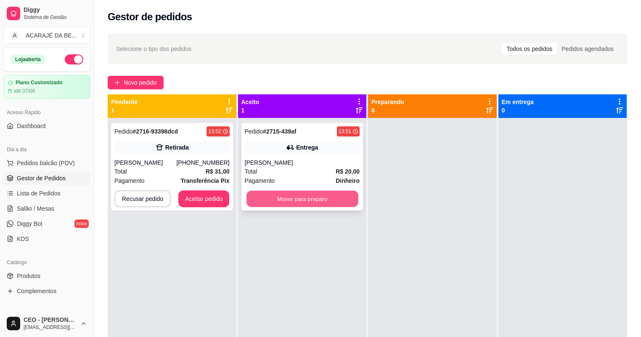
click at [319, 198] on button "Mover para preparo" at bounding box center [302, 199] width 111 height 16
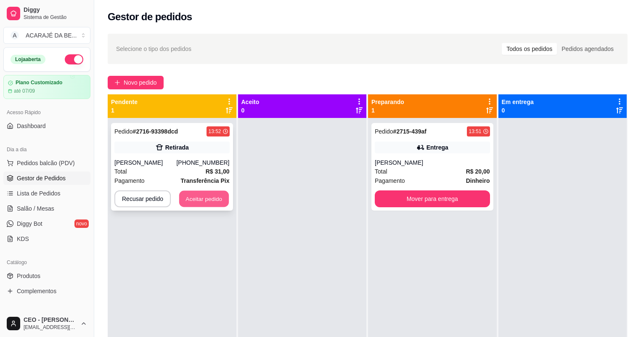
click at [215, 202] on button "Aceitar pedido" at bounding box center [204, 199] width 50 height 16
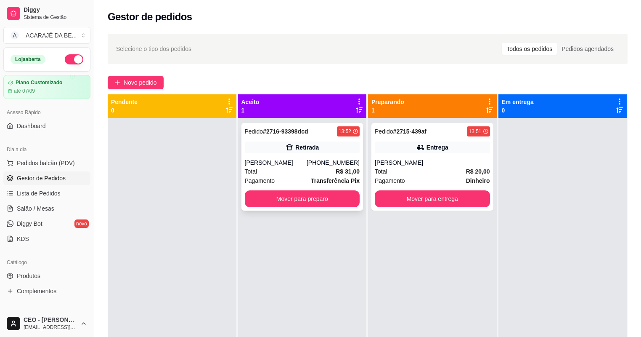
click at [303, 172] on div "Total R$ 31,00" at bounding box center [302, 171] width 115 height 9
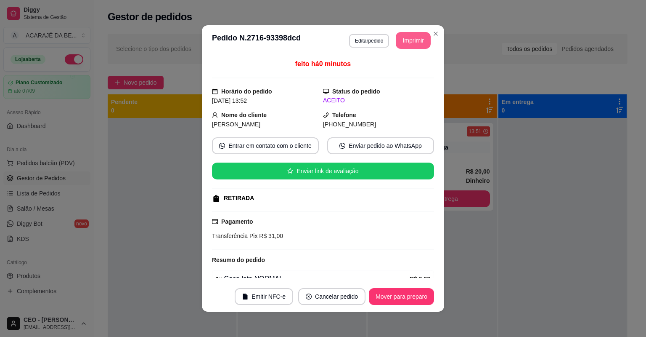
click at [412, 39] on button "Imprimir" at bounding box center [413, 40] width 35 height 17
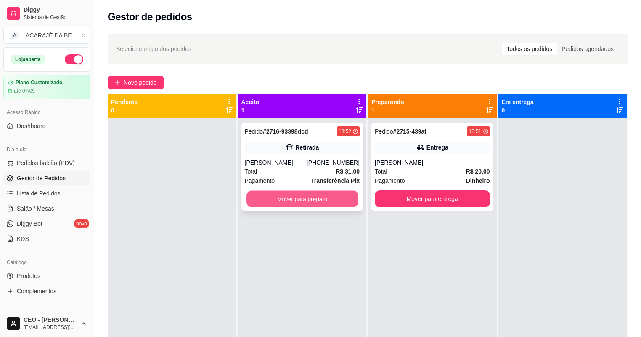
click at [338, 202] on button "Mover para preparo" at bounding box center [302, 199] width 111 height 16
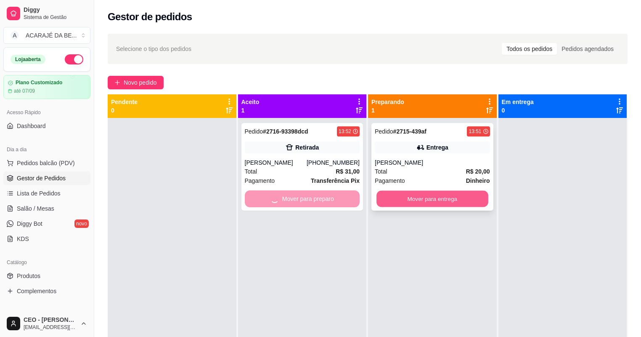
click at [413, 196] on button "Mover para entrega" at bounding box center [432, 199] width 111 height 16
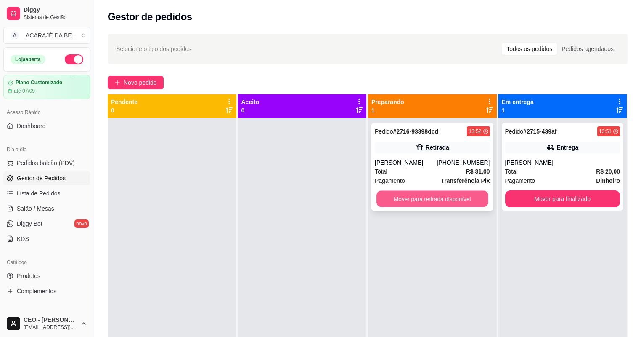
click at [460, 198] on button "Mover para retirada disponível" at bounding box center [432, 199] width 111 height 16
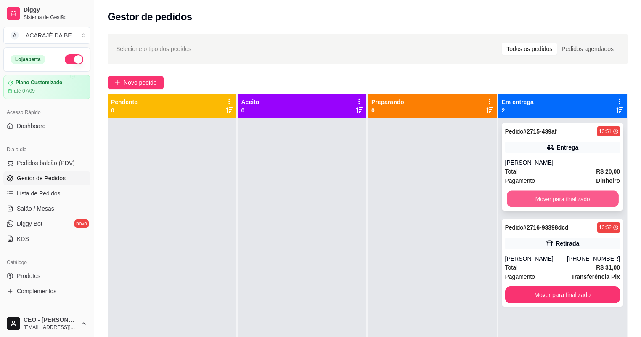
click at [523, 196] on button "Mover para finalizado" at bounding box center [562, 199] width 111 height 16
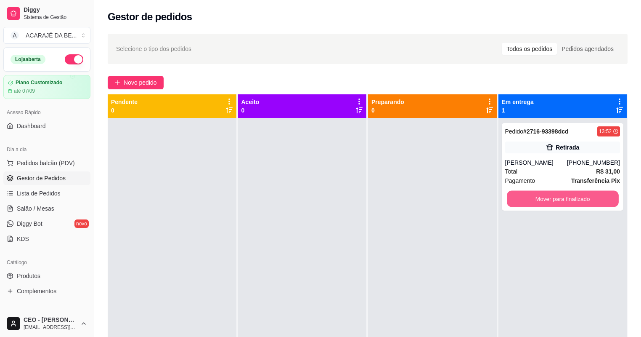
click at [523, 197] on button "Mover para finalizado" at bounding box center [562, 199] width 111 height 16
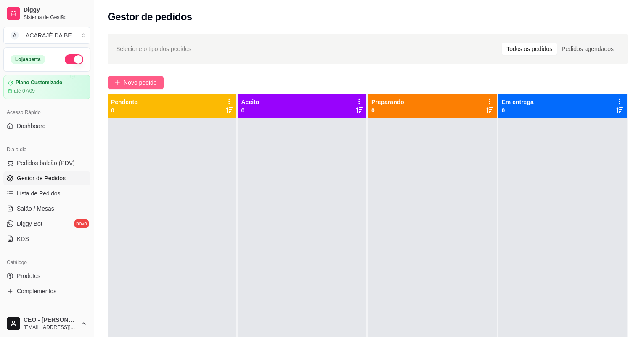
click at [136, 84] on span "Novo pedido" at bounding box center [140, 82] width 33 height 9
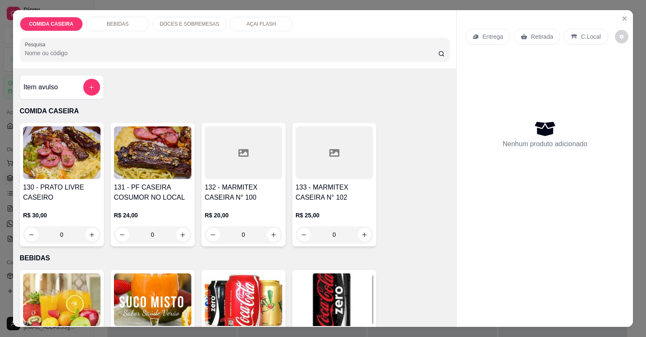
click at [258, 161] on div at bounding box center [243, 152] width 77 height 53
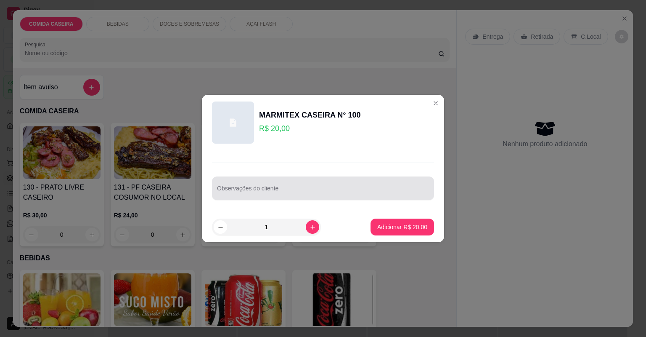
drag, startPoint x: 295, startPoint y: 191, endPoint x: 299, endPoint y: 188, distance: 5.1
click at [296, 191] on input "Observações do cliente" at bounding box center [323, 191] width 212 height 8
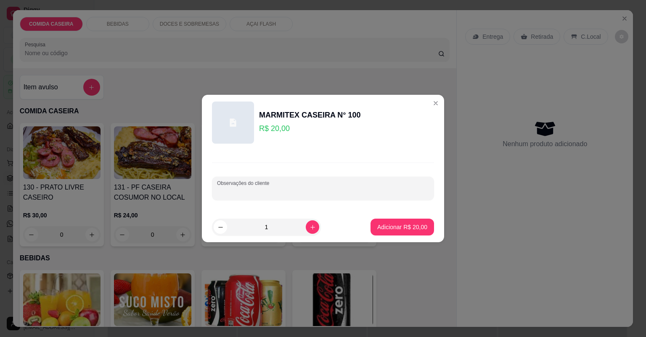
paste input "Feijão preto [PERSON_NAME] Aipim [PERSON_NAME]"
type input "Feijão preto [PERSON_NAME] Aipim [PERSON_NAME]"
click at [412, 225] on p "Adicionar R$ 20,00" at bounding box center [402, 227] width 49 height 8
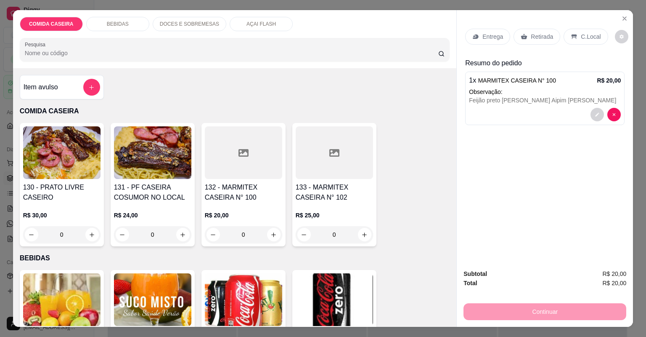
click at [489, 37] on p "Entrega" at bounding box center [493, 36] width 21 height 8
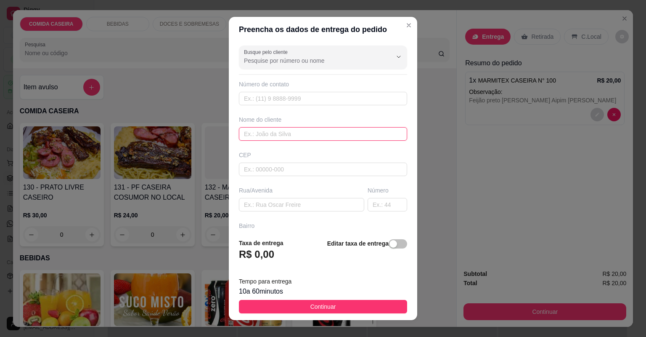
click at [306, 130] on input "text" at bounding box center [323, 133] width 168 height 13
type input "GERMANO"
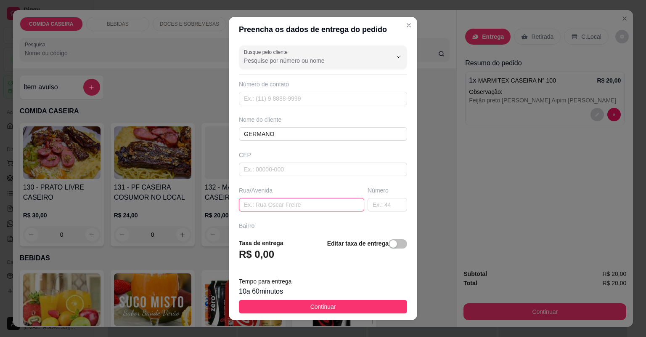
click at [289, 203] on input "text" at bounding box center [301, 204] width 125 height 13
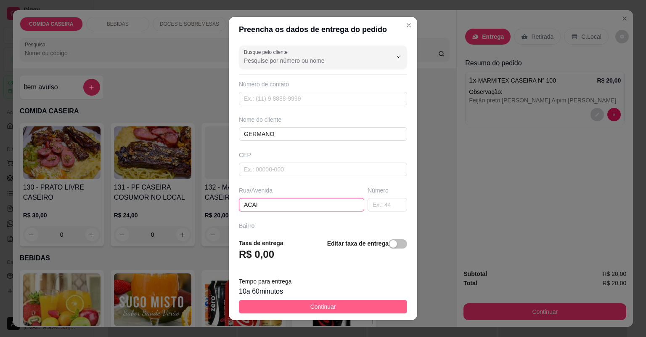
type input "ACAI"
click at [346, 312] on button "Continuar" at bounding box center [323, 306] width 168 height 13
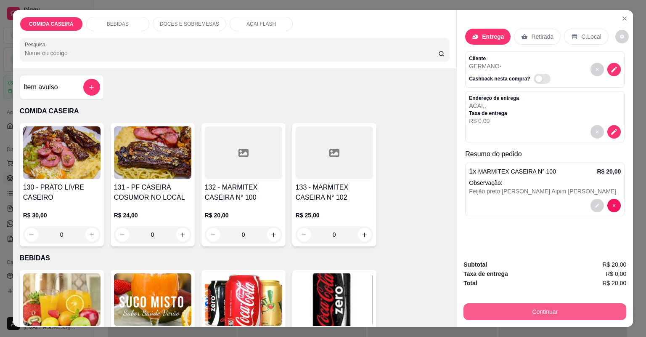
click at [470, 313] on button "Continuar" at bounding box center [545, 311] width 163 height 17
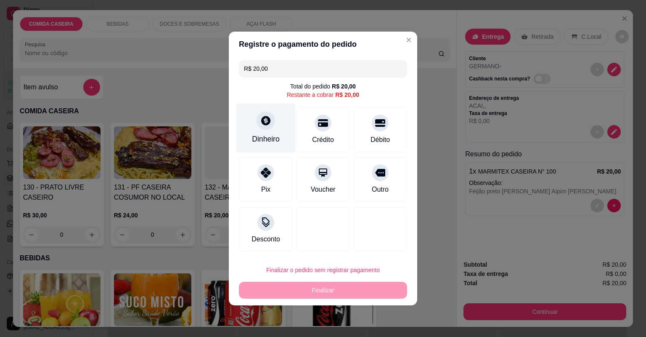
click at [284, 136] on div "Dinheiro" at bounding box center [265, 127] width 59 height 49
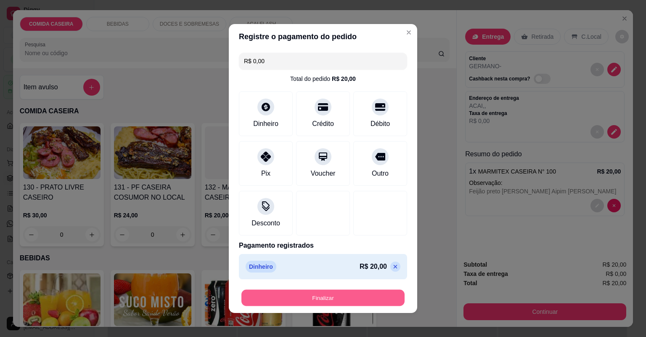
click at [352, 293] on button "Finalizar" at bounding box center [322, 297] width 163 height 16
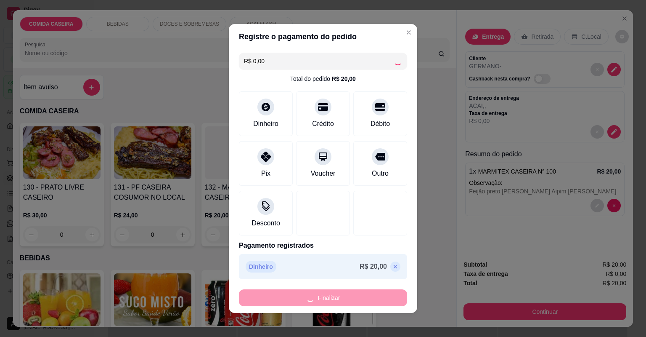
click at [352, 293] on div "Finalizar" at bounding box center [323, 297] width 168 height 17
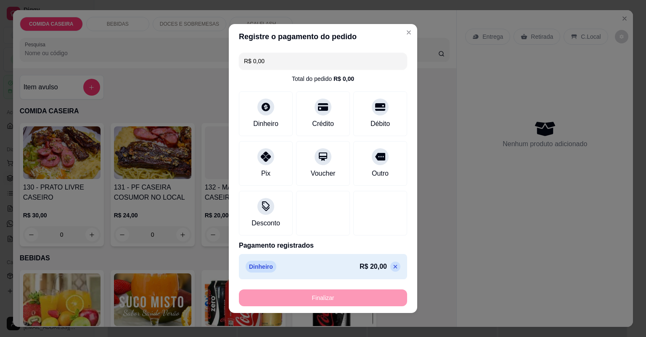
type input "-R$ 20,00"
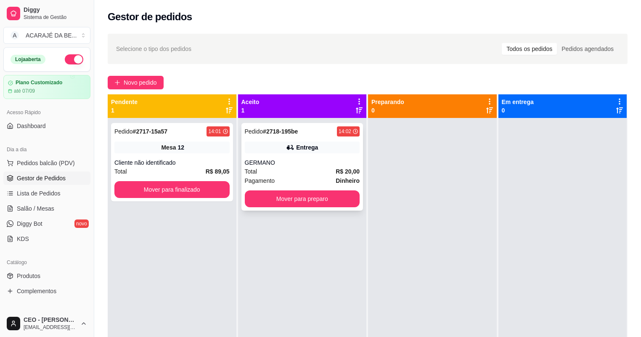
click at [302, 174] on div "Total R$ 20,00" at bounding box center [302, 171] width 115 height 9
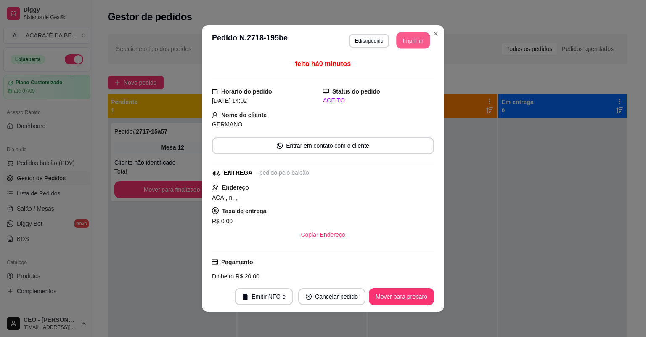
click at [409, 34] on button "Imprimir" at bounding box center [414, 40] width 34 height 16
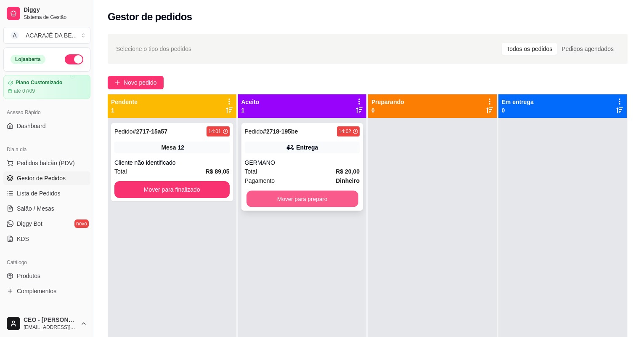
click at [281, 204] on button "Mover para preparo" at bounding box center [302, 199] width 111 height 16
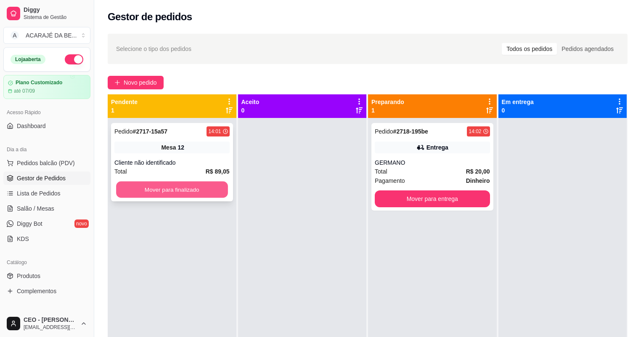
click at [220, 191] on button "Mover para finalizado" at bounding box center [171, 189] width 111 height 16
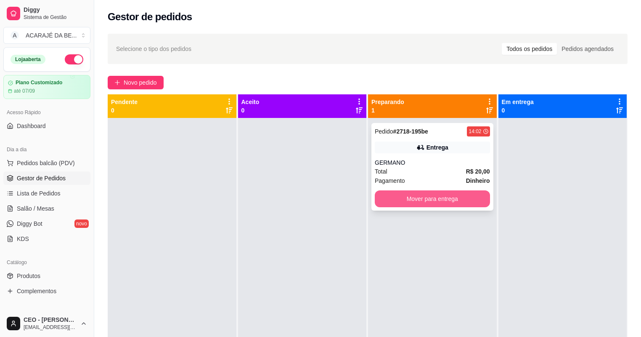
click at [391, 205] on button "Mover para entrega" at bounding box center [432, 198] width 115 height 17
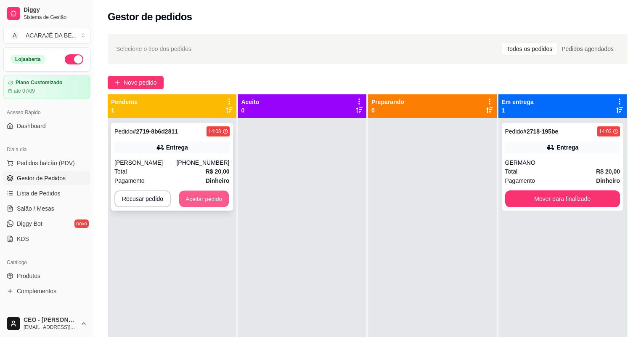
click at [210, 197] on button "Aceitar pedido" at bounding box center [204, 199] width 50 height 16
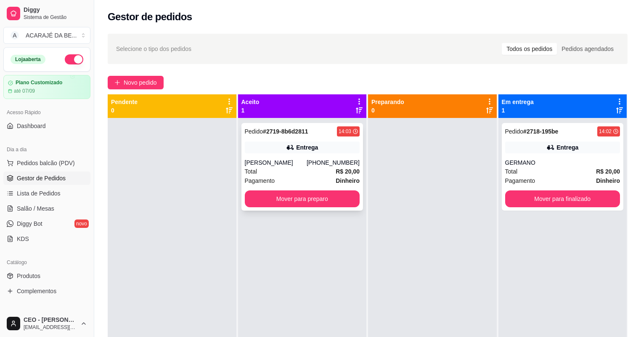
click at [296, 182] on div "Pagamento Dinheiro" at bounding box center [302, 180] width 115 height 9
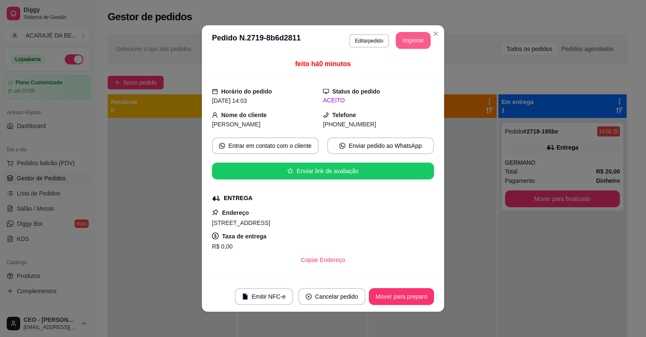
click at [407, 42] on button "Imprimir" at bounding box center [413, 40] width 35 height 17
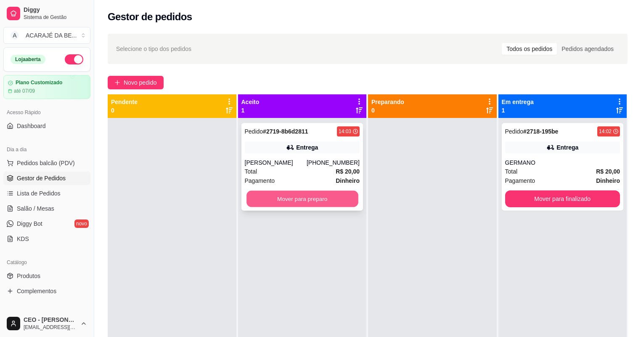
click at [314, 200] on button "Mover para preparo" at bounding box center [302, 199] width 111 height 16
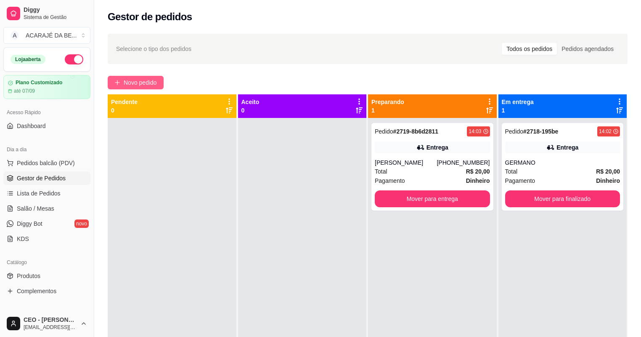
click at [135, 81] on span "Novo pedido" at bounding box center [140, 82] width 33 height 9
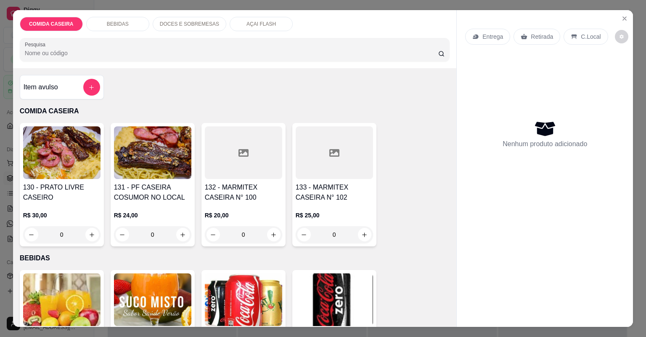
click at [222, 158] on div at bounding box center [243, 152] width 77 height 53
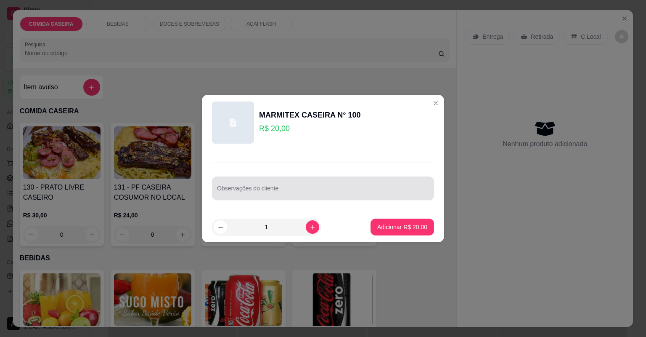
click at [255, 199] on div "Observações do cliente" at bounding box center [323, 188] width 222 height 24
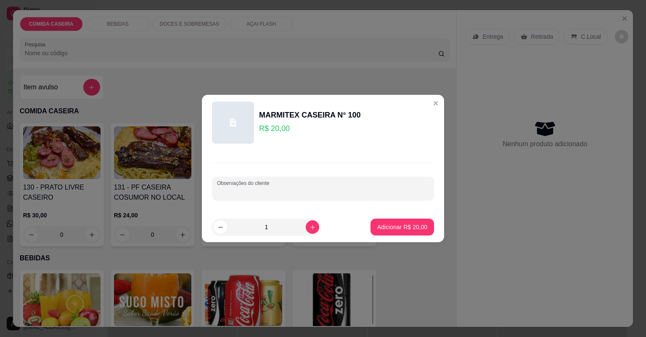
paste input "0 feijão preto arroz macarrão Farofa purê Aipim frito salada macarronese carrne…"
type input "0 feijão preto arroz macarrão Farofa purê Aipim frito salada macarronese carrne…"
click at [417, 231] on button "Adicionar R$ 20,00" at bounding box center [403, 226] width 64 height 17
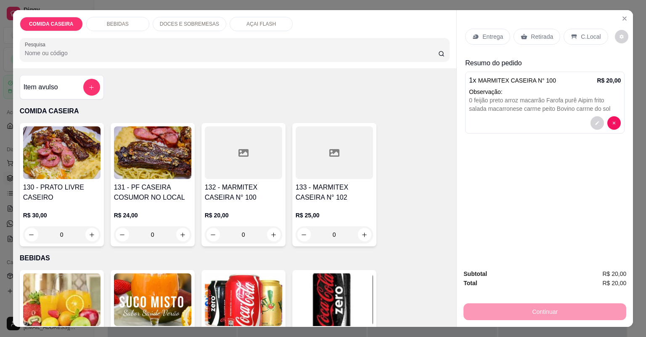
click at [490, 35] on p "Entrega" at bounding box center [493, 36] width 21 height 8
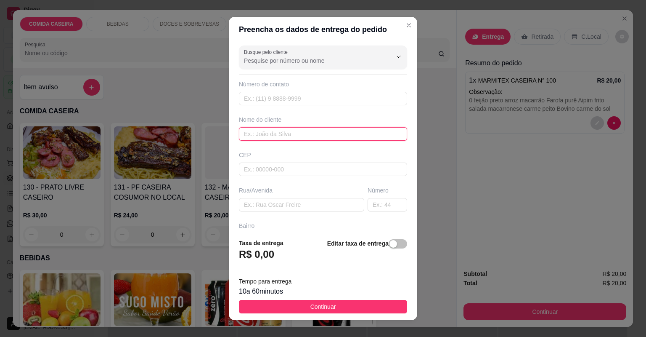
click at [311, 133] on input "text" at bounding box center [323, 133] width 168 height 13
type input "[PERSON_NAME]"
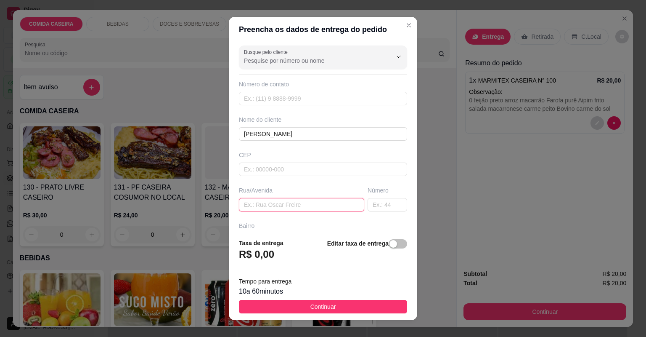
click at [301, 202] on input "text" at bounding box center [301, 204] width 125 height 13
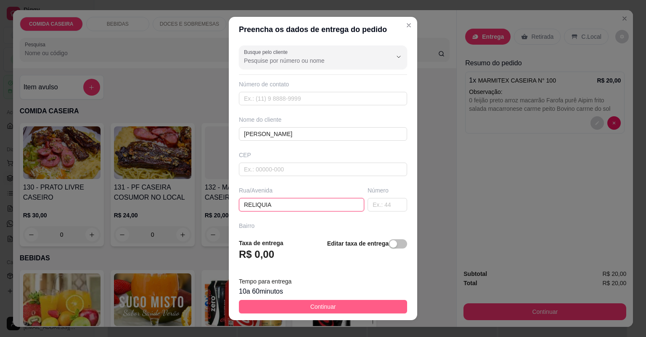
type input "RELIQUIA"
click at [355, 306] on button "Continuar" at bounding box center [323, 306] width 168 height 13
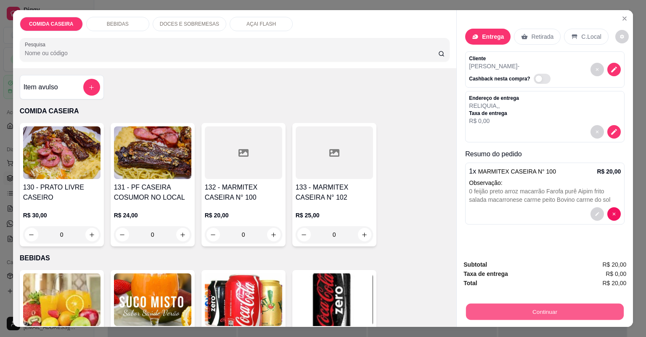
click at [482, 313] on button "Continuar" at bounding box center [545, 311] width 158 height 16
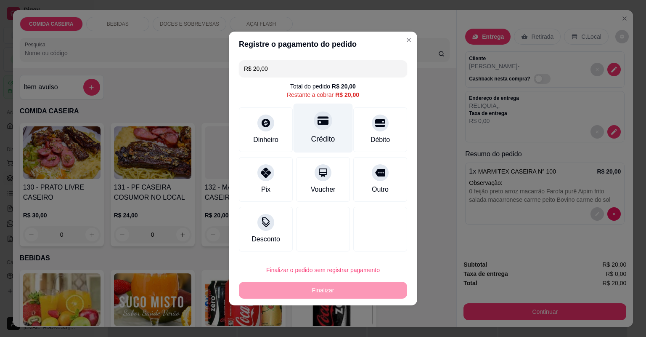
click at [330, 131] on div "Crédito" at bounding box center [323, 127] width 59 height 49
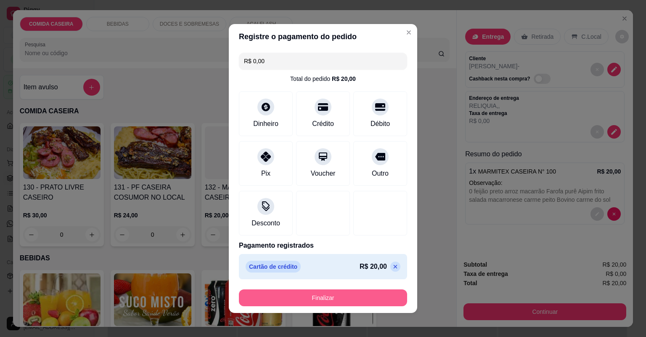
click at [340, 296] on button "Finalizar" at bounding box center [323, 297] width 168 height 17
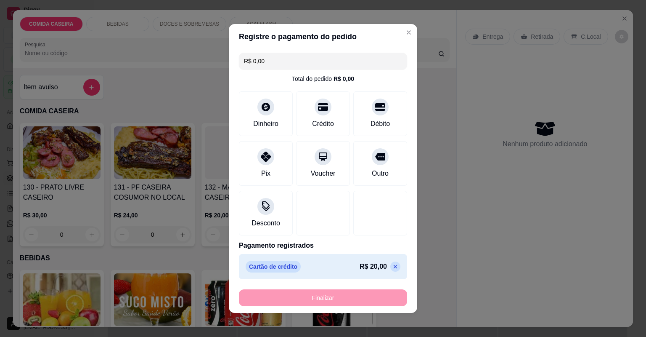
type input "-R$ 20,00"
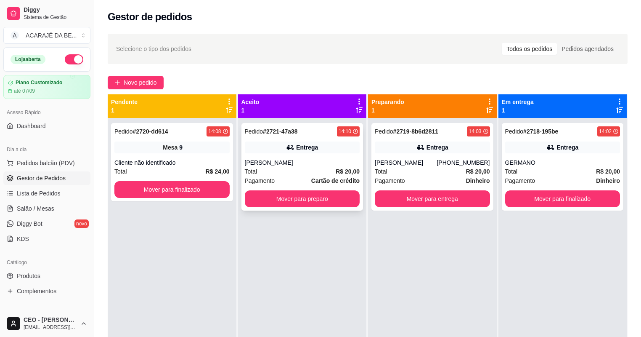
click at [313, 168] on div "Total R$ 20,00" at bounding box center [302, 171] width 115 height 9
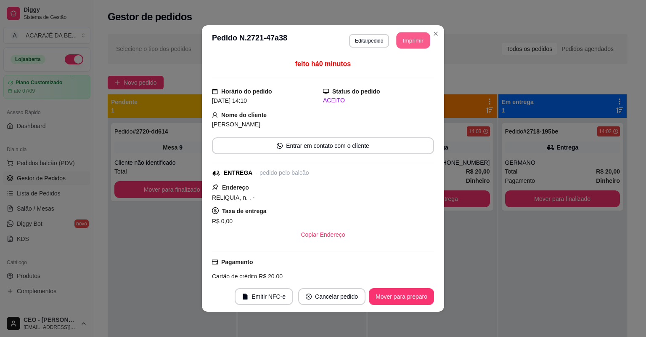
click at [416, 42] on button "Imprimir" at bounding box center [414, 40] width 34 height 16
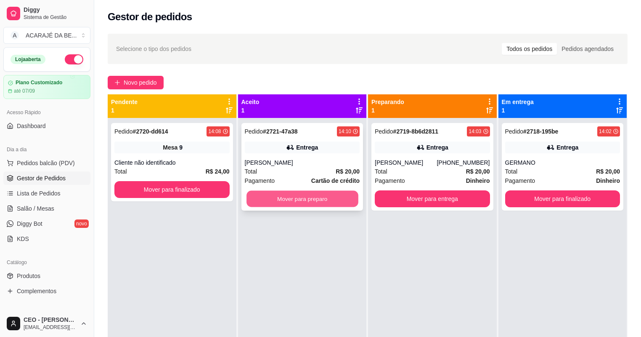
click at [323, 198] on button "Mover para preparo" at bounding box center [302, 199] width 111 height 16
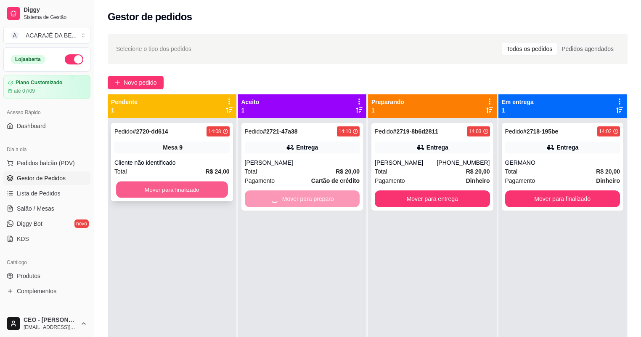
click at [200, 182] on button "Mover para finalizado" at bounding box center [171, 189] width 111 height 16
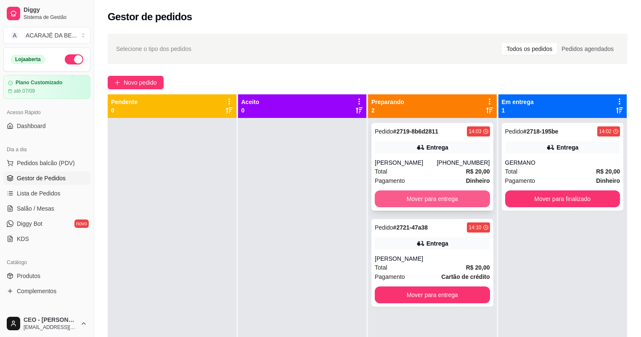
drag, startPoint x: 371, startPoint y: 192, endPoint x: 381, endPoint y: 195, distance: 10.6
click at [381, 195] on div "Pedido # 2719-8b6d2811 14:03 Entrega Juliana [PHONE_NUMBER] Total R$ 20,00 Paga…" at bounding box center [432, 167] width 122 height 88
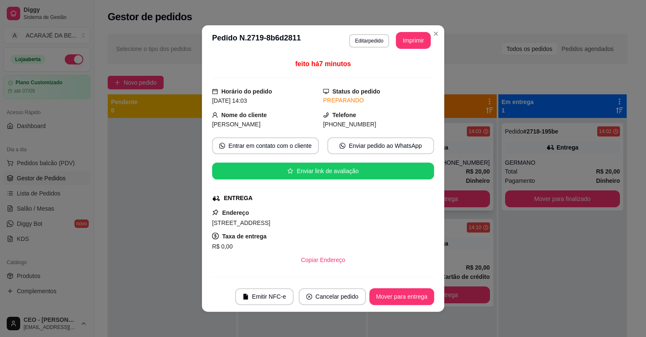
click at [382, 195] on div "ENTREGA" at bounding box center [322, 198] width 220 height 9
drag, startPoint x: 441, startPoint y: 195, endPoint x: 454, endPoint y: 198, distance: 13.0
click at [443, 197] on div "**********" at bounding box center [323, 168] width 646 height 337
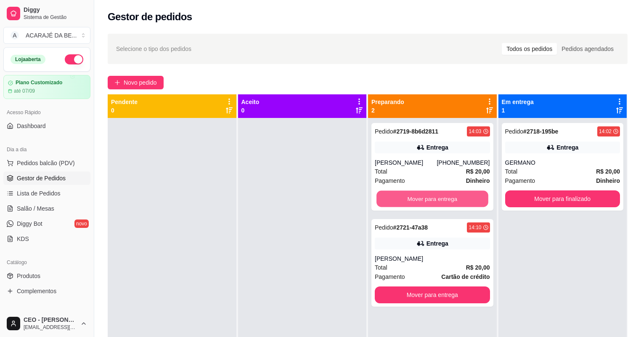
click at [454, 199] on button "Mover para entrega" at bounding box center [432, 199] width 111 height 16
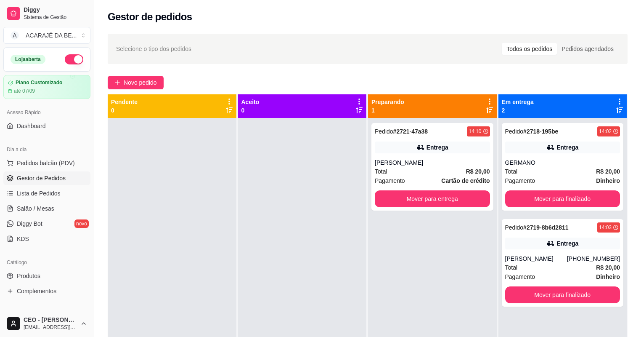
click at [459, 215] on div "Pedido # 2721-47a38 14:10 Entrega CLAUDIA Total R$ 20,00 Pagamento Cartão de cr…" at bounding box center [432, 286] width 129 height 337
click at [472, 201] on button "Mover para entrega" at bounding box center [432, 199] width 111 height 16
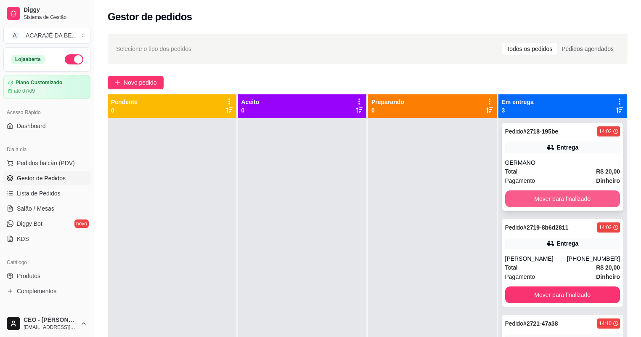
click at [543, 199] on button "Mover para finalizado" at bounding box center [562, 198] width 115 height 17
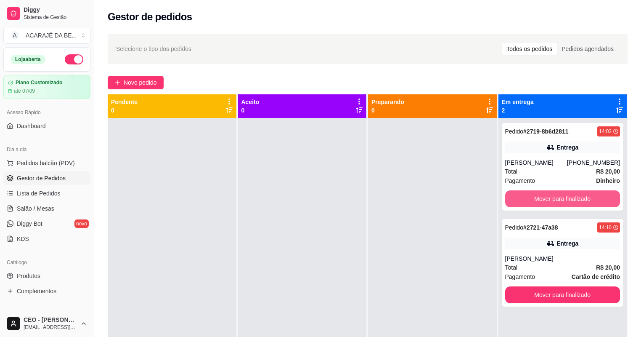
click at [544, 199] on button "Mover para finalizado" at bounding box center [562, 198] width 115 height 17
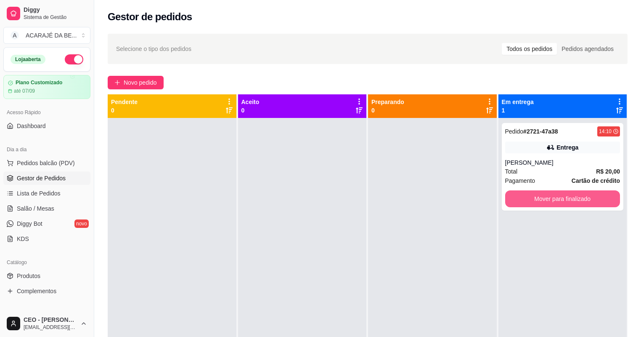
click at [544, 199] on button "Mover para finalizado" at bounding box center [562, 198] width 115 height 17
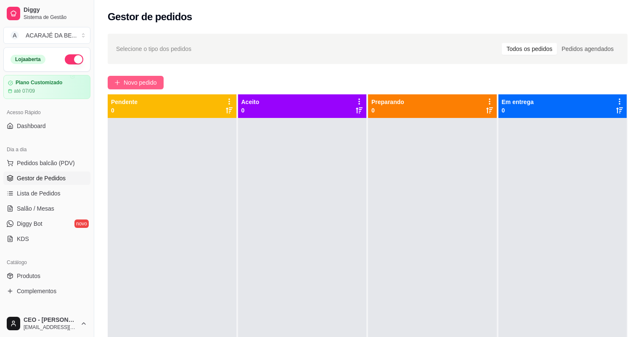
click at [139, 82] on span "Novo pedido" at bounding box center [140, 82] width 33 height 9
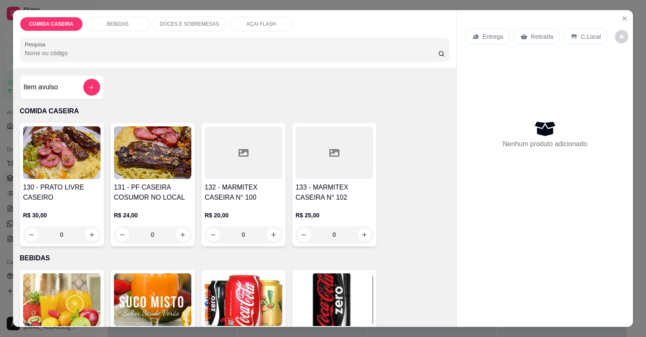
click at [236, 166] on div at bounding box center [243, 152] width 77 height 53
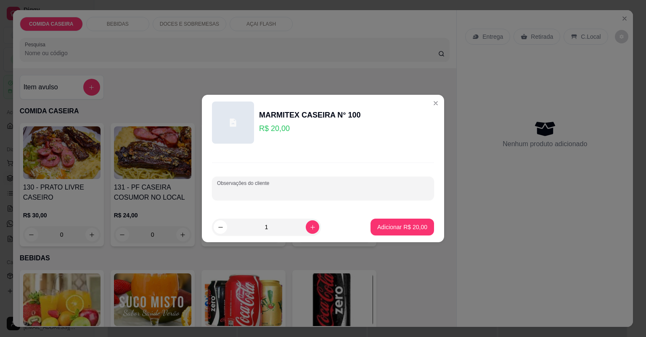
click at [244, 188] on input "Observações do cliente" at bounding box center [323, 191] width 212 height 8
type input "ARROZ FEIJAO TROP MACARRAO CARNE ASSADA"
click at [404, 225] on p "Adicionar R$ 20,00" at bounding box center [402, 227] width 49 height 8
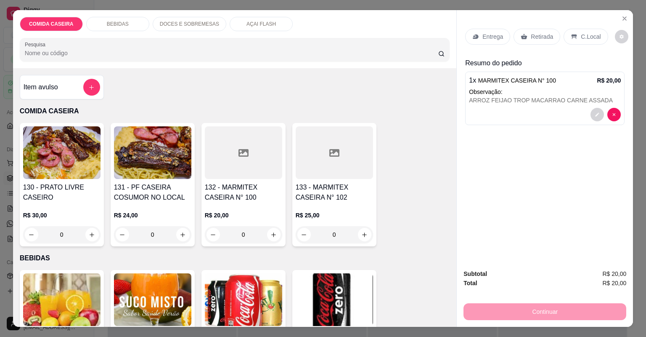
click at [495, 42] on div "Entrega" at bounding box center [487, 37] width 45 height 16
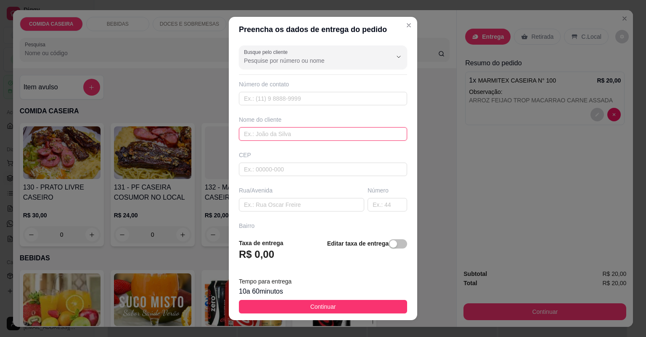
click at [307, 131] on input "text" at bounding box center [323, 133] width 168 height 13
type input "IGRID"
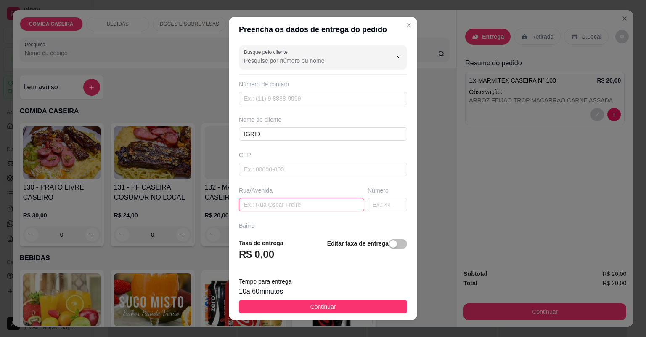
click at [340, 204] on input "text" at bounding box center [301, 204] width 125 height 13
paste input "Rua dois de julho,do lado da mercearia [PERSON_NAME][GEOGRAPHIC_DATA]"
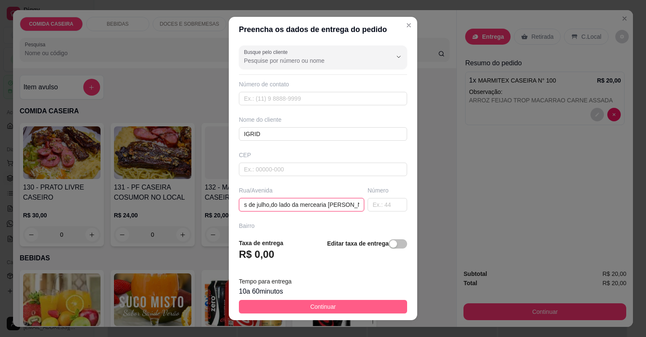
type input "Rua dois de julho,do lado da mercearia [PERSON_NAME][GEOGRAPHIC_DATA]"
click at [355, 305] on button "Continuar" at bounding box center [323, 306] width 168 height 13
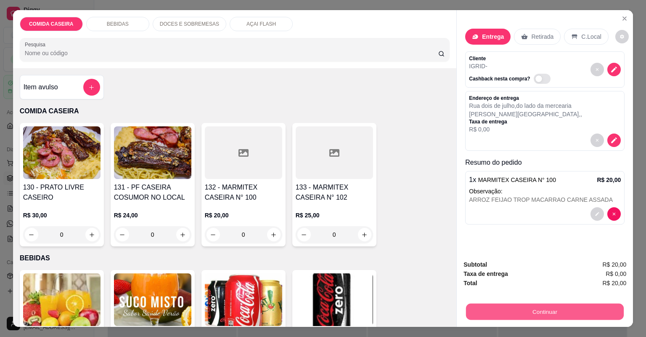
click at [490, 316] on button "Continuar" at bounding box center [545, 311] width 158 height 16
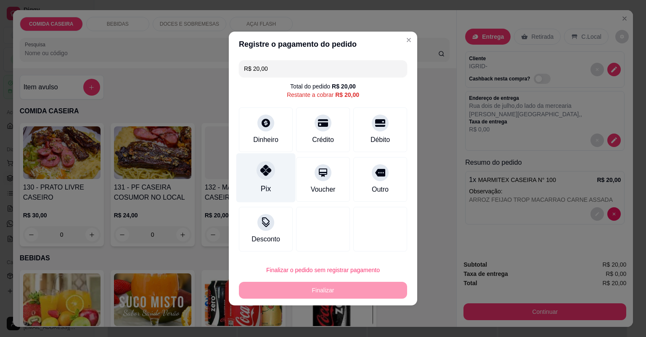
click at [262, 172] on icon at bounding box center [265, 169] width 11 height 11
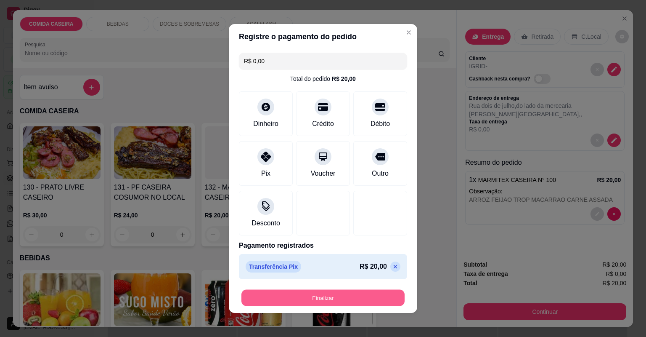
click at [360, 293] on button "Finalizar" at bounding box center [322, 297] width 163 height 16
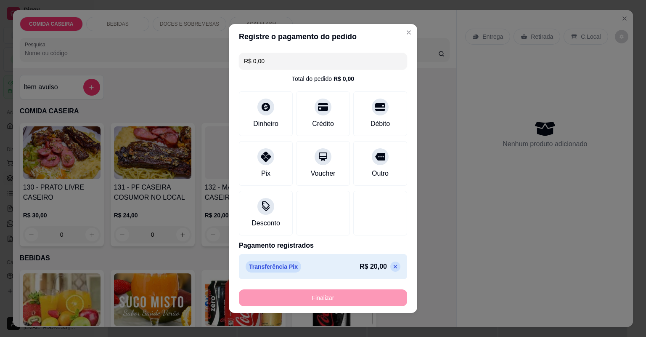
type input "-R$ 20,00"
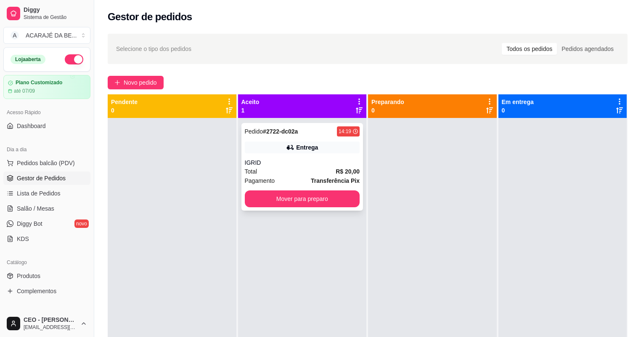
click at [324, 168] on div "Total R$ 20,00" at bounding box center [302, 171] width 115 height 9
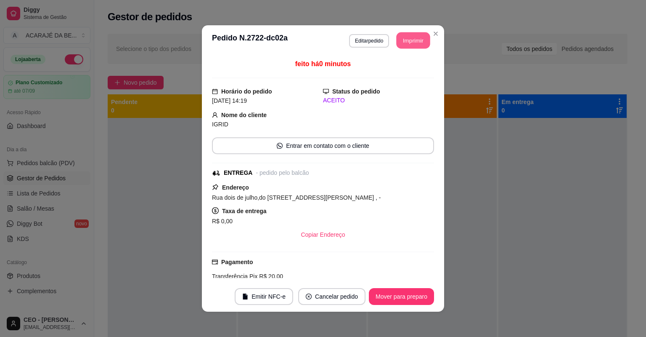
click at [422, 41] on button "Imprimir" at bounding box center [414, 40] width 34 height 16
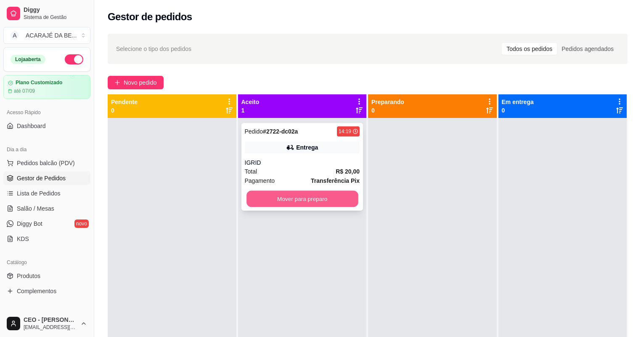
click at [325, 202] on button "Mover para preparo" at bounding box center [302, 199] width 111 height 16
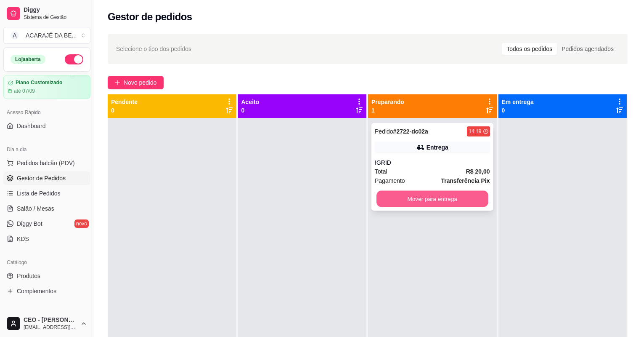
click at [446, 200] on button "Mover para entrega" at bounding box center [432, 199] width 111 height 16
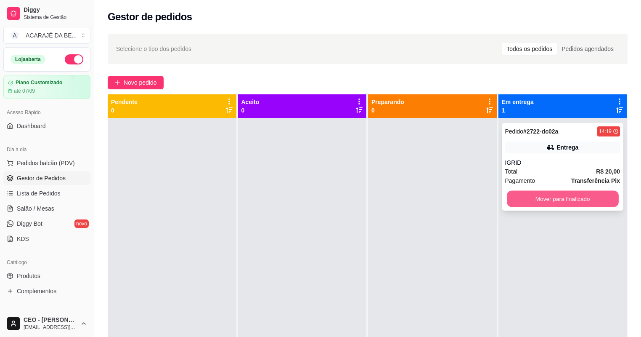
click at [545, 197] on button "Mover para finalizado" at bounding box center [562, 199] width 111 height 16
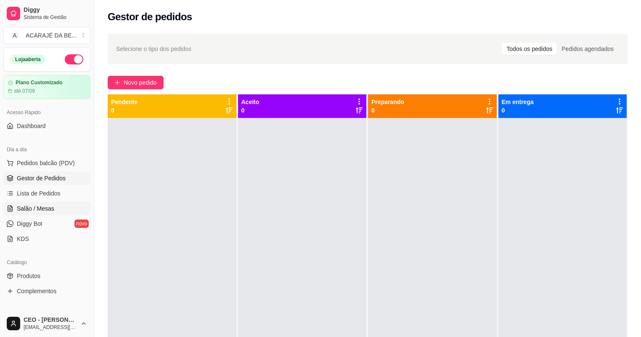
click at [54, 207] on link "Salão / Mesas" at bounding box center [46, 208] width 87 height 13
click at [54, 206] on link "Salão / Mesas" at bounding box center [46, 208] width 87 height 13
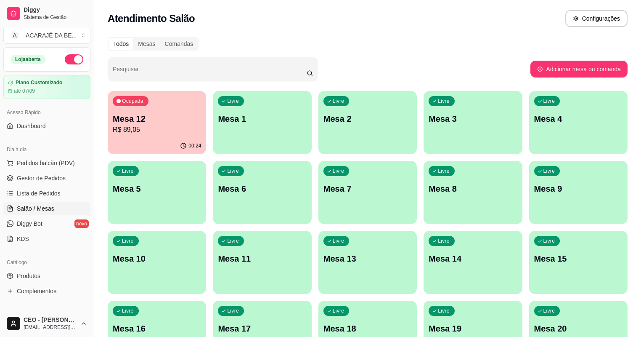
click at [170, 117] on p "Mesa 12" at bounding box center [157, 119] width 88 height 12
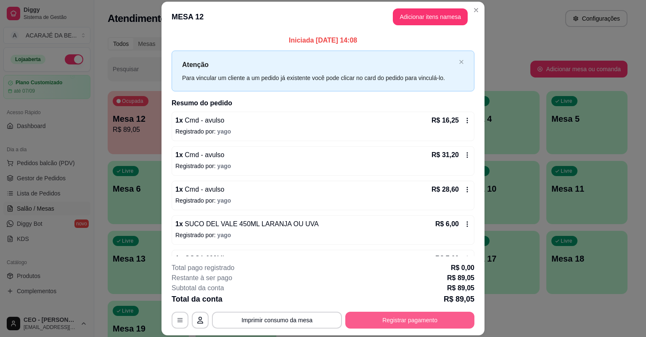
click at [373, 321] on button "Registrar pagamento" at bounding box center [409, 319] width 129 height 17
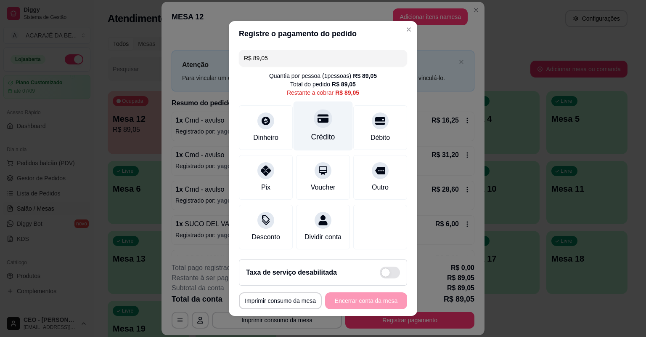
click at [302, 121] on div "Crédito" at bounding box center [323, 125] width 59 height 49
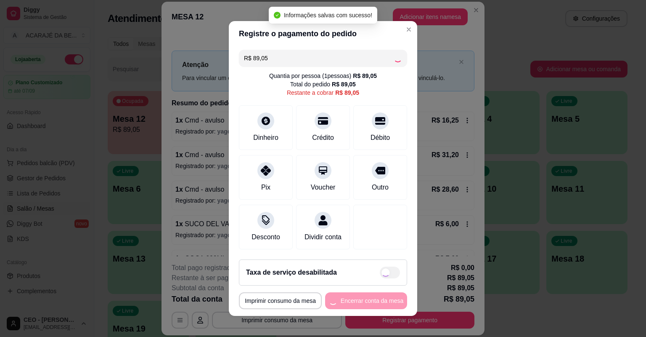
type input "R$ 0,00"
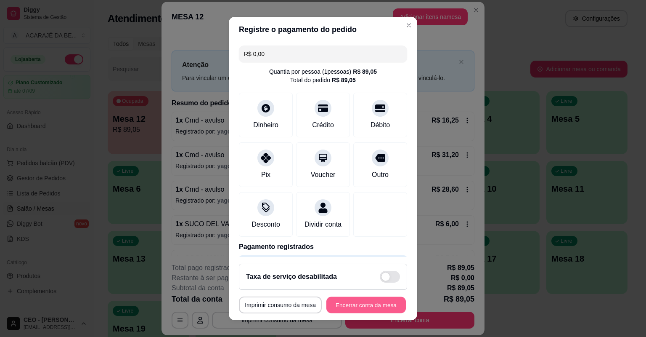
click at [385, 310] on button "Encerrar conta da mesa" at bounding box center [366, 305] width 80 height 16
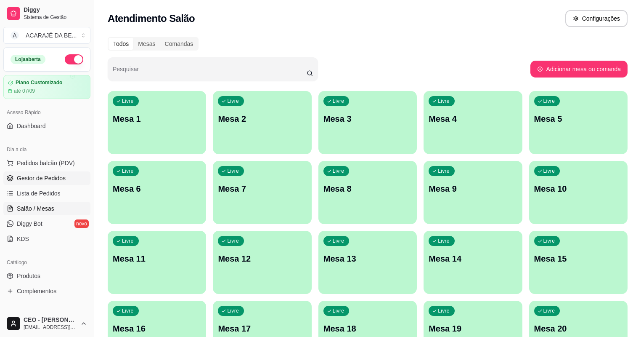
click at [68, 184] on link "Gestor de Pedidos" at bounding box center [46, 177] width 87 height 13
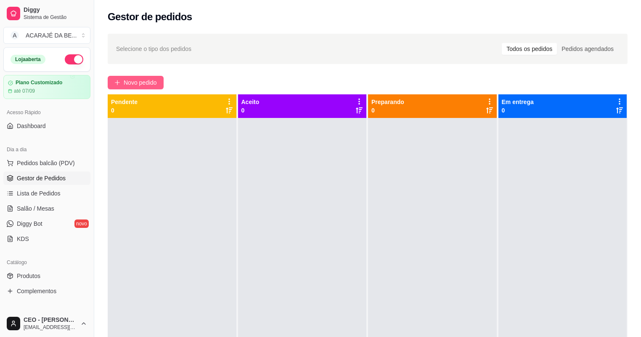
click at [148, 78] on span "Novo pedido" at bounding box center [140, 82] width 33 height 9
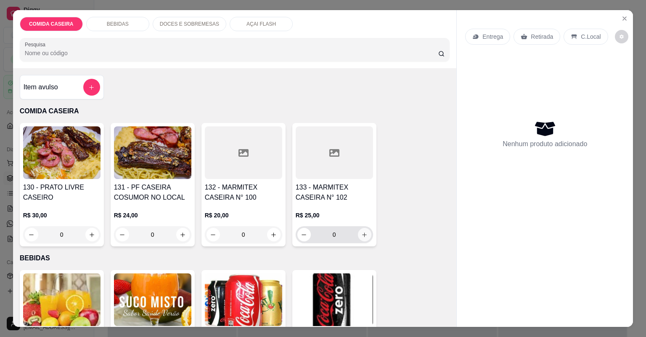
click at [363, 233] on icon "increase-product-quantity" at bounding box center [364, 234] width 6 height 6
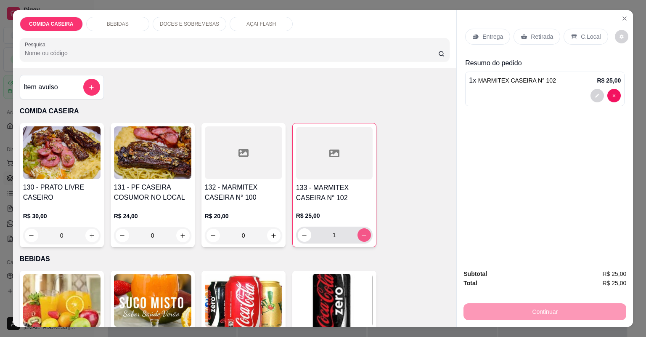
type input "1"
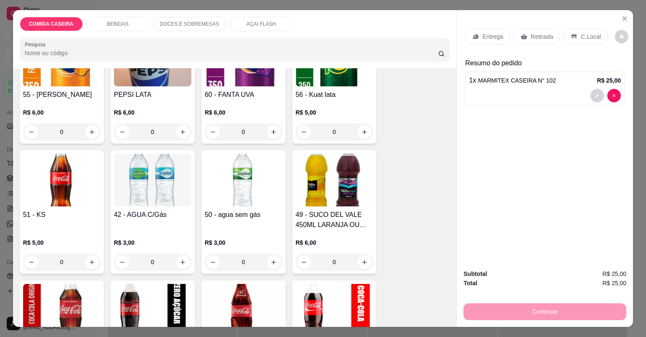
scroll to position [471, 0]
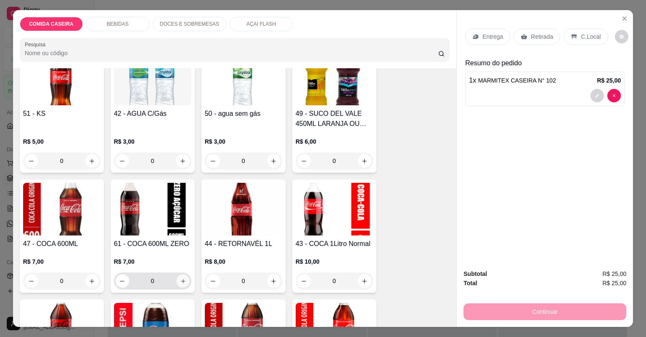
click at [181, 278] on icon "increase-product-quantity" at bounding box center [183, 281] width 6 height 6
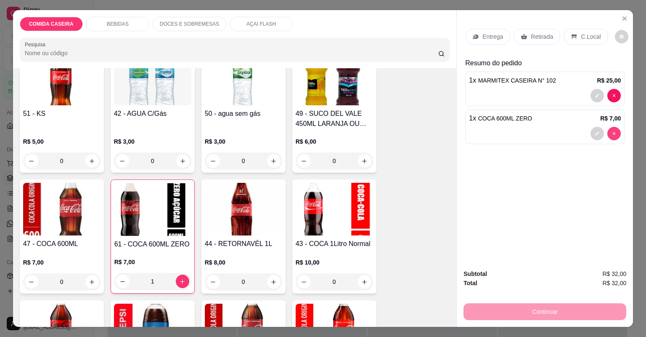
type input "0"
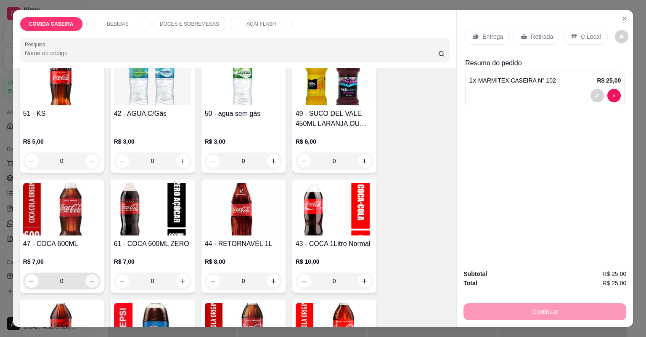
click at [85, 281] on button "increase-product-quantity" at bounding box center [91, 280] width 13 height 13
type input "1"
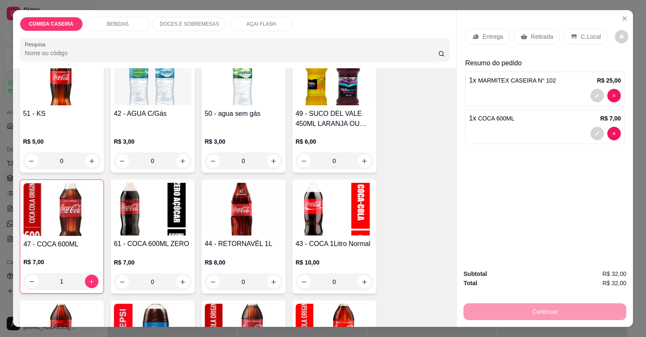
click at [490, 30] on div "Entrega" at bounding box center [487, 37] width 45 height 16
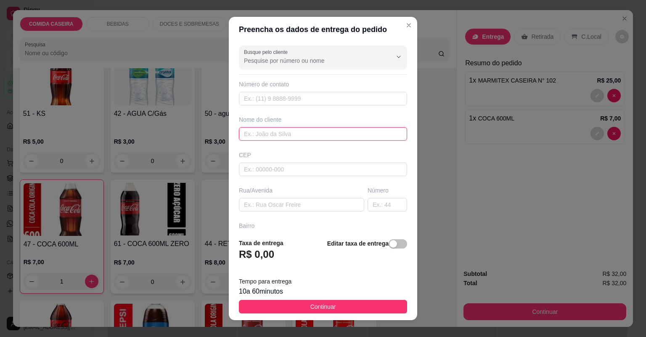
click at [301, 136] on input "text" at bounding box center [323, 133] width 168 height 13
type input "KADILE"
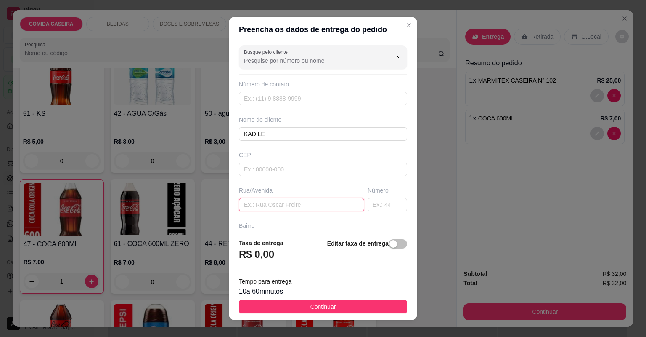
click at [254, 198] on input "text" at bounding box center [301, 204] width 125 height 13
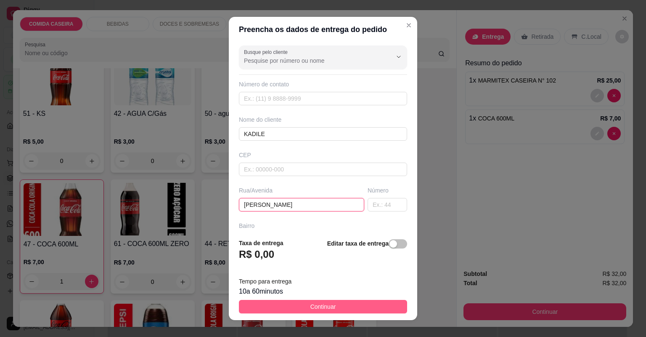
type input "[PERSON_NAME]"
click at [377, 308] on button "Continuar" at bounding box center [323, 306] width 168 height 13
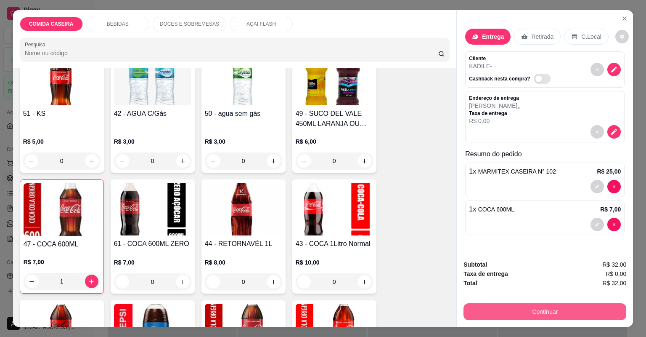
click at [559, 312] on button "Continuar" at bounding box center [545, 311] width 163 height 17
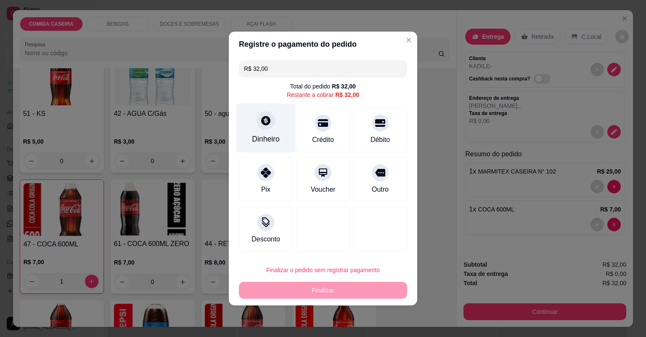
click at [252, 128] on div "Dinheiro" at bounding box center [265, 127] width 59 height 49
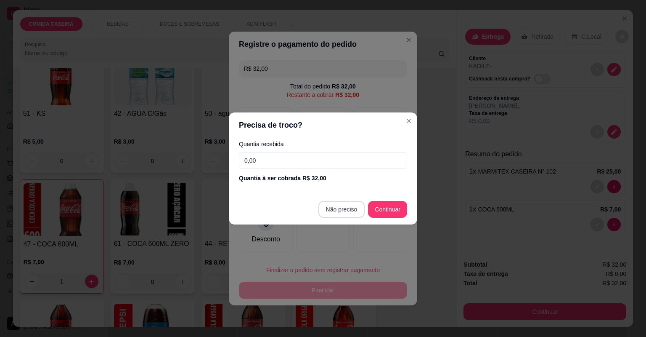
type input "R$ 0,00"
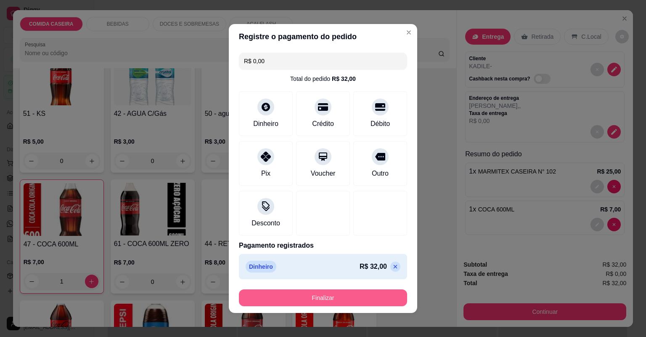
click at [358, 291] on button "Finalizar" at bounding box center [323, 297] width 168 height 17
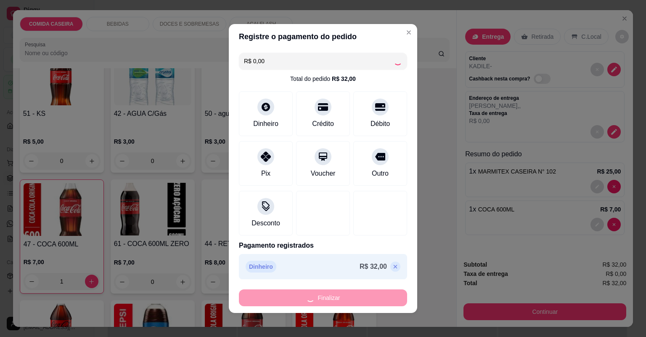
type input "0"
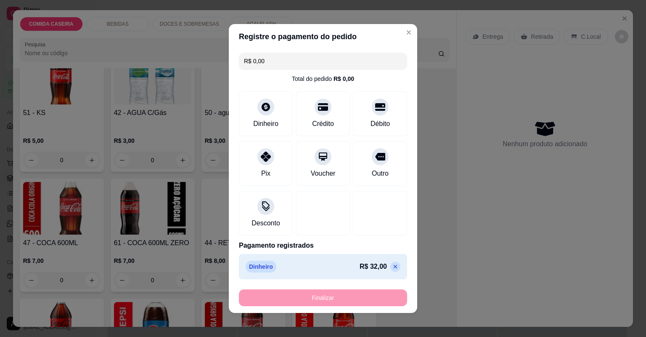
type input "-R$ 32,00"
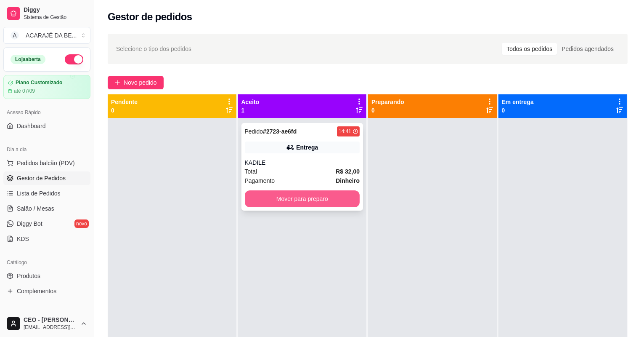
click at [350, 201] on button "Mover para preparo" at bounding box center [302, 198] width 115 height 17
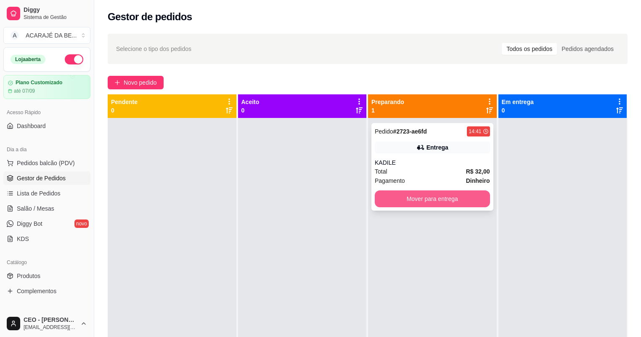
click at [418, 203] on button "Mover para entrega" at bounding box center [432, 198] width 115 height 17
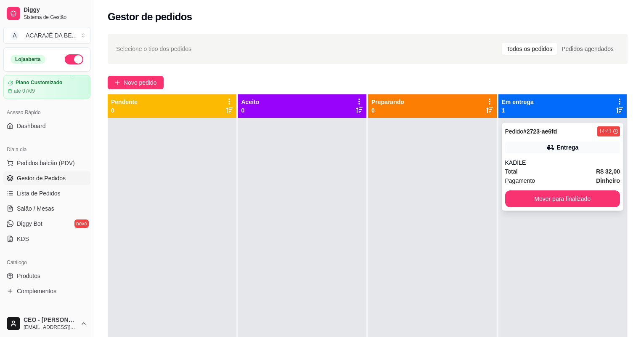
click at [528, 162] on div "KADILE" at bounding box center [562, 162] width 115 height 8
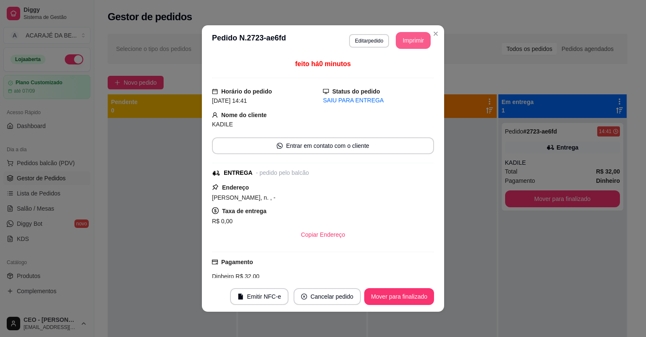
click at [405, 42] on button "Imprimir" at bounding box center [413, 40] width 35 height 17
click at [390, 293] on button "Mover para finalizado" at bounding box center [399, 296] width 70 height 17
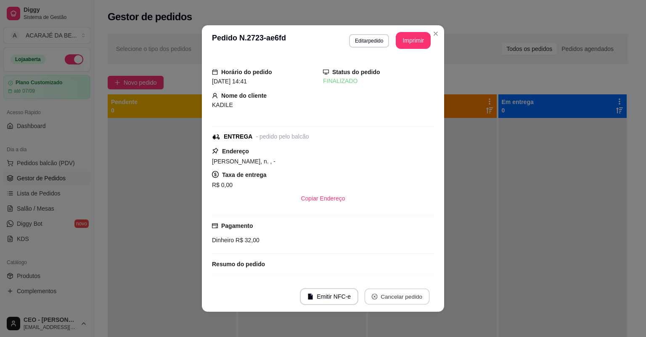
click at [390, 293] on button "Cancelar pedido" at bounding box center [396, 296] width 65 height 16
click at [380, 276] on button "não" at bounding box center [380, 275] width 34 height 17
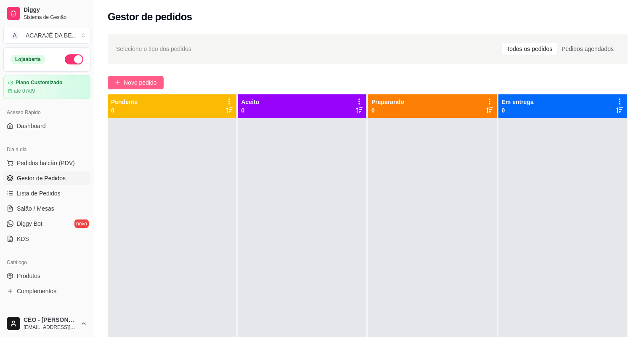
click at [141, 83] on span "Novo pedido" at bounding box center [140, 82] width 33 height 9
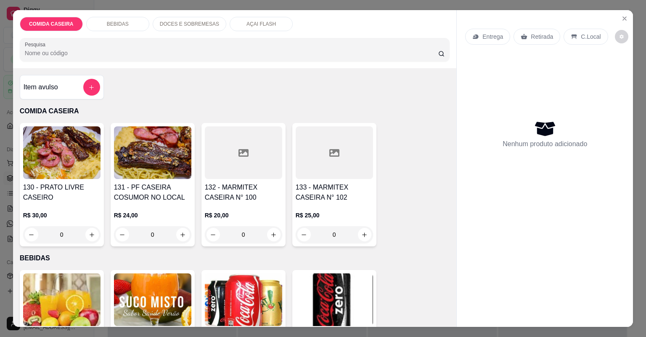
click at [256, 162] on div at bounding box center [243, 152] width 77 height 53
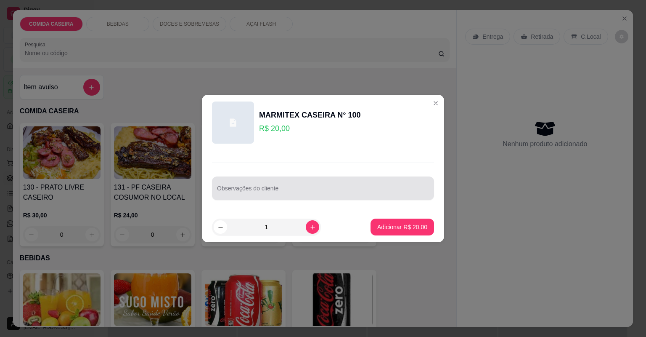
click at [268, 190] on input "Observações do cliente" at bounding box center [323, 191] width 212 height 8
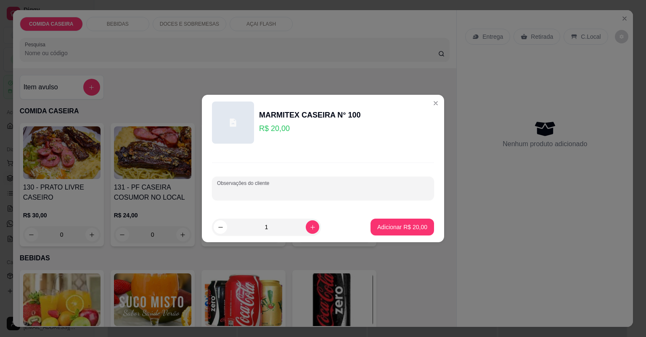
paste input "Feijão preto Arroz branco Purê farofa Linguiça mista ou frango Colchão mole"
type input "Feijão preto Arroz branco Purê farofa Linguiça mista ou frango Colchão mole"
click at [394, 223] on button "Adicionar R$ 20,00" at bounding box center [402, 227] width 62 height 16
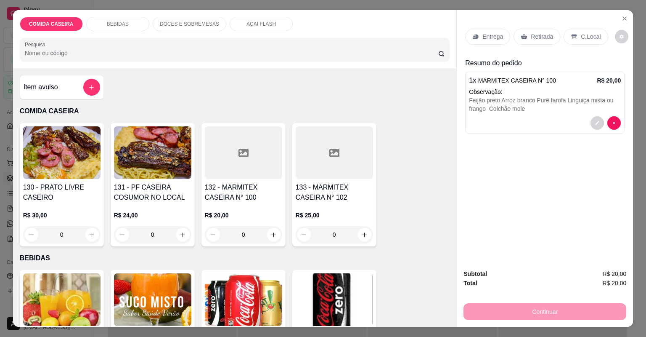
click at [501, 35] on div "Entrega" at bounding box center [487, 37] width 45 height 16
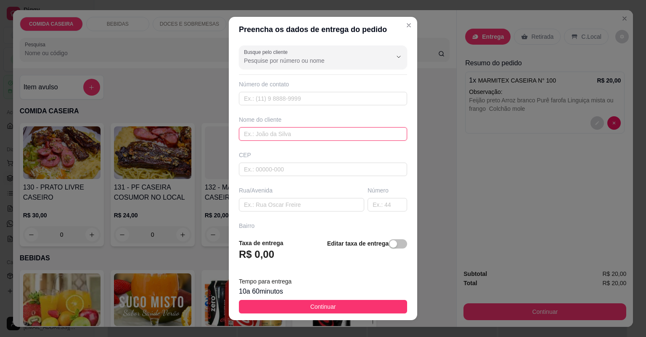
click at [310, 130] on input "text" at bounding box center [323, 133] width 168 height 13
type input "BIA"
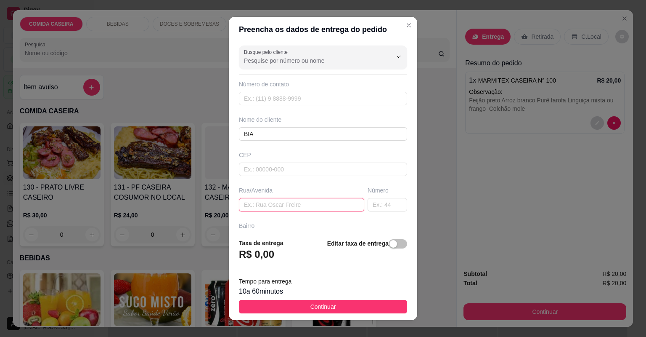
click at [320, 200] on input "text" at bounding box center [301, 204] width 125 height 13
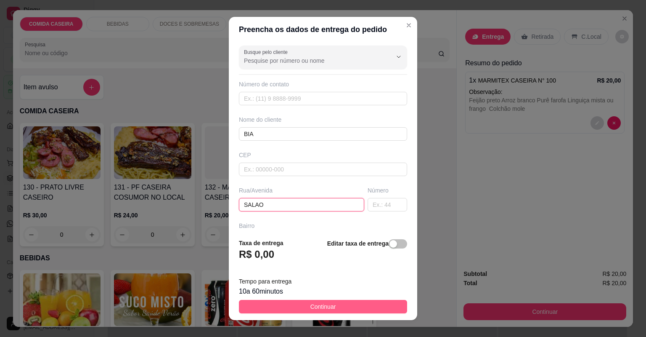
type input "SALAO"
click at [363, 307] on button "Continuar" at bounding box center [323, 306] width 168 height 13
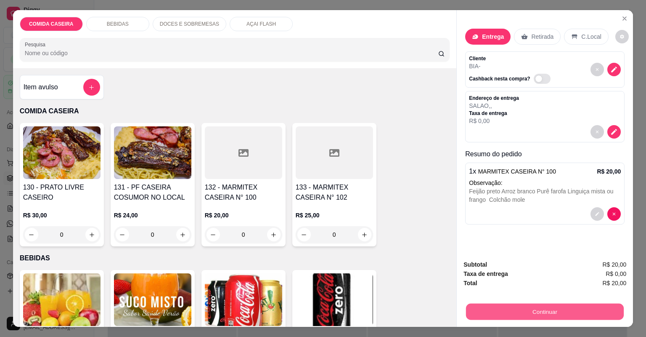
click at [532, 313] on button "Continuar" at bounding box center [545, 311] width 158 height 16
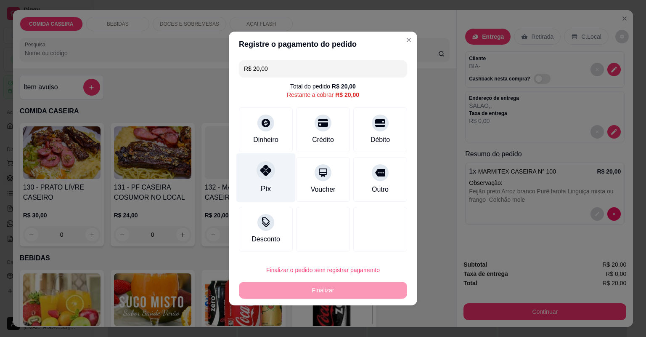
click at [271, 181] on div "Pix" at bounding box center [265, 177] width 59 height 49
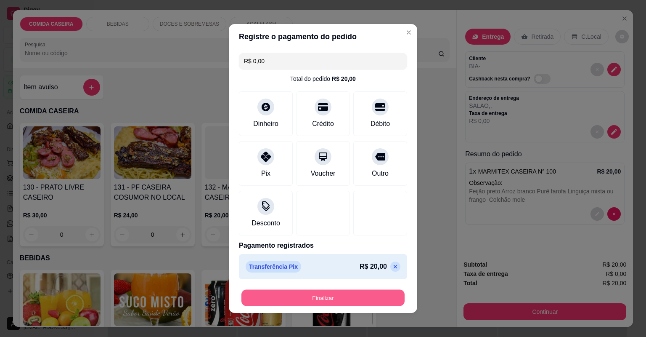
click at [357, 294] on button "Finalizar" at bounding box center [322, 297] width 163 height 16
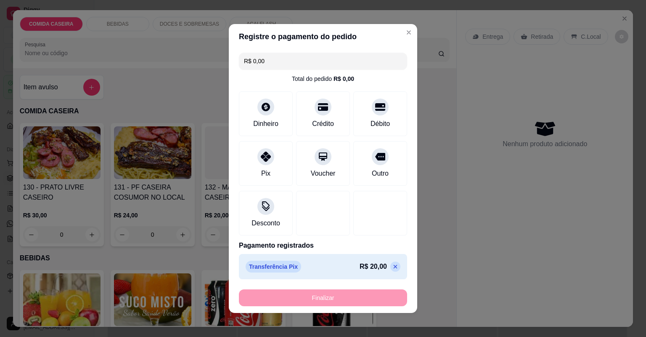
type input "-R$ 20,00"
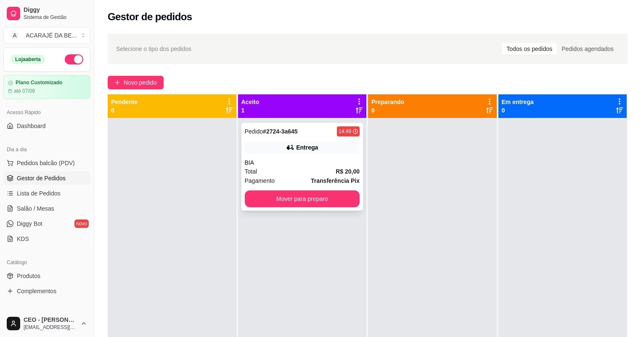
click at [292, 178] on div "Pagamento Transferência Pix" at bounding box center [302, 180] width 115 height 9
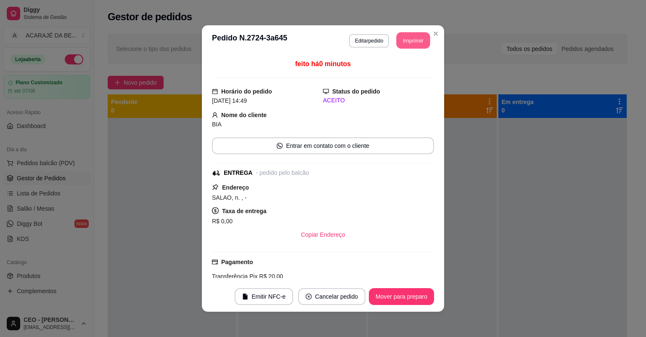
click at [398, 36] on button "Imprimir" at bounding box center [414, 40] width 34 height 16
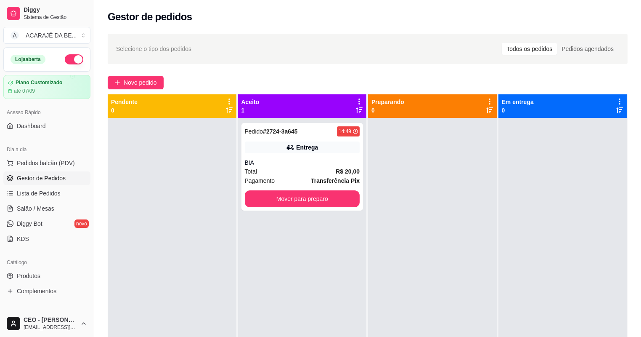
drag, startPoint x: 137, startPoint y: 248, endPoint x: 202, endPoint y: 232, distance: 66.6
click at [147, 244] on div at bounding box center [172, 286] width 129 height 337
click at [333, 202] on button "Mover para preparo" at bounding box center [302, 199] width 111 height 16
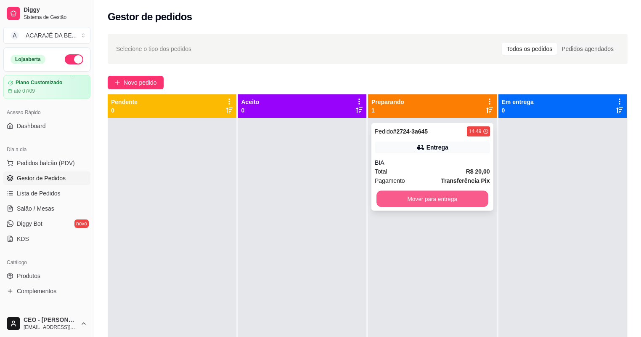
click at [435, 195] on button "Mover para entrega" at bounding box center [432, 199] width 111 height 16
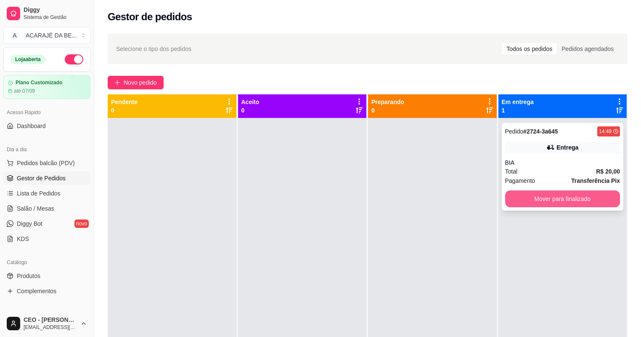
click at [592, 203] on button "Mover para finalizado" at bounding box center [562, 198] width 115 height 17
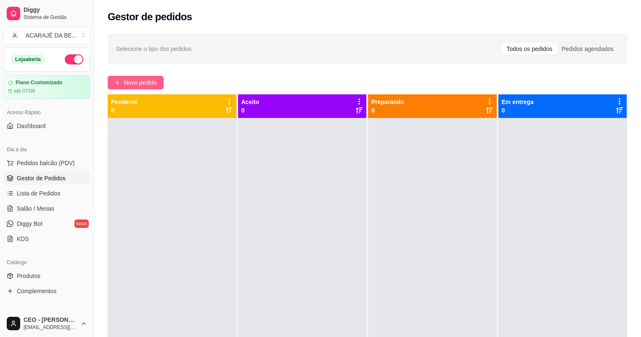
click at [148, 82] on span "Novo pedido" at bounding box center [140, 82] width 33 height 9
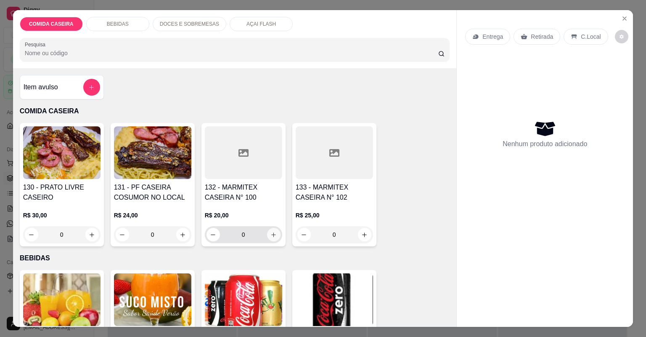
click at [271, 234] on icon "increase-product-quantity" at bounding box center [274, 234] width 6 height 6
type input "1"
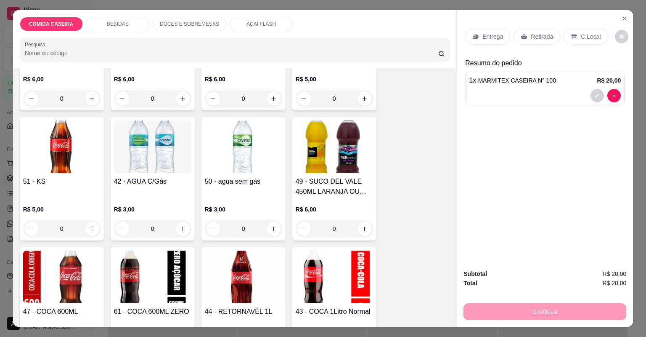
scroll to position [404, 0]
click at [180, 231] on icon "increase-product-quantity" at bounding box center [183, 228] width 6 height 6
type input "1"
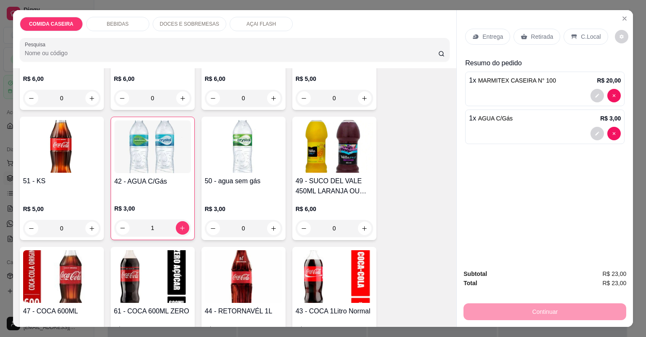
click at [523, 29] on div "Retirada" at bounding box center [537, 37] width 47 height 16
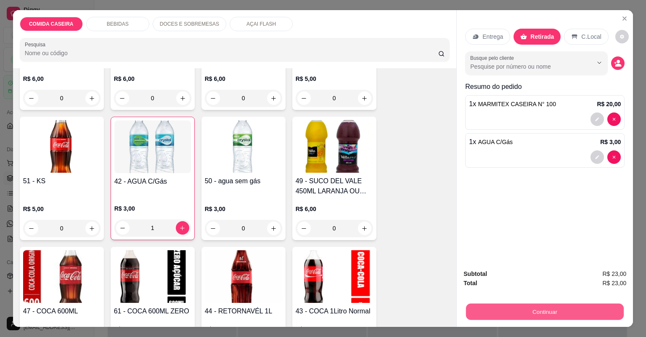
click at [493, 313] on button "Continuar" at bounding box center [545, 311] width 158 height 16
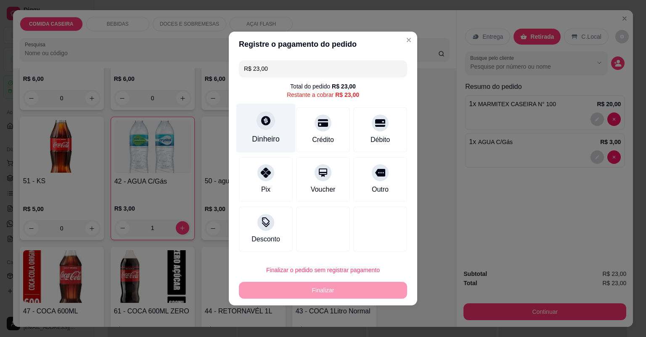
click at [279, 132] on div "Dinheiro" at bounding box center [265, 127] width 59 height 49
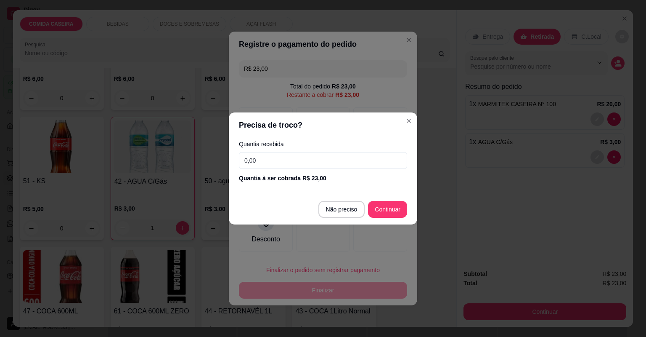
click at [324, 166] on input "0,00" at bounding box center [323, 160] width 168 height 17
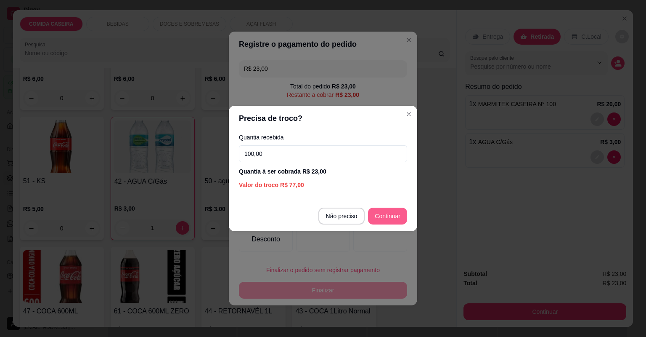
type input "100,00"
type input "R$ 0,00"
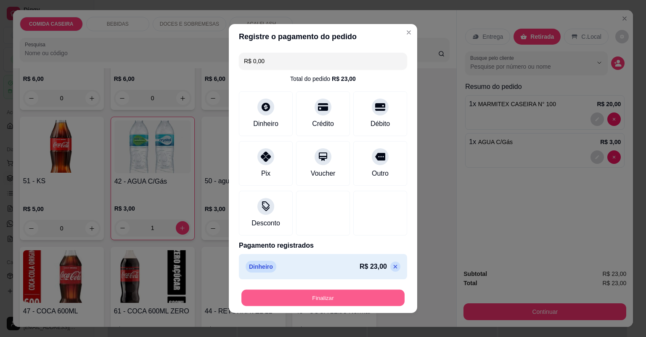
click at [374, 294] on button "Finalizar" at bounding box center [322, 297] width 163 height 16
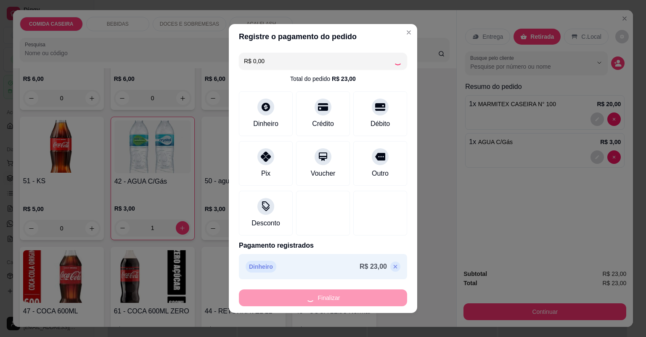
type input "0"
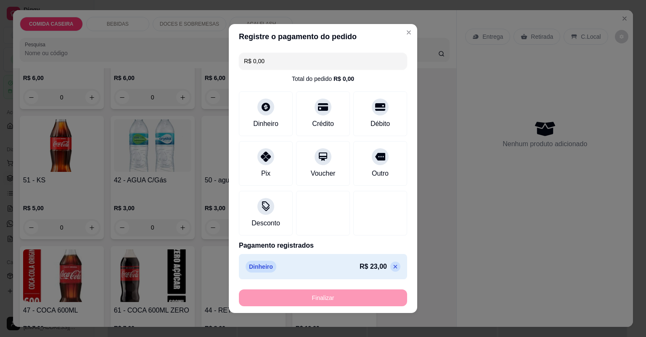
type input "-R$ 23,00"
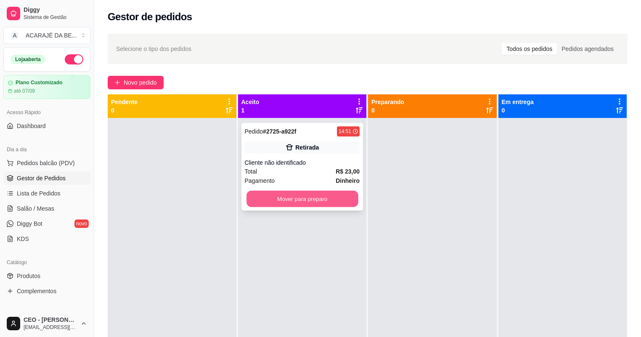
click at [316, 198] on button "Mover para preparo" at bounding box center [302, 199] width 111 height 16
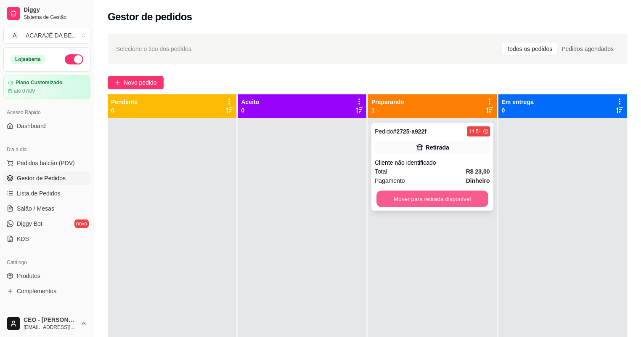
click at [417, 191] on button "Mover para retirada disponível" at bounding box center [432, 199] width 111 height 16
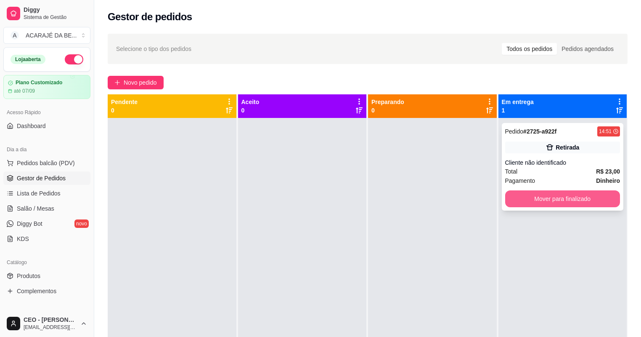
click at [518, 193] on button "Mover para finalizado" at bounding box center [562, 198] width 115 height 17
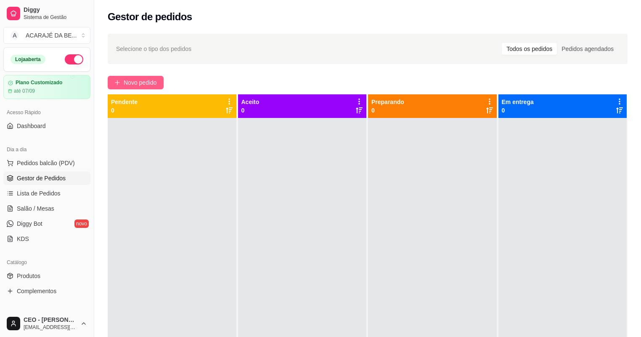
click at [155, 82] on span "Novo pedido" at bounding box center [140, 82] width 33 height 9
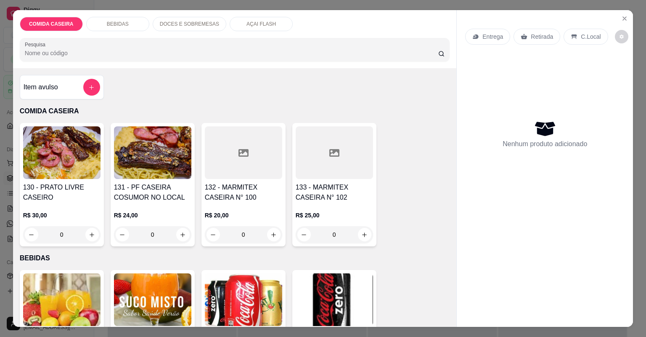
click at [263, 164] on div at bounding box center [243, 152] width 77 height 53
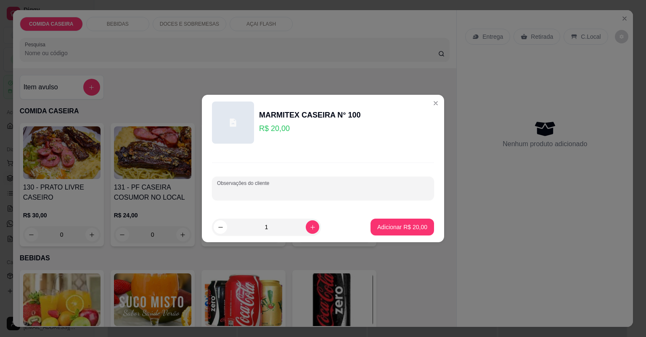
drag, startPoint x: 287, startPoint y: 191, endPoint x: 287, endPoint y: 187, distance: 4.7
click at [287, 190] on input "Observações do cliente" at bounding box center [323, 191] width 212 height 8
paste input "Feijão tropeiro Farofa de cenoura Purê Vinagrete Linguiça mista"
type input "Feijão tropeiro Farofa de cenoura Purê Vinagrete Linguiça mista"
click at [422, 231] on button "Adicionar R$ 20,00" at bounding box center [402, 227] width 62 height 16
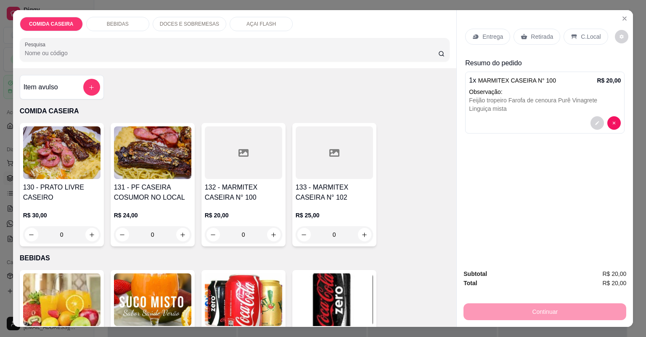
click at [493, 31] on div "Entrega" at bounding box center [487, 37] width 45 height 16
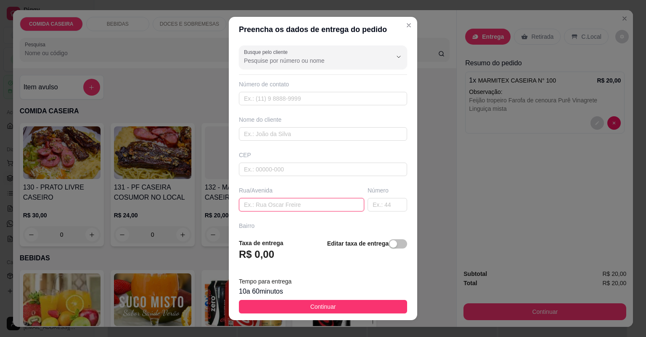
click at [287, 200] on input "text" at bounding box center [301, 204] width 125 height 13
paste input "Rua 12, bairro popular"
paste input "Rua estreita perto do espetinho de Jean"
click at [351, 203] on input "Rua 12, bairro popular Rua estreita perto do [GEOGRAPHIC_DATA]" at bounding box center [301, 204] width 125 height 13
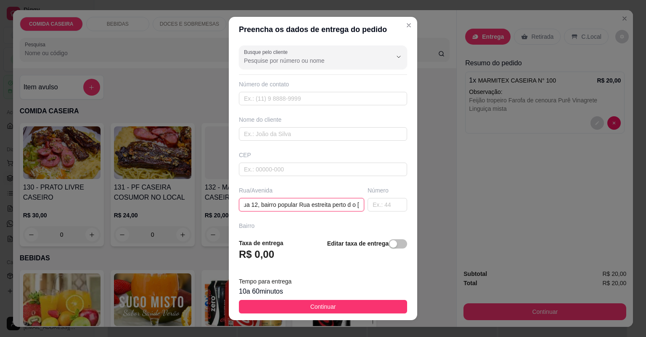
paste input "Casa em construção em frente a casa de número 140"
type input "Rua 12, bairro popular Rua estreita perto d Casa em construção em frente a casa…"
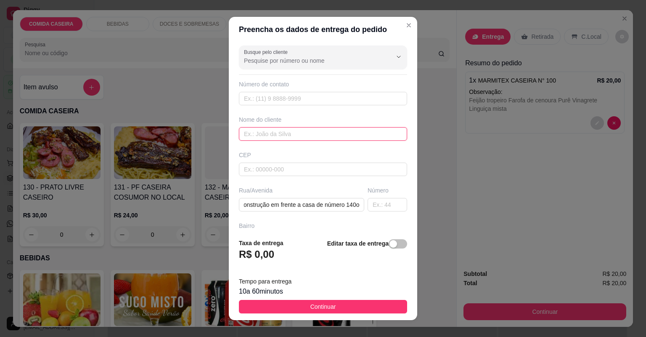
scroll to position [0, 0]
click at [294, 135] on input "text" at bounding box center [323, 133] width 168 height 13
click at [326, 131] on input "text" at bounding box center [323, 133] width 168 height 13
paste input "Ruan"
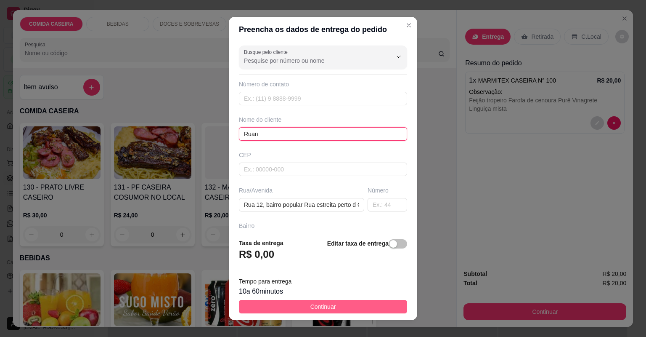
type input "Ruan"
click at [355, 309] on button "Continuar" at bounding box center [323, 306] width 168 height 13
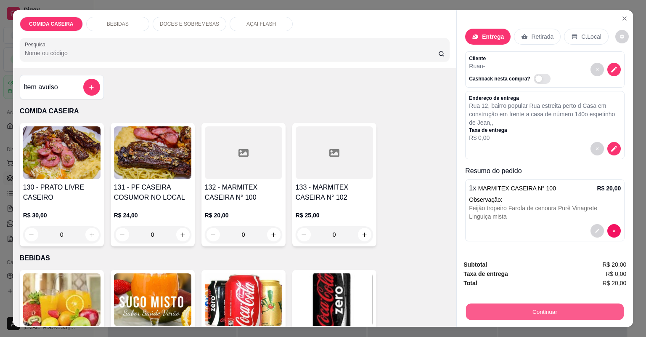
click at [527, 316] on button "Continuar" at bounding box center [545, 311] width 158 height 16
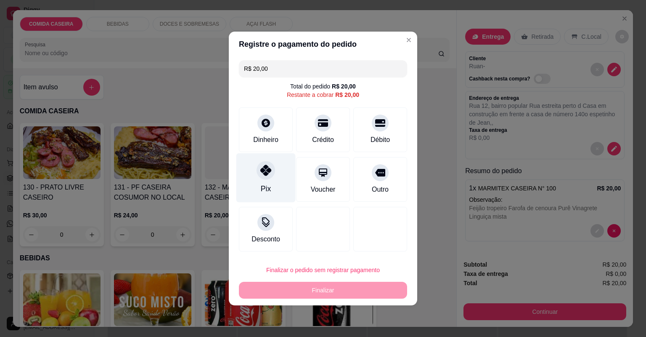
click at [271, 178] on div "Pix" at bounding box center [265, 177] width 59 height 49
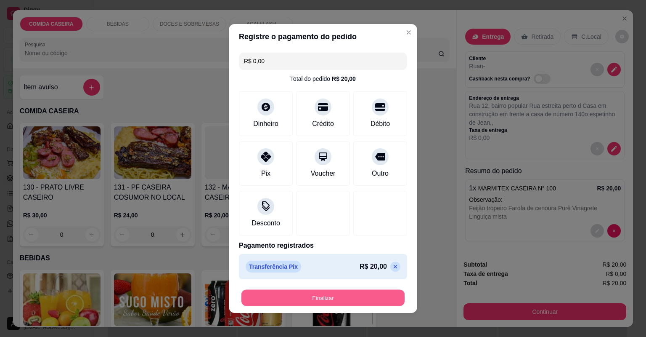
click at [331, 300] on button "Finalizar" at bounding box center [322, 297] width 163 height 16
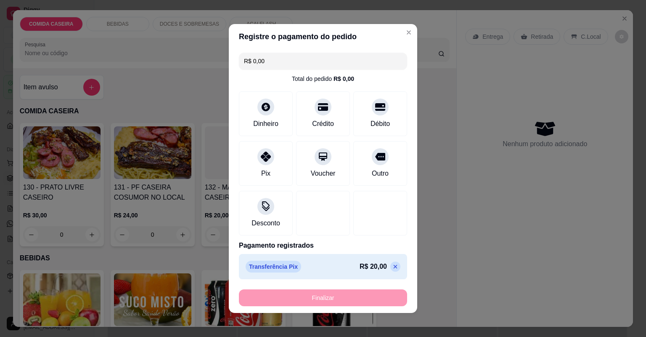
type input "-R$ 20,00"
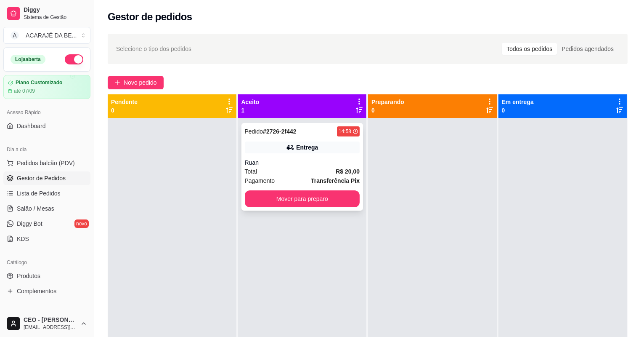
click at [327, 175] on div "Total R$ 20,00" at bounding box center [302, 171] width 115 height 9
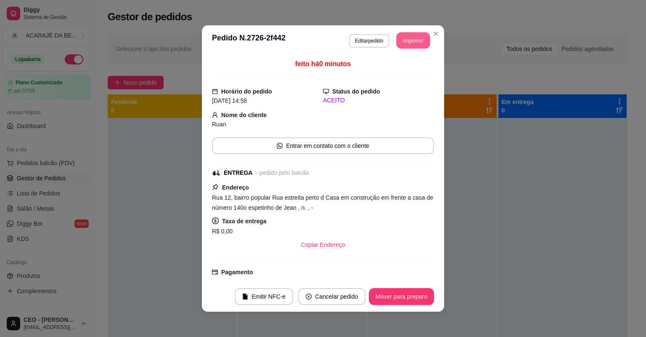
click at [417, 40] on button "Imprimir" at bounding box center [414, 40] width 34 height 16
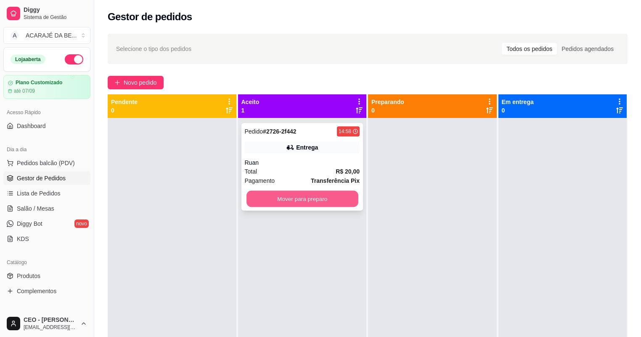
click at [265, 197] on button "Mover para preparo" at bounding box center [302, 199] width 111 height 16
click at [272, 197] on div "Mover para preparo" at bounding box center [302, 198] width 115 height 17
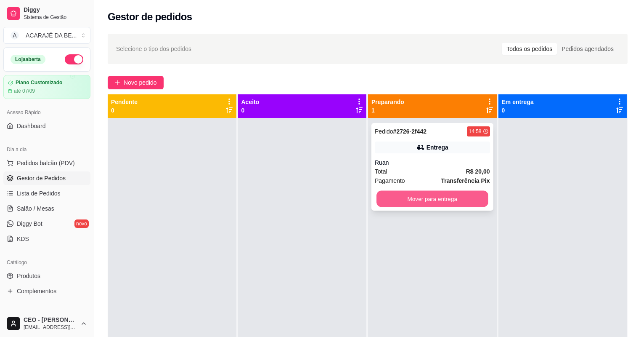
click at [480, 202] on button "Mover para entrega" at bounding box center [432, 199] width 111 height 16
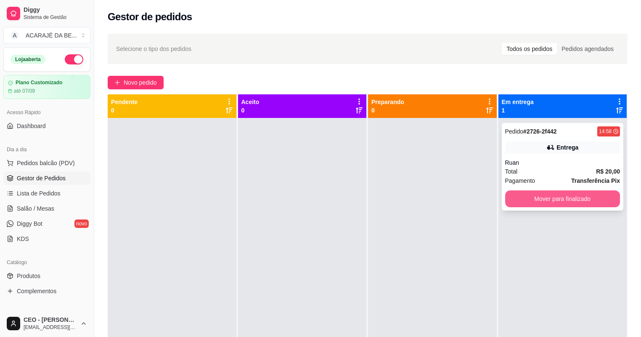
click at [545, 202] on button "Mover para finalizado" at bounding box center [562, 198] width 115 height 17
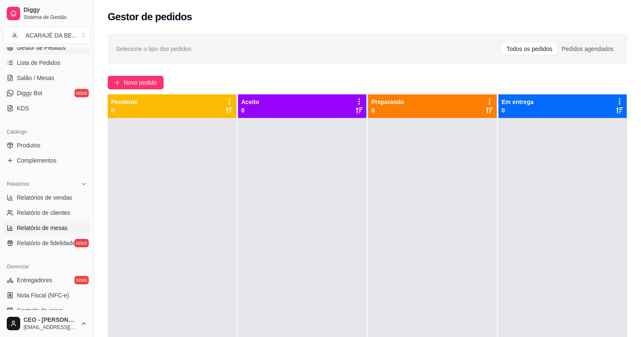
scroll to position [135, 0]
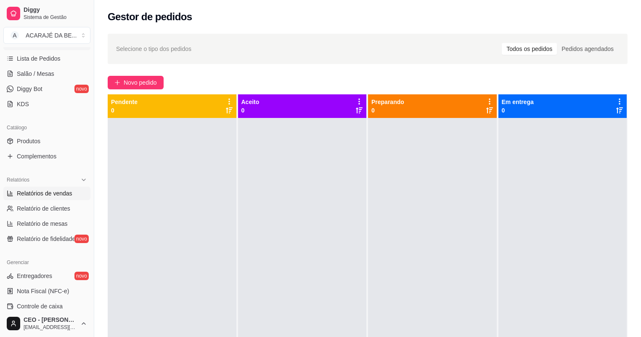
click at [60, 193] on span "Relatórios de vendas" at bounding box center [45, 193] width 56 height 8
click at [47, 189] on span "Relatórios de vendas" at bounding box center [45, 193] width 56 height 8
click at [57, 194] on span "Relatórios de vendas" at bounding box center [45, 193] width 56 height 8
click at [45, 194] on span "Relatórios de vendas" at bounding box center [45, 193] width 56 height 8
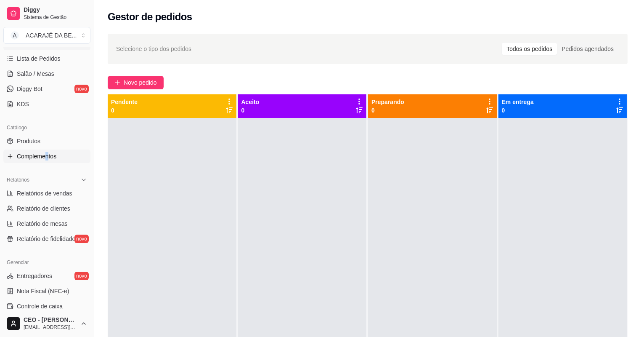
drag, startPoint x: 45, startPoint y: 164, endPoint x: 22, endPoint y: 152, distance: 26.3
click at [22, 152] on span "Complementos" at bounding box center [37, 156] width 40 height 8
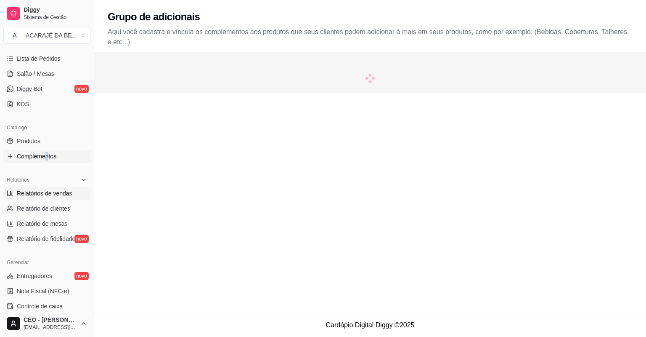
click at [62, 194] on span "Relatórios de vendas" at bounding box center [45, 193] width 56 height 8
select select "ALL"
select select "0"
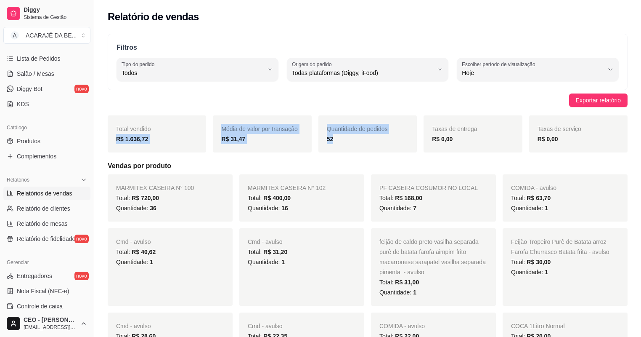
drag, startPoint x: 114, startPoint y: 142, endPoint x: 363, endPoint y: 138, distance: 248.2
click at [363, 138] on div "Total vendido R$ 1.636,72 Média de valor por transação R$ 31,47 Quantidade de p…" at bounding box center [368, 133] width 520 height 37
copy div "R$ 1.636,72 Média de valor por transação R$ 31,47 Quantidade de pedidos 52"
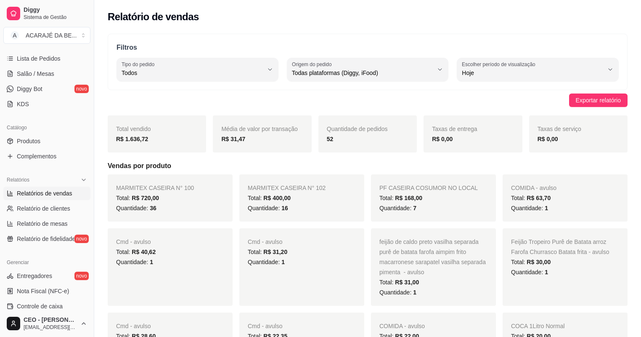
click at [51, 200] on ul "Relatórios de vendas Relatório de clientes Relatório de mesas Relatório de fide…" at bounding box center [46, 215] width 87 height 59
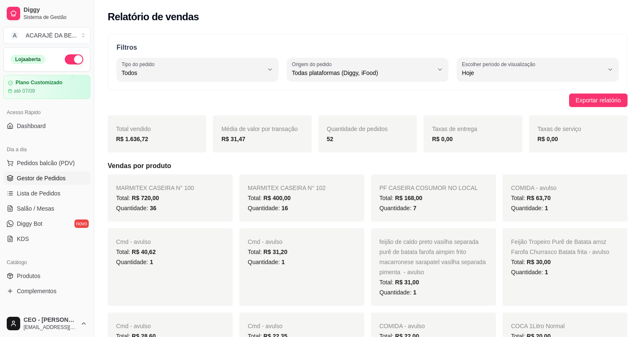
click at [58, 177] on span "Gestor de Pedidos" at bounding box center [41, 178] width 49 height 8
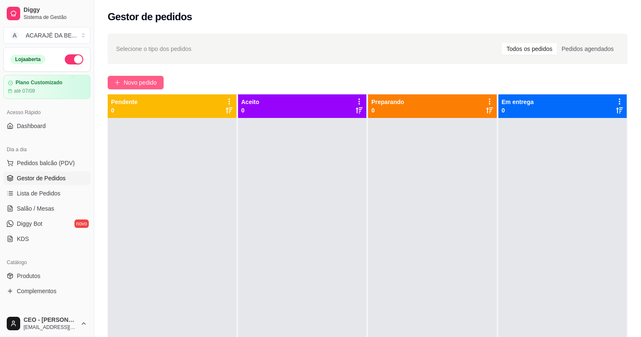
click at [139, 85] on span "Novo pedido" at bounding box center [140, 82] width 33 height 9
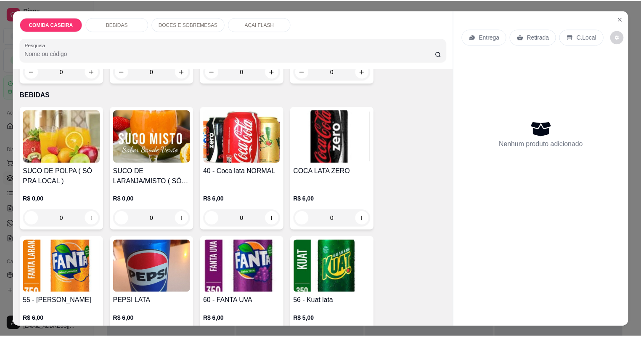
scroll to position [168, 0]
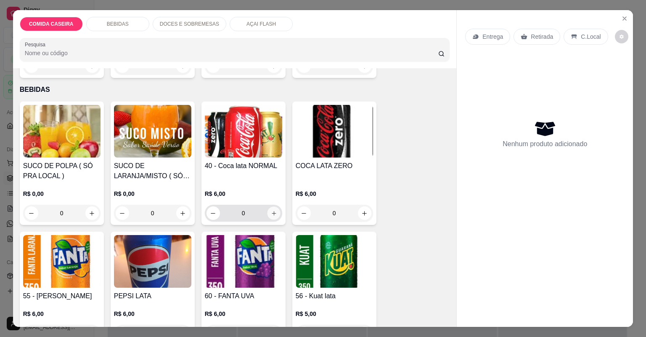
click at [271, 215] on icon "increase-product-quantity" at bounding box center [274, 213] width 6 height 6
type input "1"
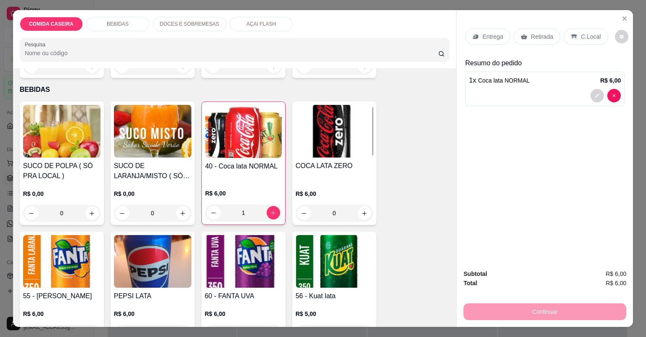
click at [496, 40] on p "Entrega" at bounding box center [493, 36] width 21 height 8
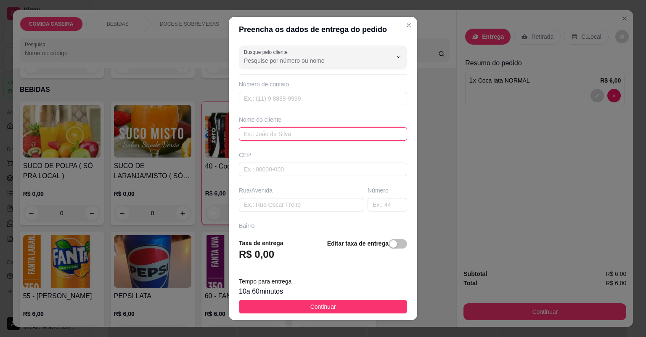
click at [286, 136] on input "text" at bounding box center [323, 133] width 168 height 13
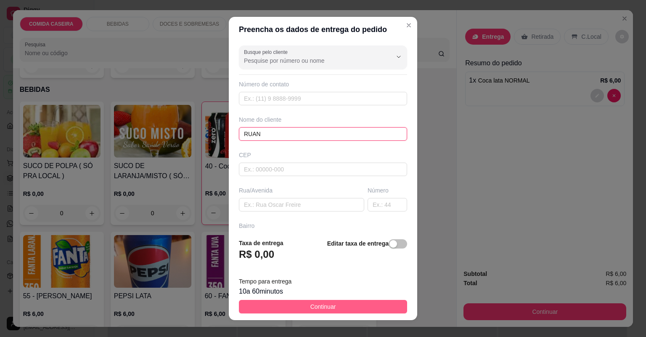
type input "RUAN"
click at [271, 305] on button "Continuar" at bounding box center [323, 306] width 168 height 13
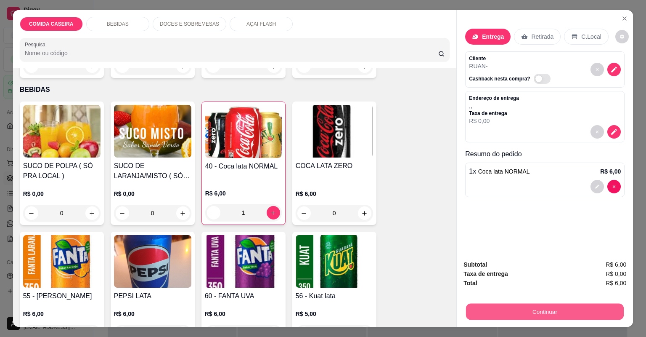
click at [527, 312] on button "Continuar" at bounding box center [545, 311] width 158 height 16
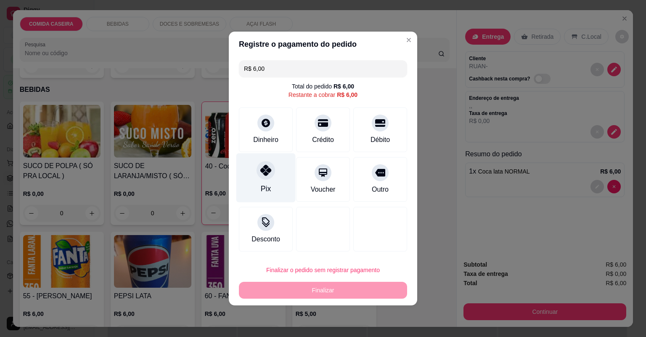
click at [248, 178] on div "Pix" at bounding box center [265, 177] width 59 height 49
type input "R$ 0,00"
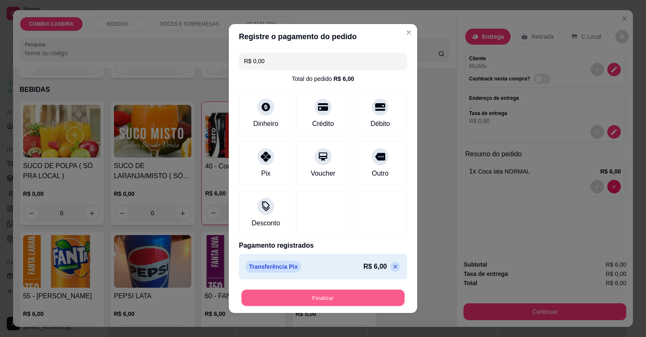
click at [388, 294] on button "Finalizar" at bounding box center [322, 297] width 163 height 16
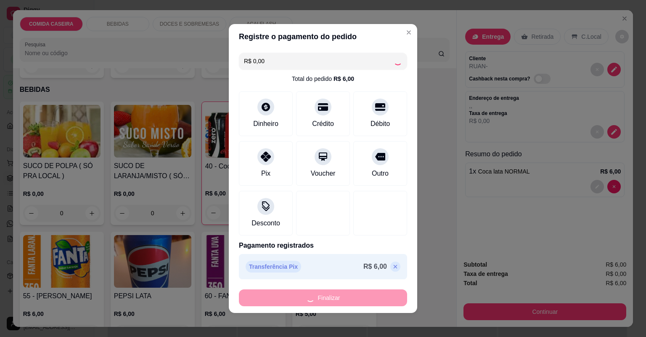
type input "0"
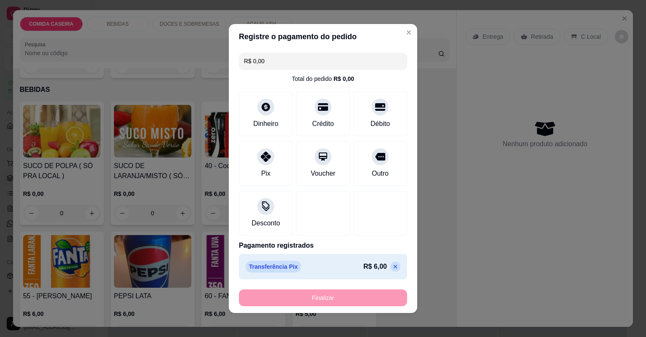
type input "-R$ 6,00"
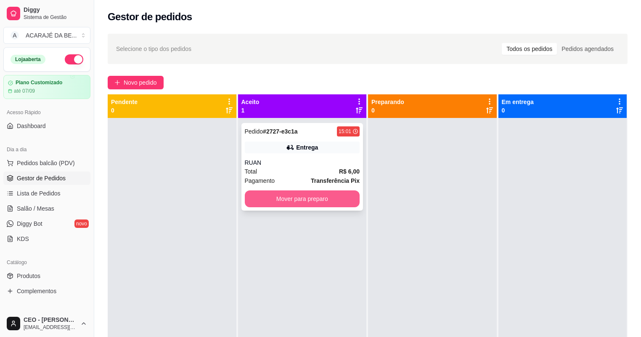
click at [328, 202] on button "Mover para preparo" at bounding box center [302, 198] width 115 height 17
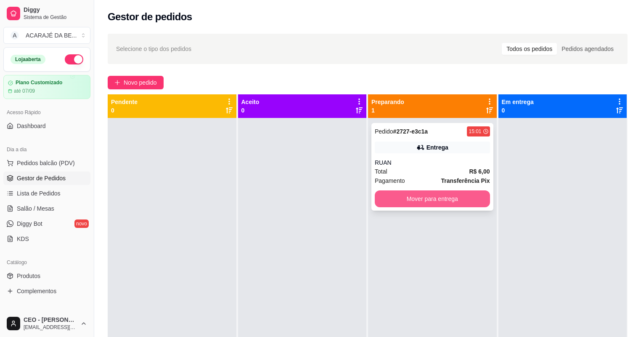
click at [446, 202] on button "Mover para entrega" at bounding box center [432, 198] width 115 height 17
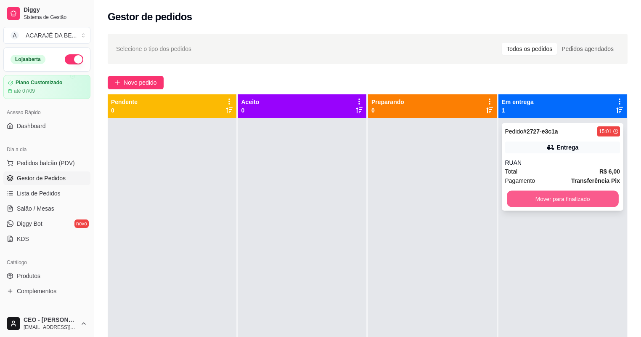
click at [552, 200] on button "Mover para finalizado" at bounding box center [562, 199] width 111 height 16
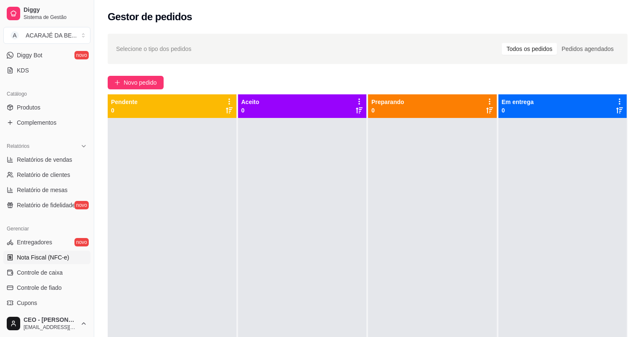
scroll to position [202, 0]
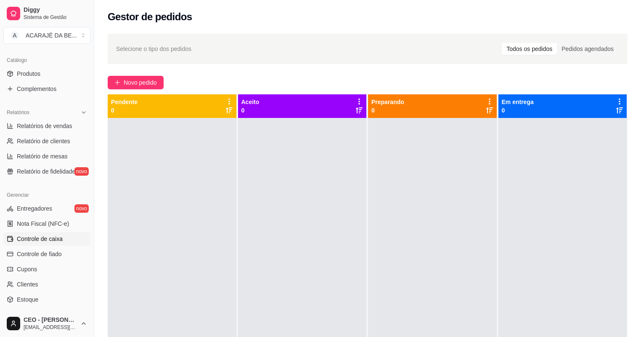
click at [47, 233] on link "Controle de caixa" at bounding box center [46, 238] width 87 height 13
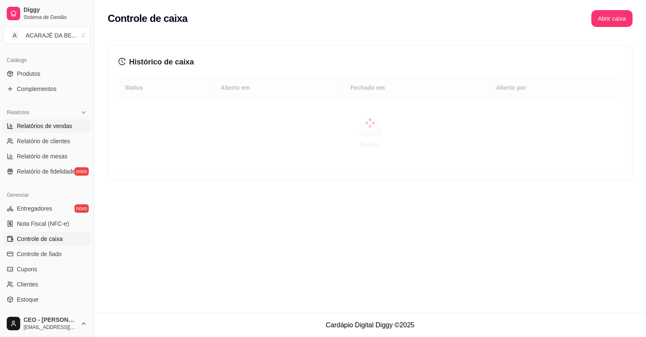
click at [59, 125] on span "Relatórios de vendas" at bounding box center [45, 126] width 56 height 8
select select "ALL"
select select "0"
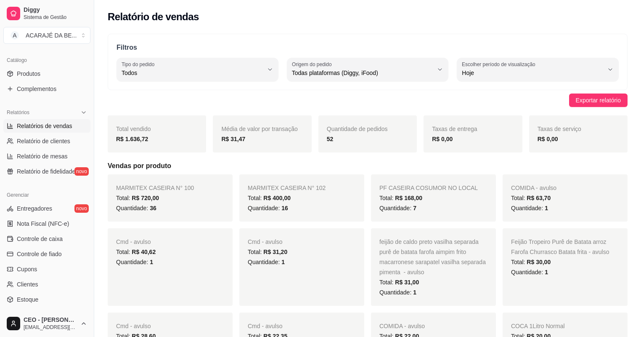
click at [59, 125] on span "Relatórios de vendas" at bounding box center [45, 126] width 56 height 8
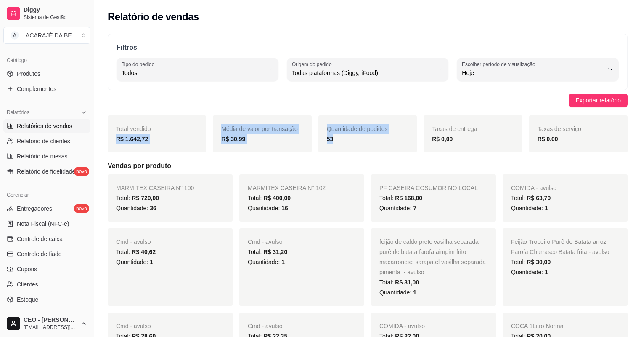
drag, startPoint x: 109, startPoint y: 138, endPoint x: 375, endPoint y: 143, distance: 265.5
click at [375, 143] on div "Total vendido R$ 1.642,72 Média de valor por transação R$ 30,99 Quantidade de p…" at bounding box center [368, 133] width 520 height 37
copy div "R$ 1.642,72 Média de valor por transação R$ 30,99 Quantidade de pedidos 53"
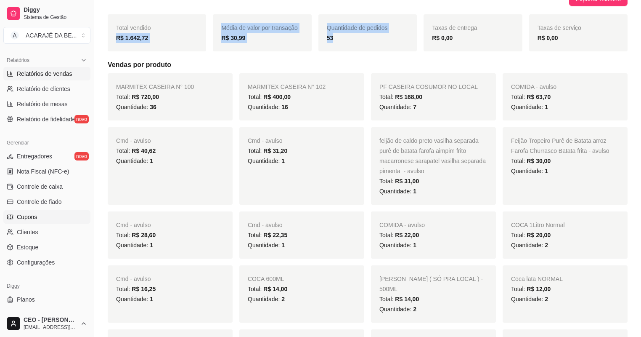
scroll to position [268, 0]
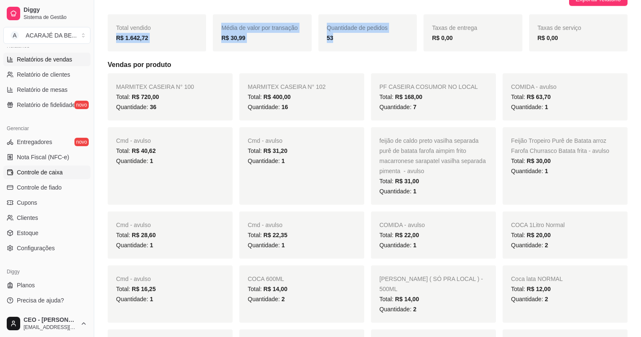
click at [52, 170] on span "Controle de caixa" at bounding box center [40, 172] width 46 height 8
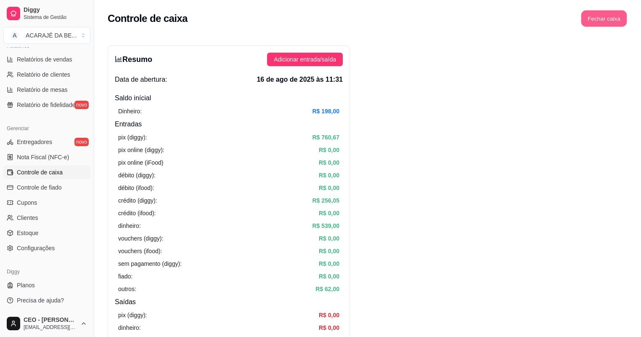
click at [600, 12] on button "Fechar caixa" at bounding box center [604, 19] width 46 height 16
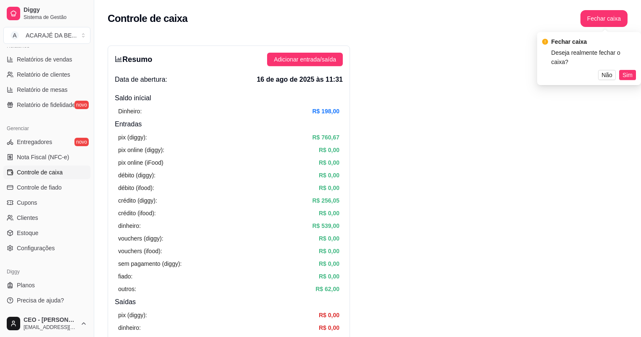
click at [631, 70] on span "Sim" at bounding box center [628, 74] width 10 height 9
